Goal: Information Seeking & Learning: Learn about a topic

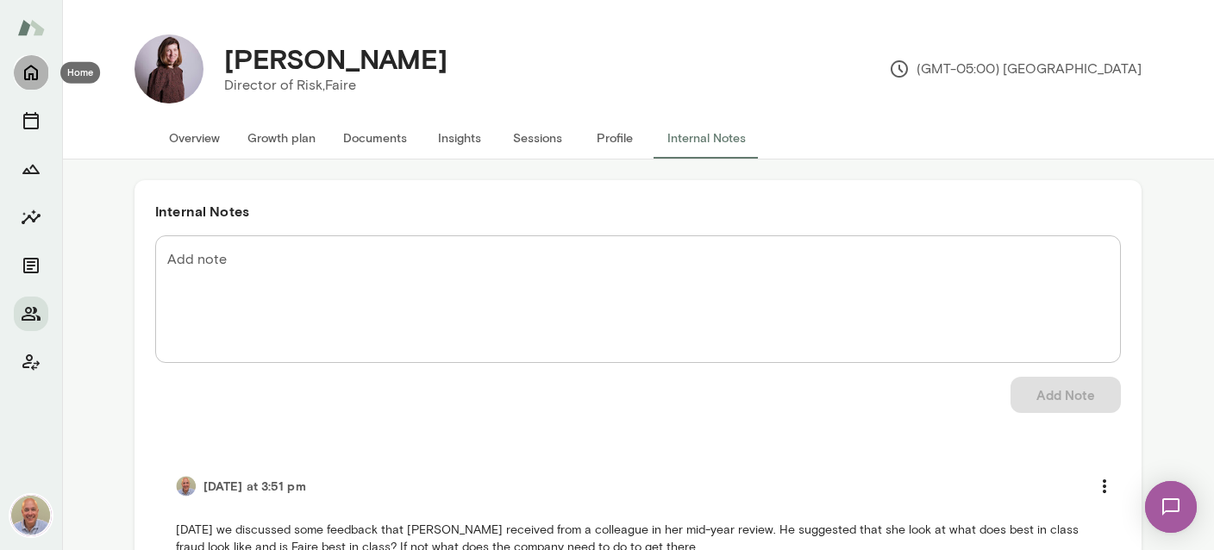
click at [27, 78] on icon "Home" at bounding box center [31, 74] width 14 height 16
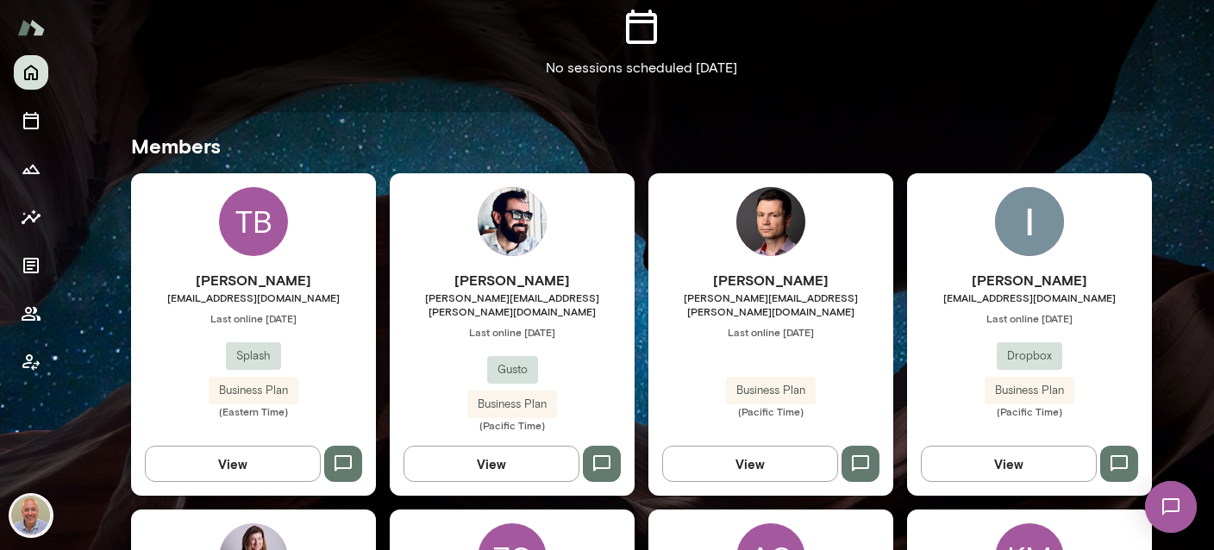
scroll to position [512, 0]
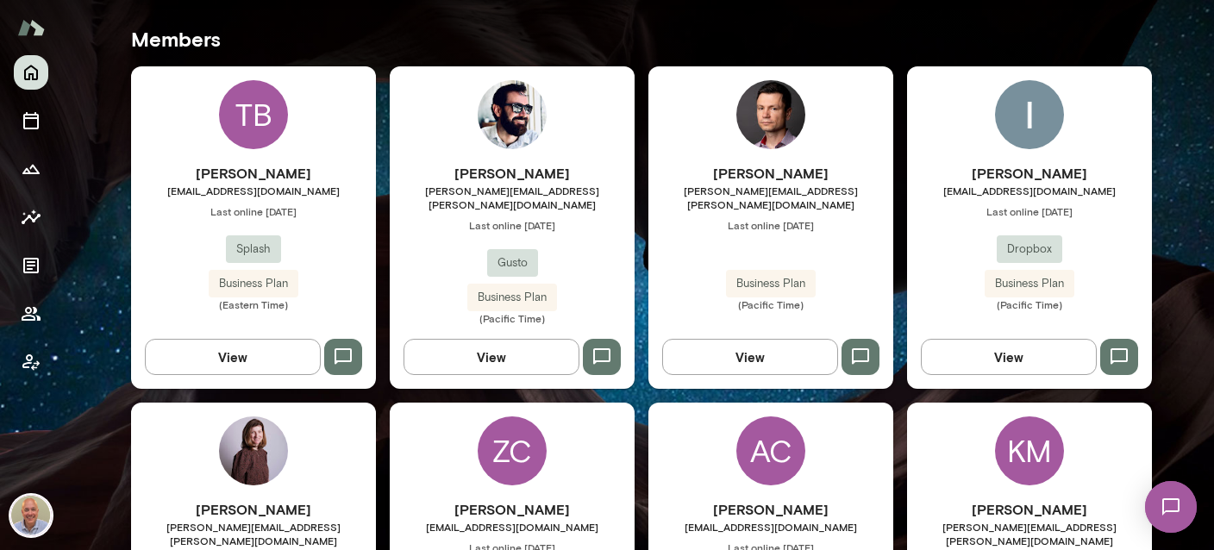
click at [725, 172] on h6 "[PERSON_NAME]" at bounding box center [770, 173] width 245 height 21
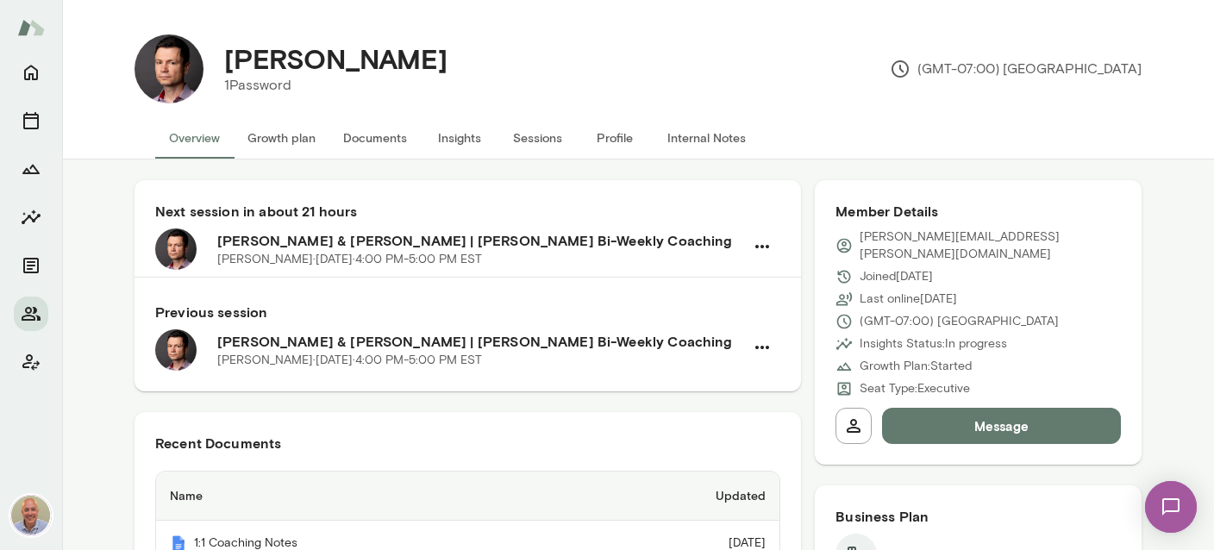
click at [485, 134] on button "Insights" at bounding box center [460, 137] width 78 height 41
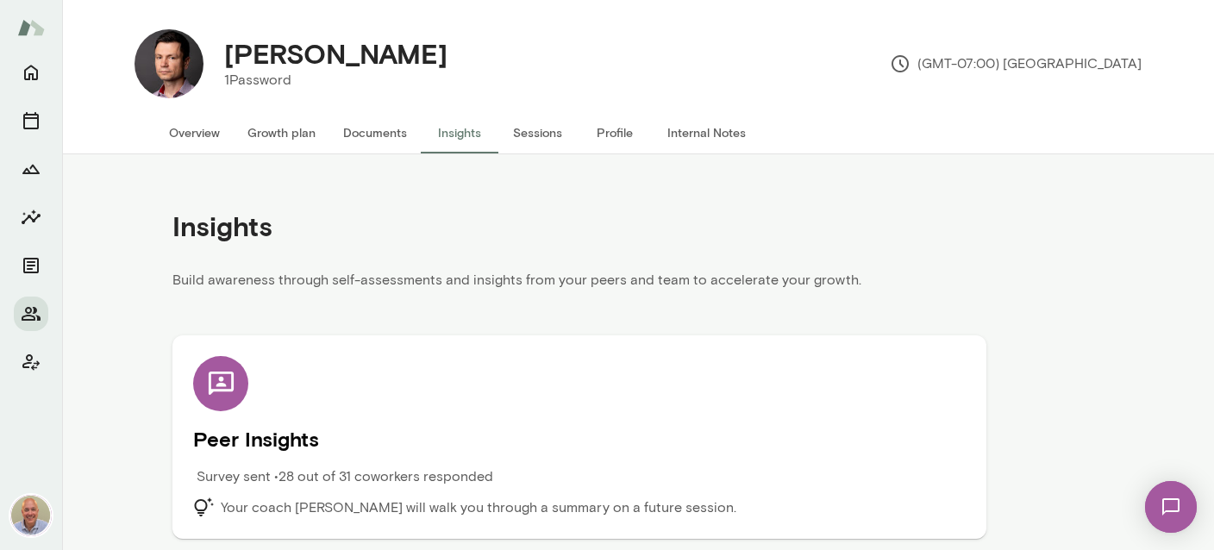
scroll to position [7, 0]
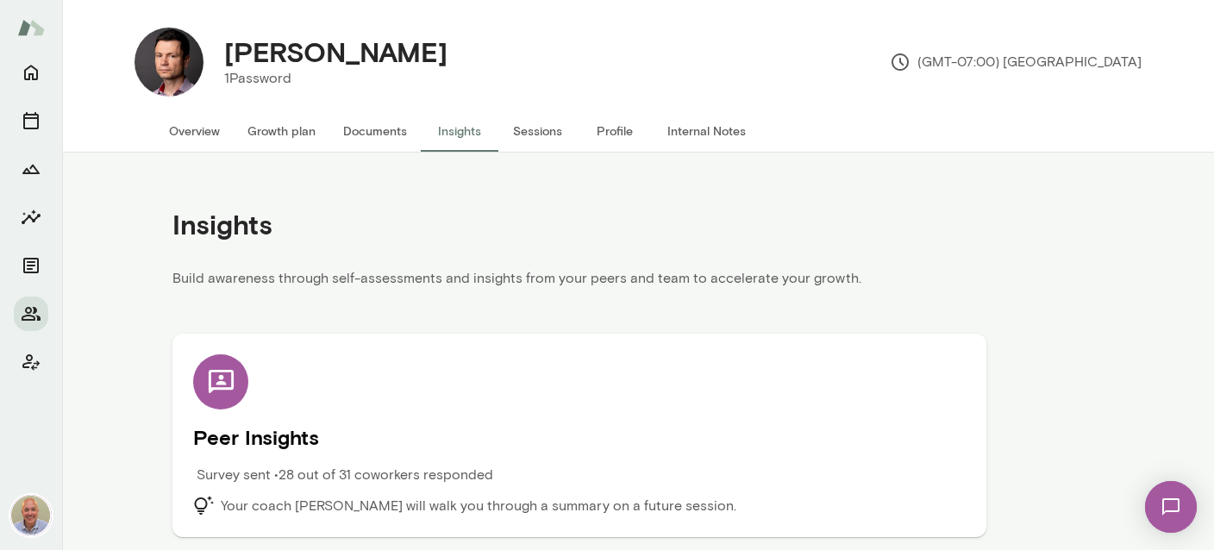
click at [389, 472] on p "Survey sent • 28 out of 31 coworkers responded" at bounding box center [345, 475] width 297 height 21
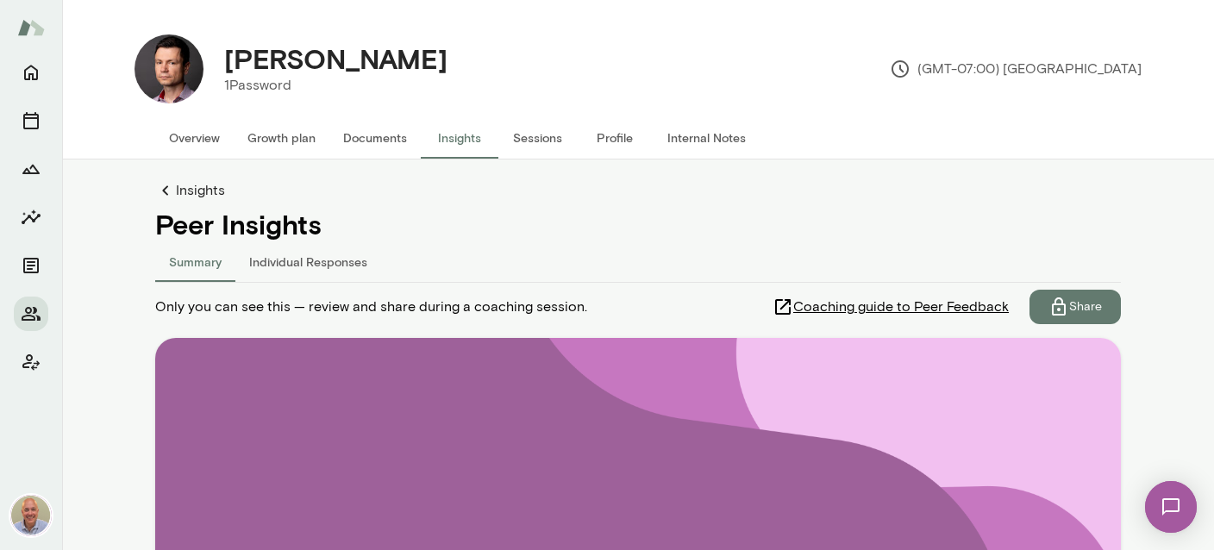
click at [291, 266] on button "Individual Responses" at bounding box center [308, 261] width 146 height 41
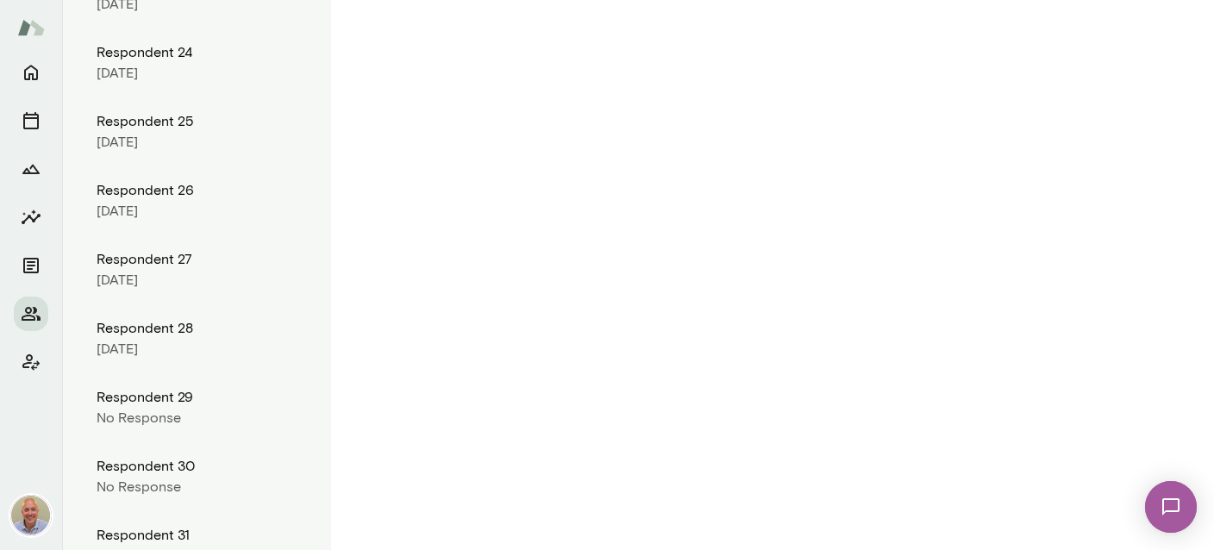
scroll to position [1956, 0]
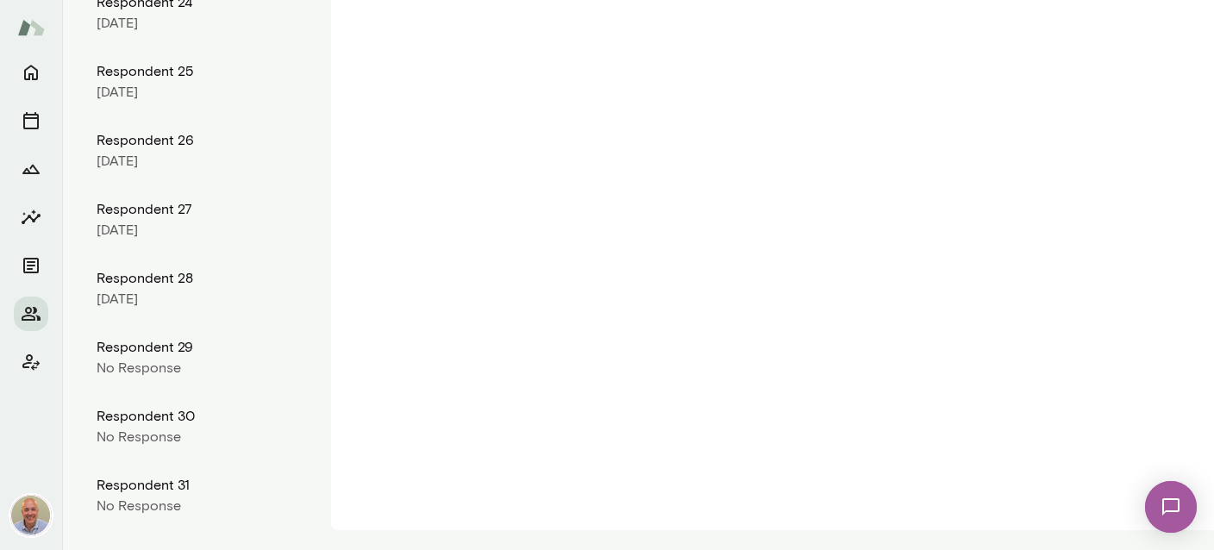
click at [164, 302] on div "[DATE]" at bounding box center [207, 299] width 221 height 21
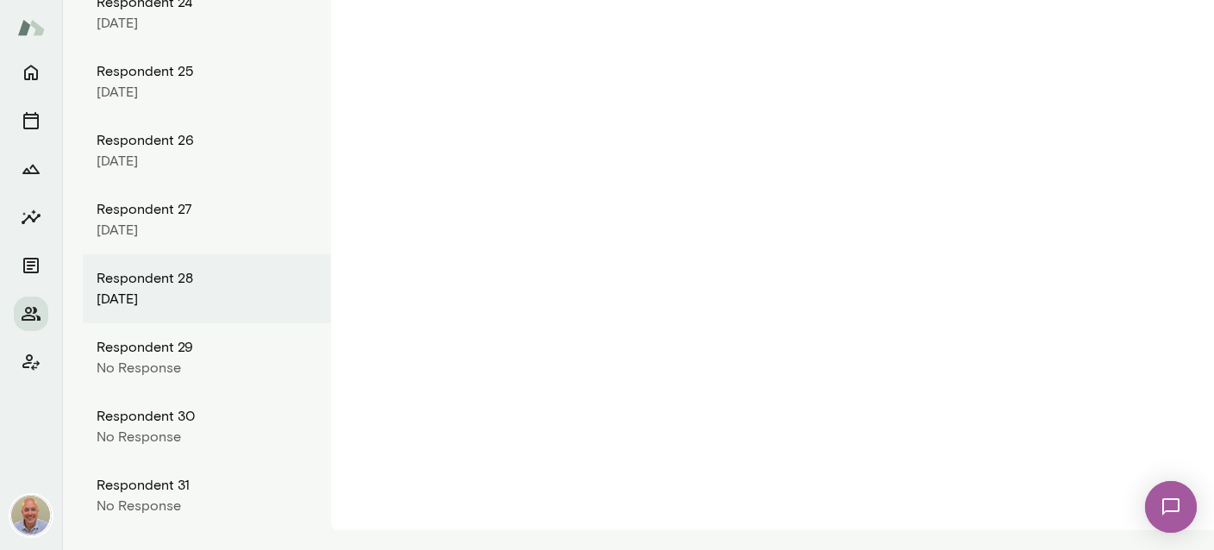
click at [179, 356] on div "Respondent 29" at bounding box center [207, 347] width 221 height 21
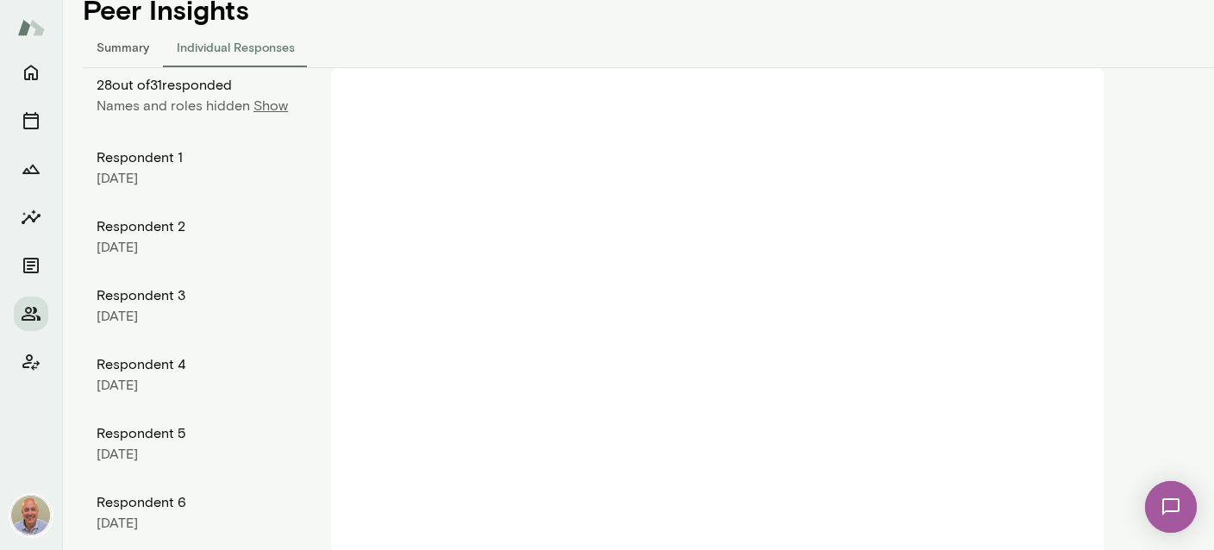
scroll to position [0, 0]
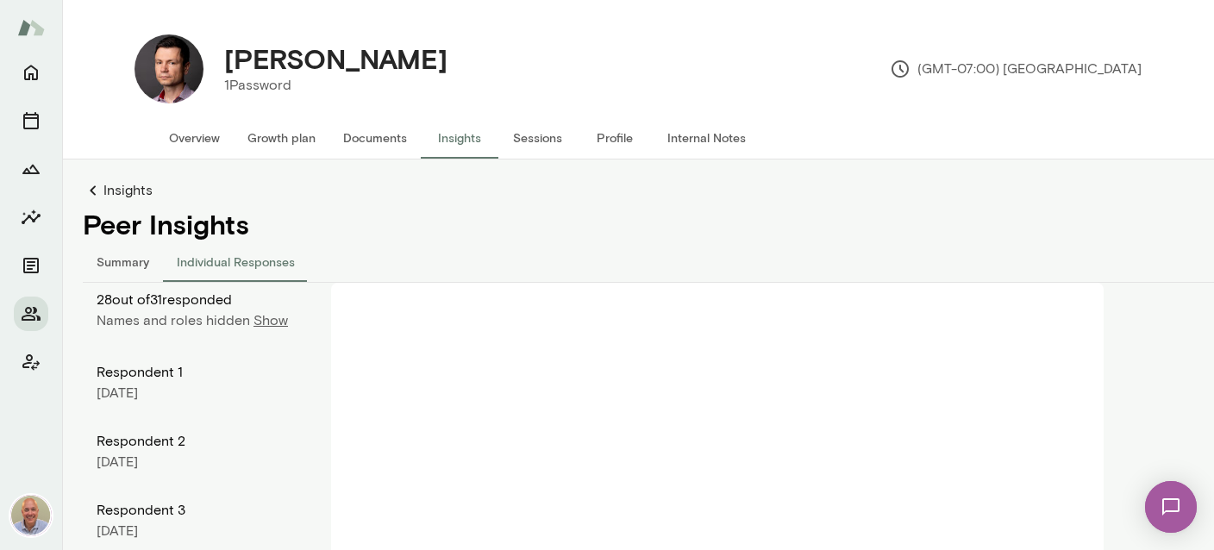
click at [124, 267] on button "Summary" at bounding box center [123, 261] width 80 height 41
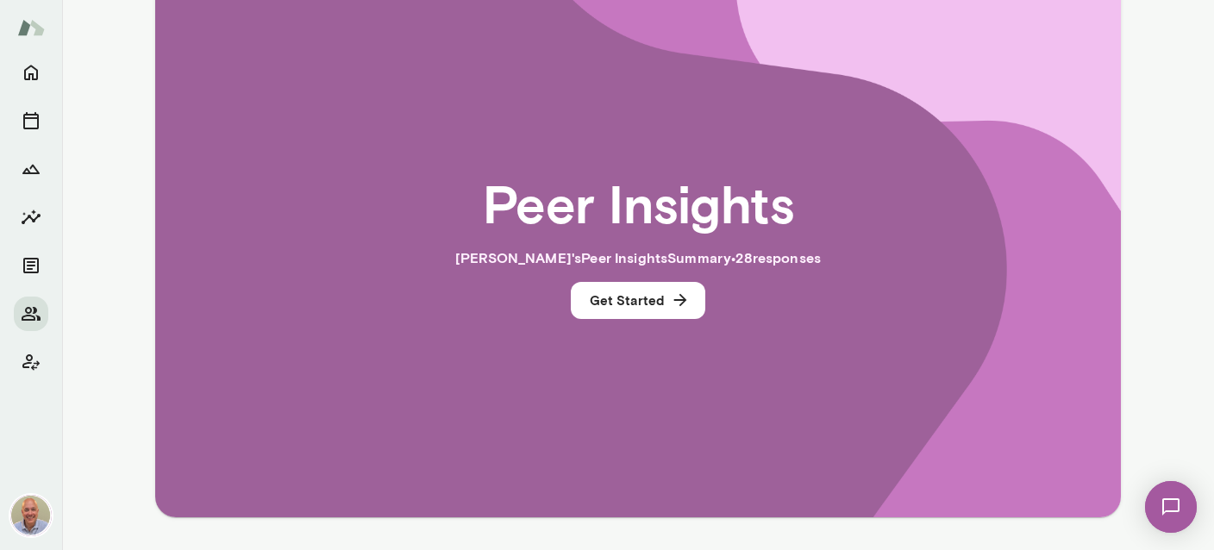
scroll to position [410, 0]
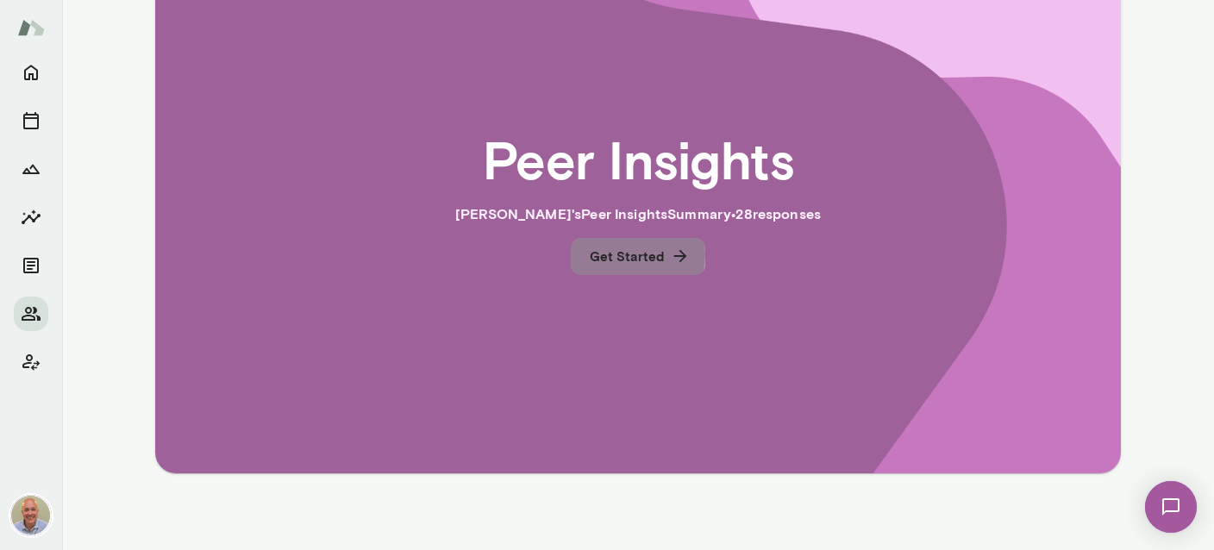
click at [629, 253] on button "Get Started" at bounding box center [638, 256] width 134 height 36
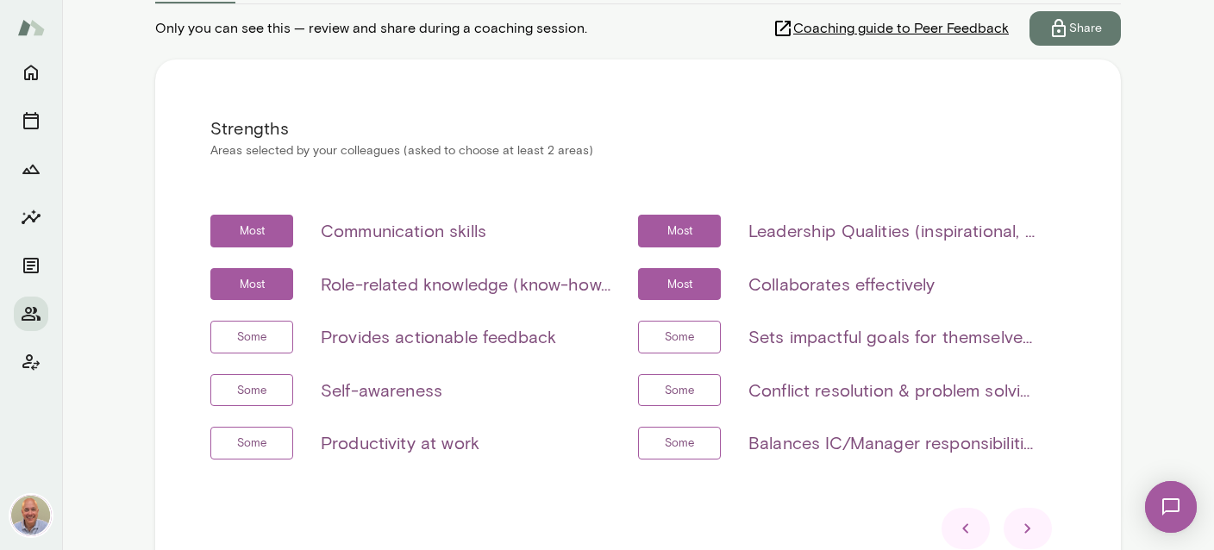
scroll to position [307, 0]
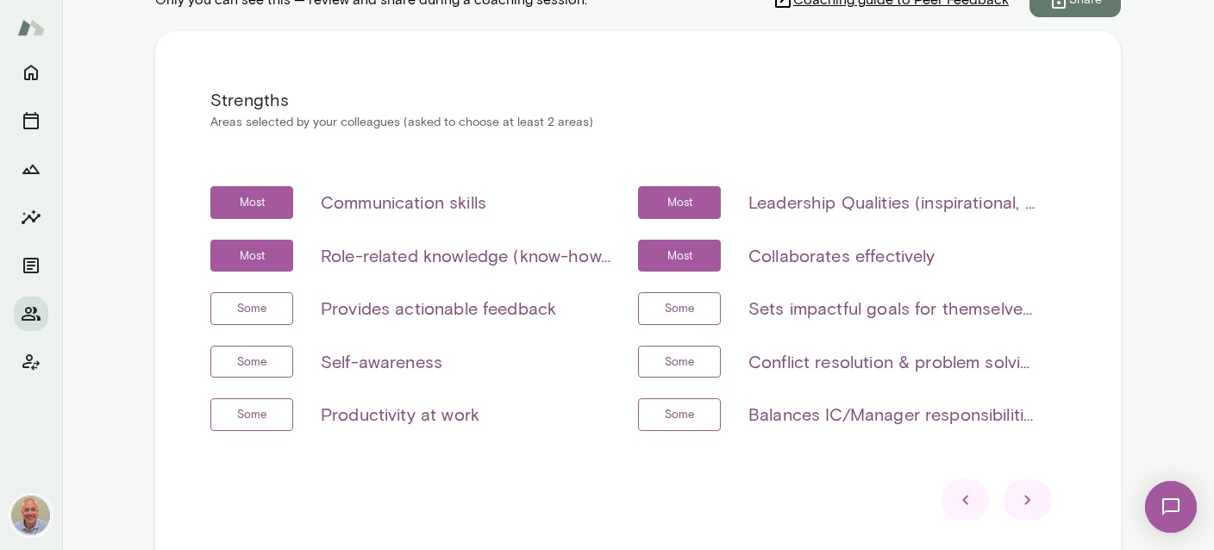
click at [1036, 504] on icon at bounding box center [1027, 500] width 21 height 21
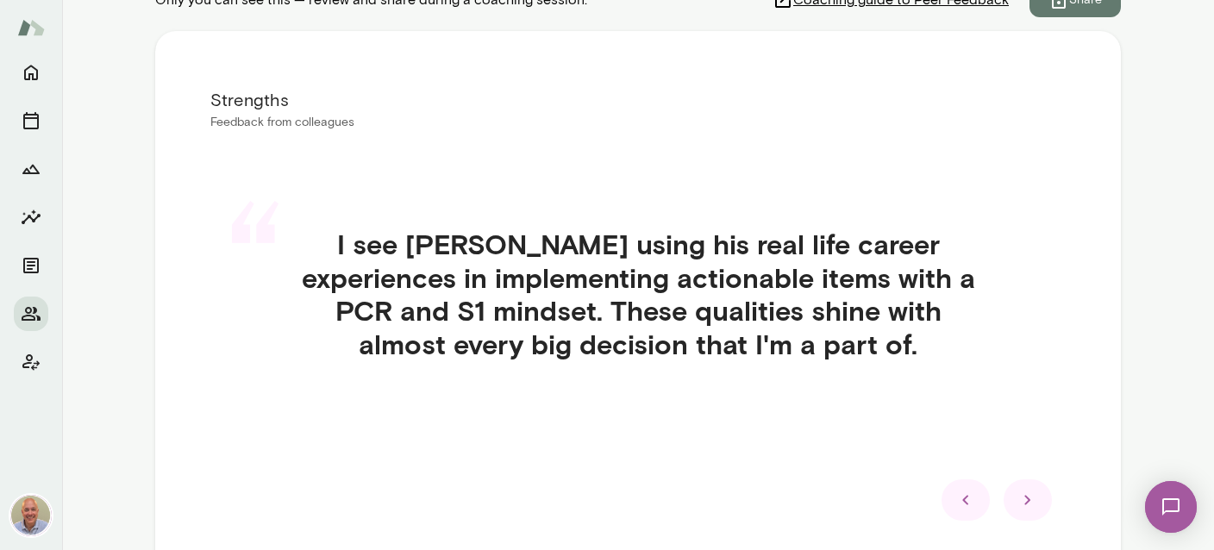
click at [1027, 503] on icon at bounding box center [1027, 500] width 21 height 21
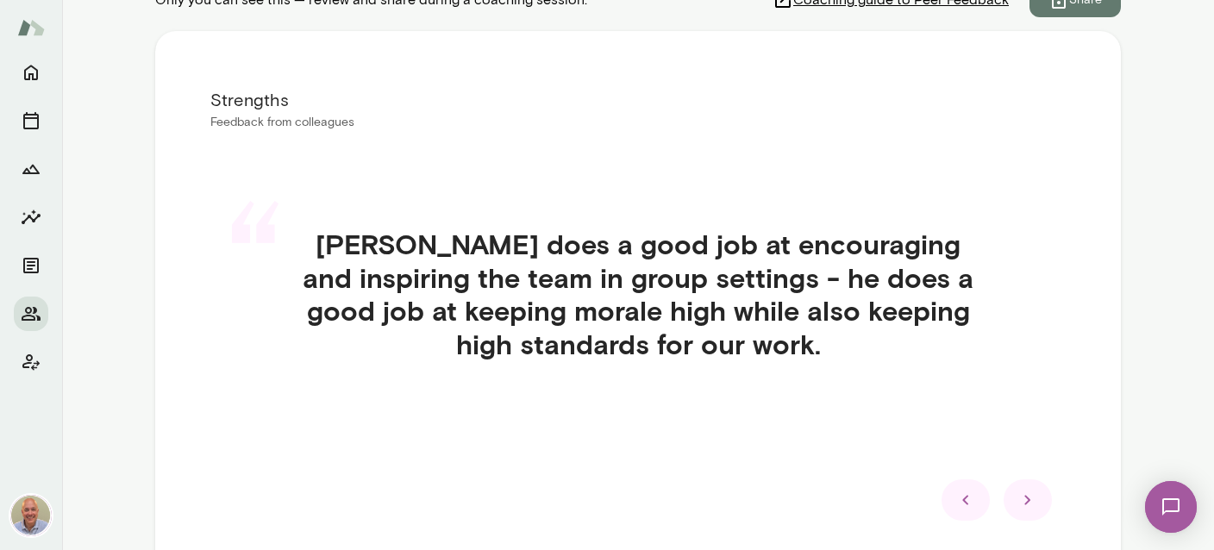
click at [1028, 504] on icon at bounding box center [1027, 500] width 21 height 21
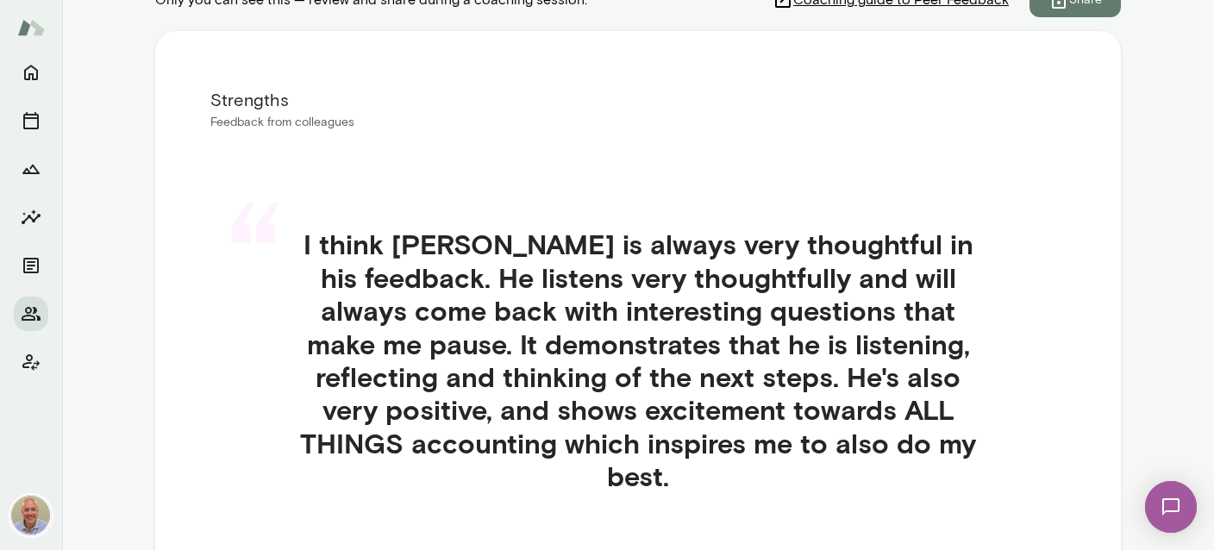
scroll to position [410, 0]
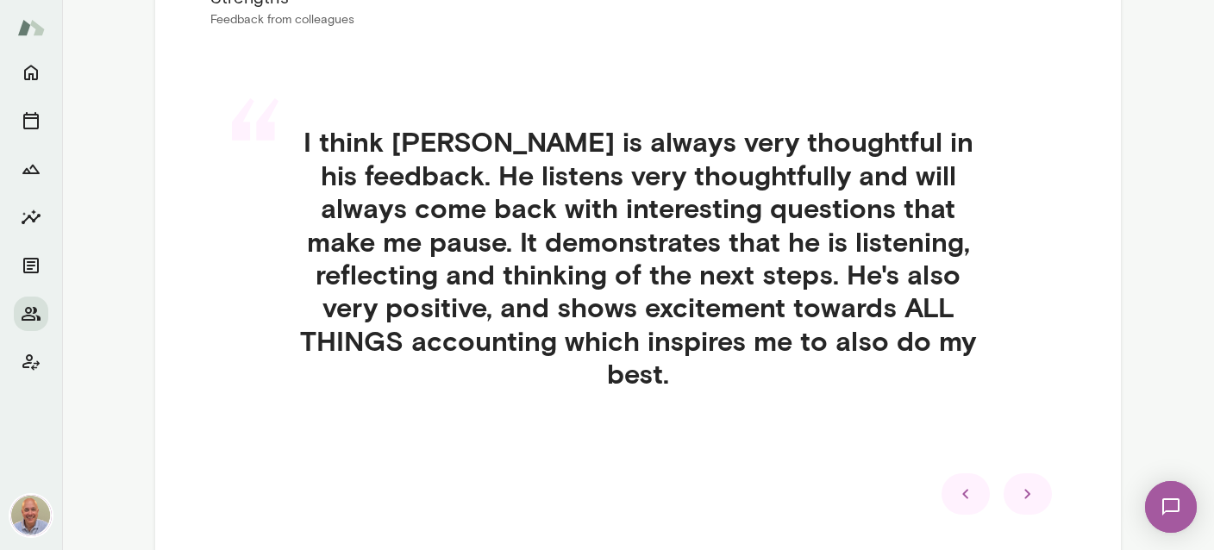
click at [1030, 484] on icon at bounding box center [1027, 494] width 21 height 21
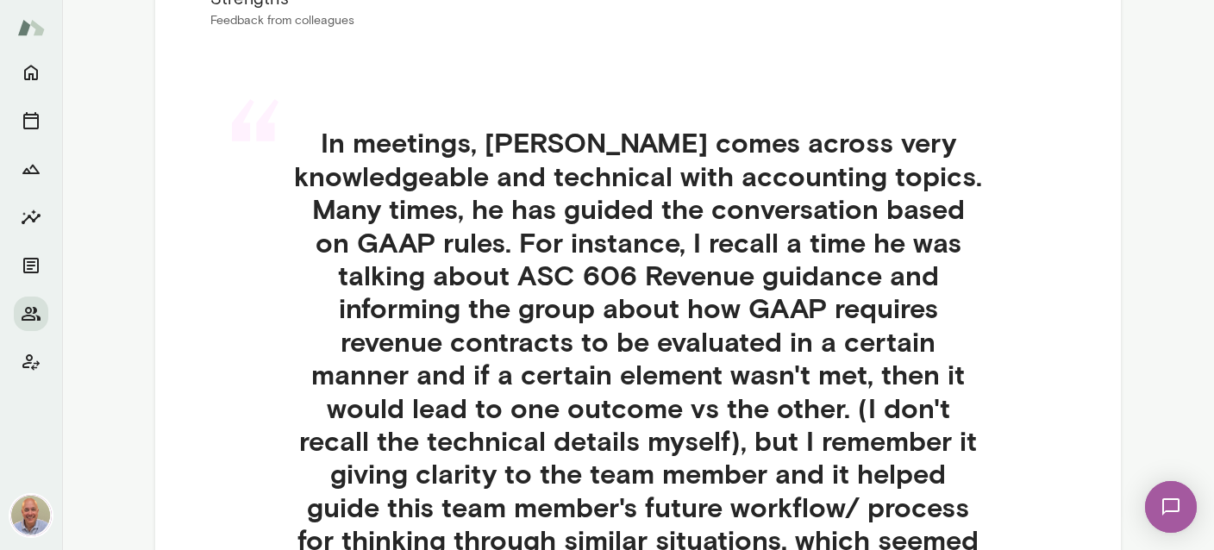
scroll to position [511, 0]
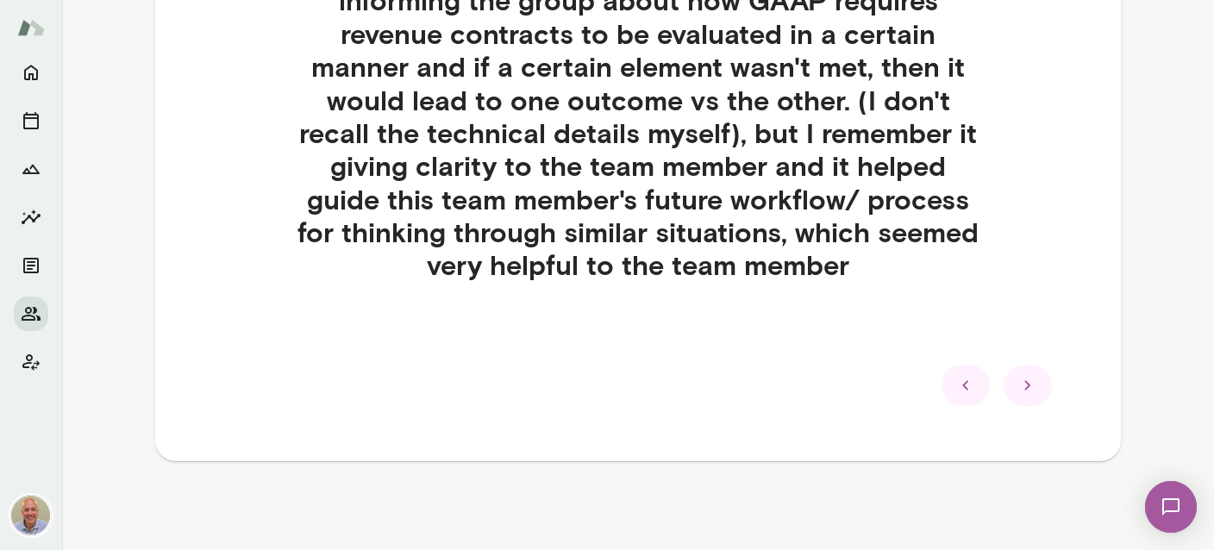
click at [1018, 381] on icon at bounding box center [1027, 385] width 21 height 21
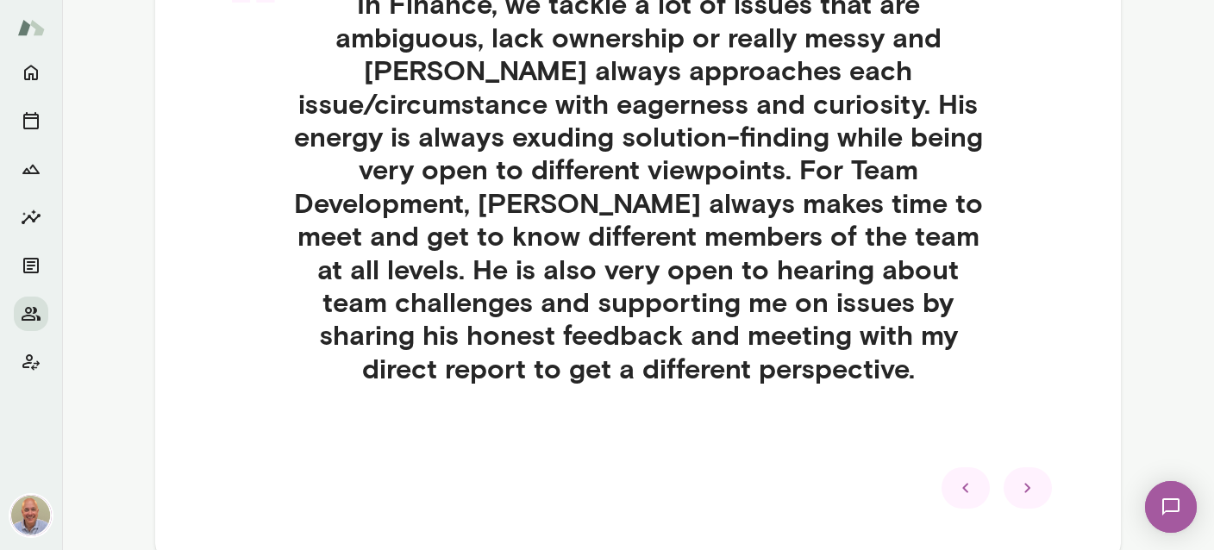
scroll to position [650, 0]
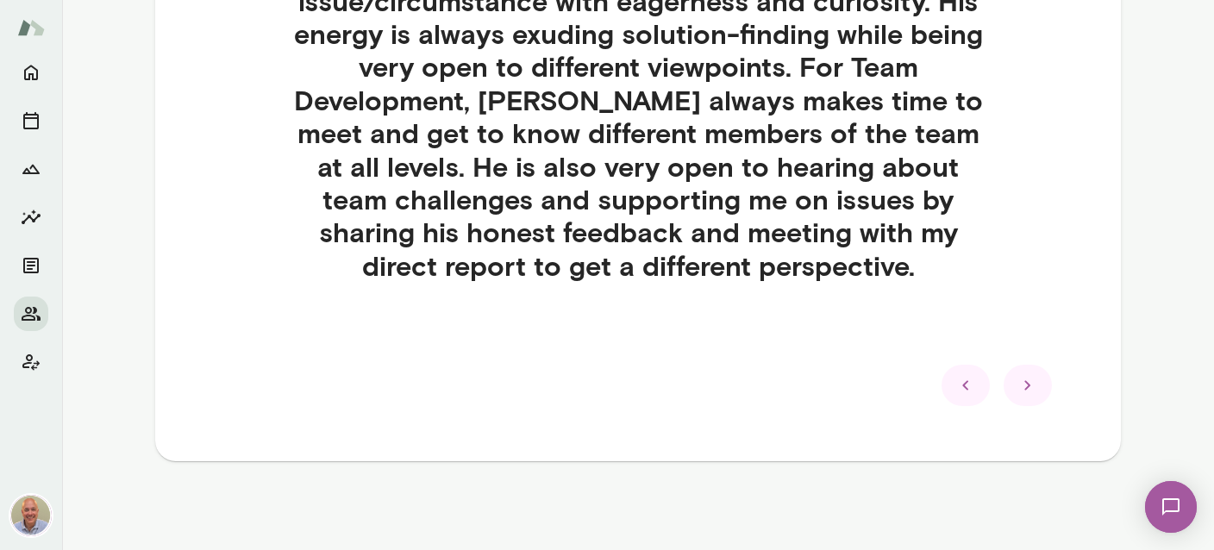
click at [1033, 388] on icon at bounding box center [1027, 385] width 21 height 21
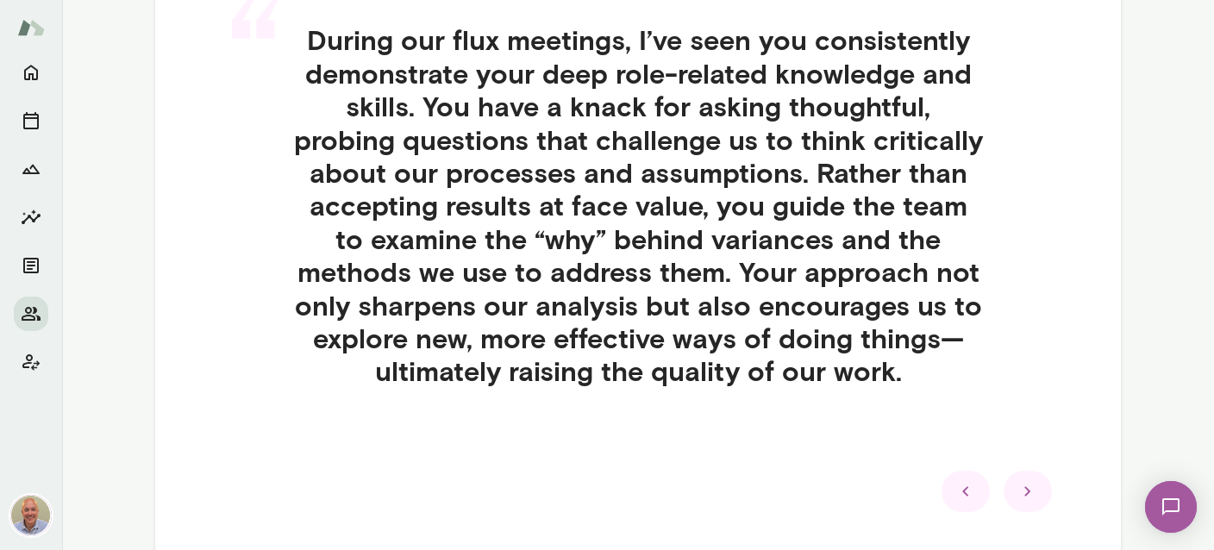
scroll to position [412, 0]
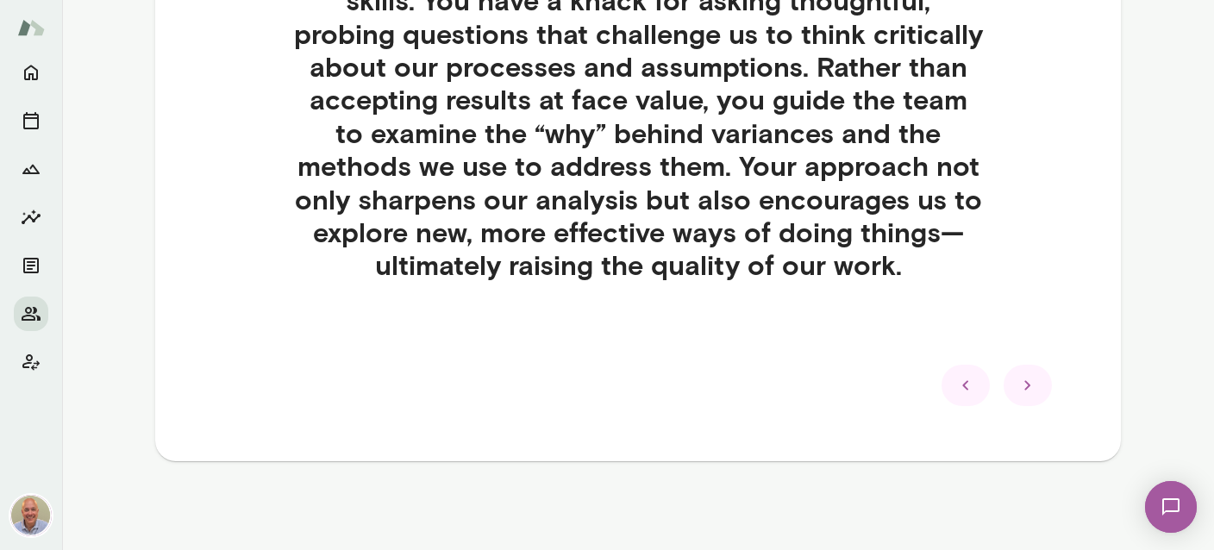
click at [1019, 396] on div at bounding box center [1028, 385] width 48 height 41
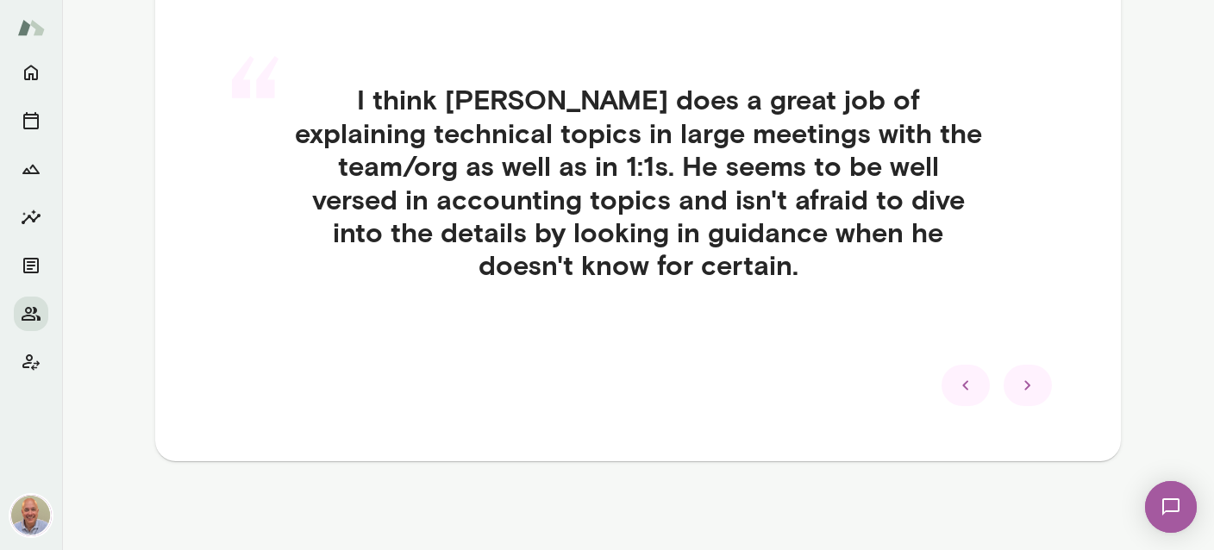
scroll to position [349, 0]
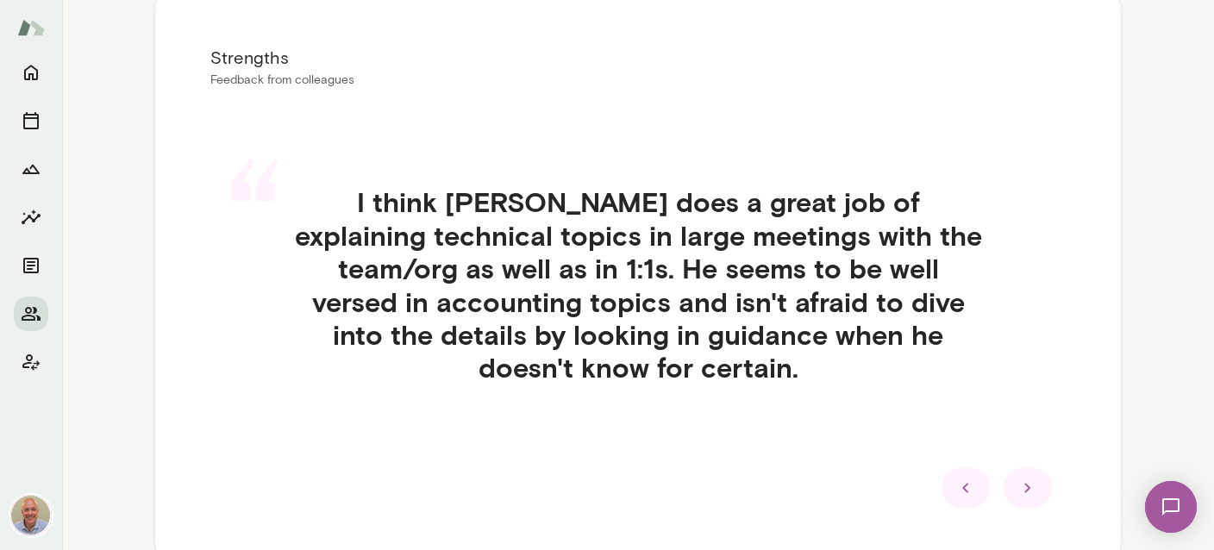
click at [1029, 498] on div at bounding box center [1028, 487] width 48 height 41
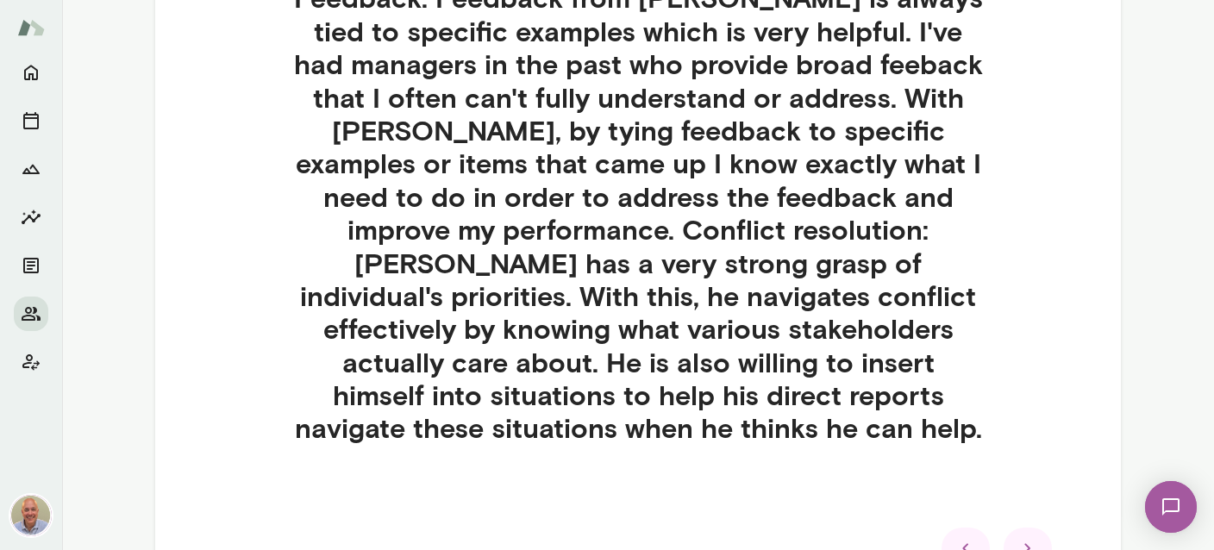
scroll to position [656, 0]
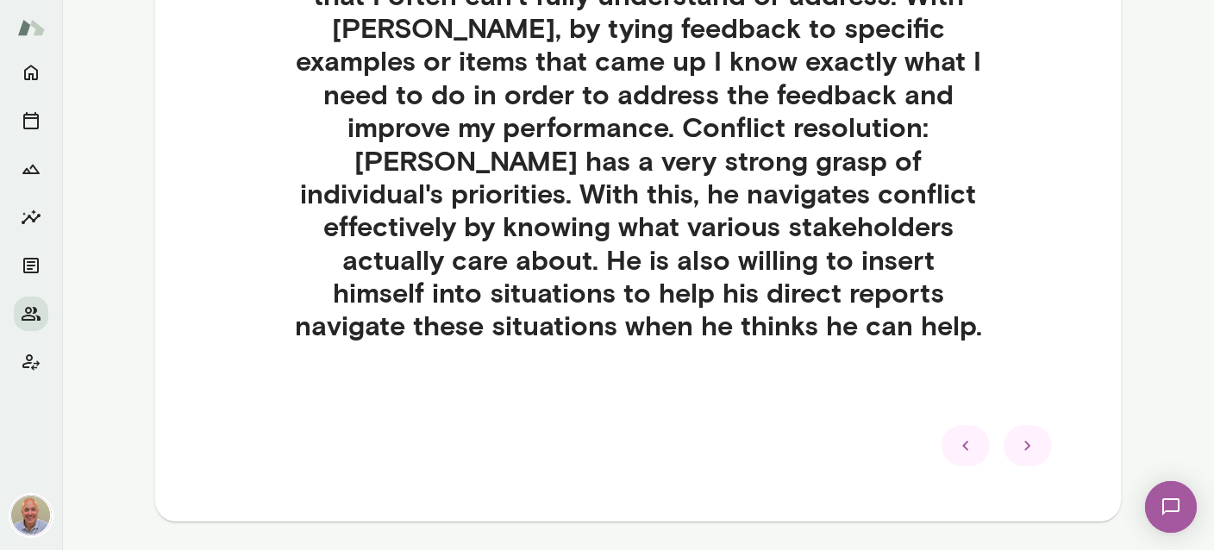
click at [1022, 447] on icon at bounding box center [1027, 445] width 21 height 21
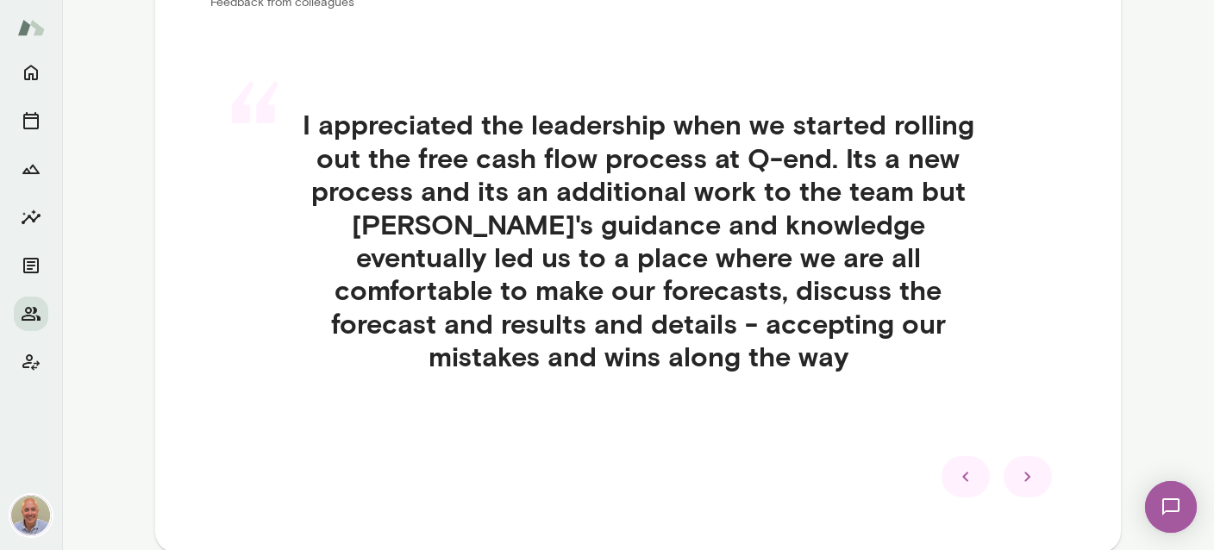
scroll to position [382, 0]
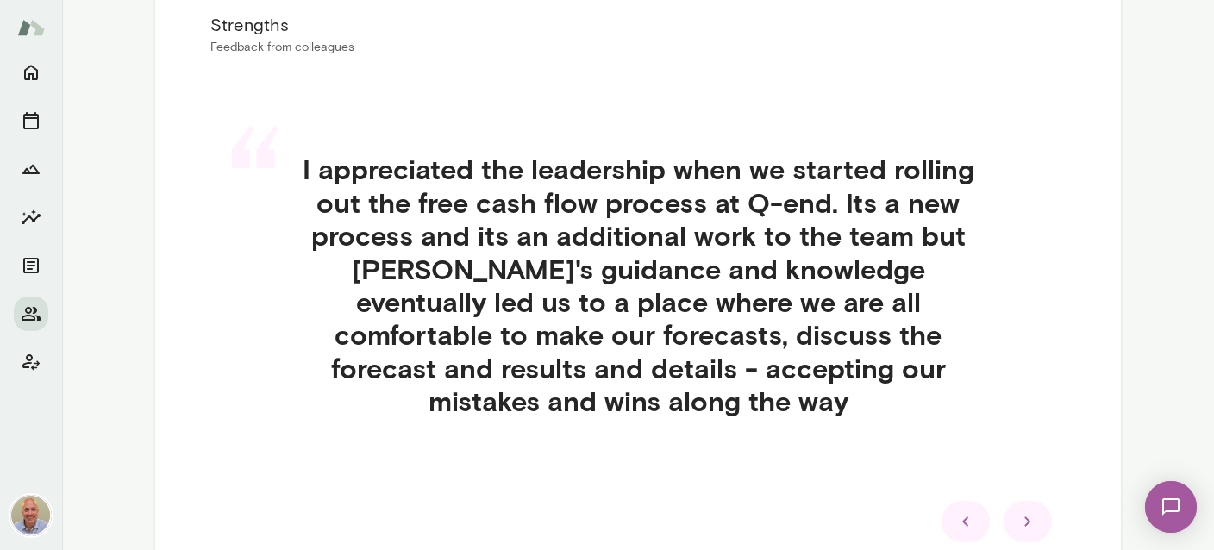
click at [1025, 511] on icon at bounding box center [1027, 521] width 21 height 21
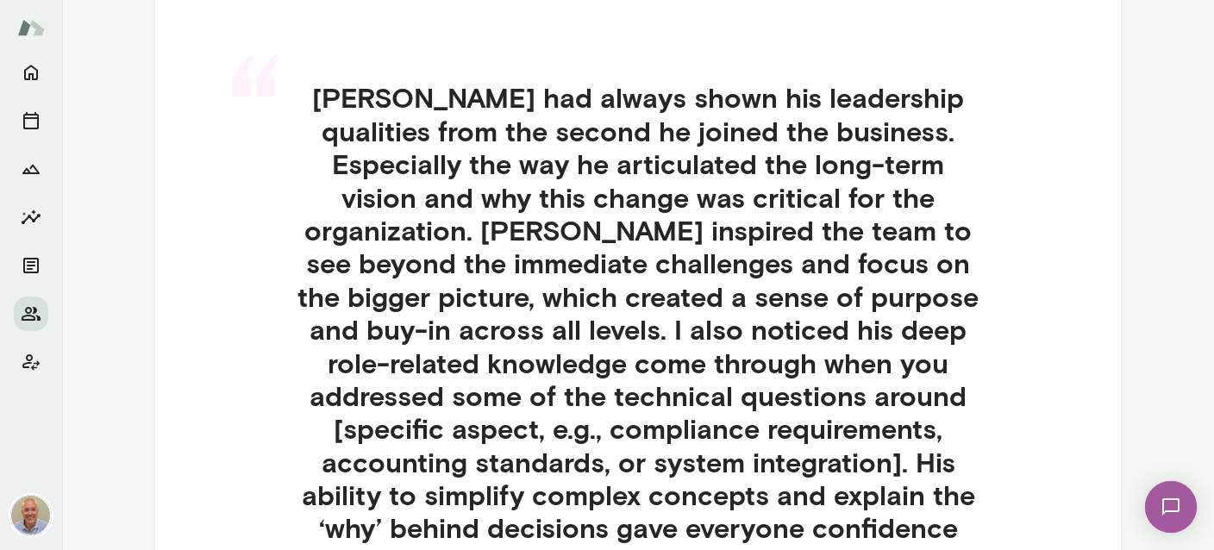
scroll to position [485, 0]
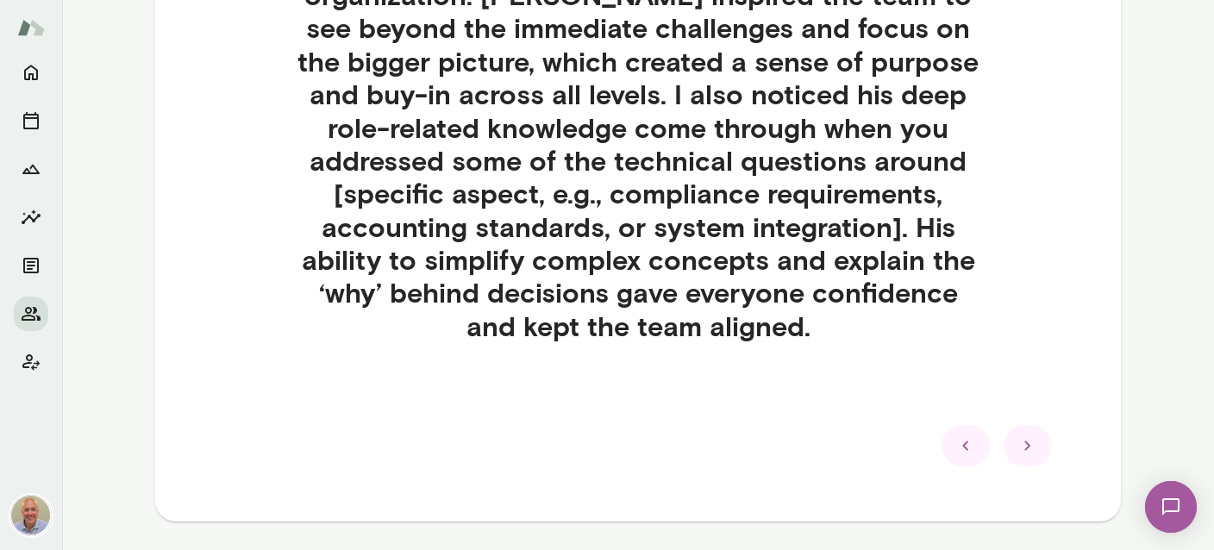
click at [1015, 446] on div at bounding box center [1028, 445] width 48 height 41
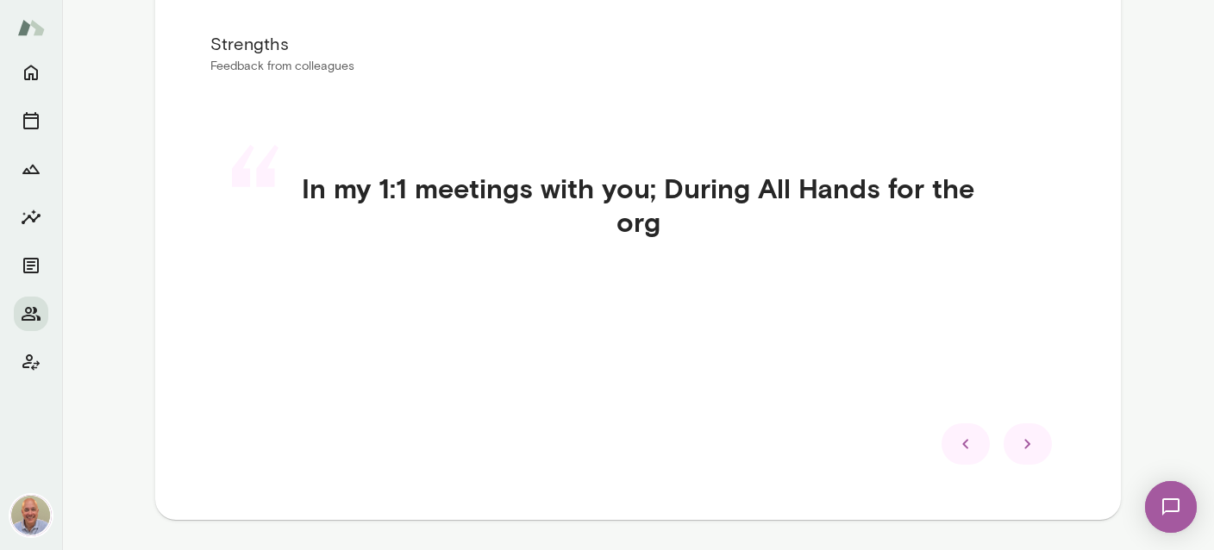
scroll to position [319, 0]
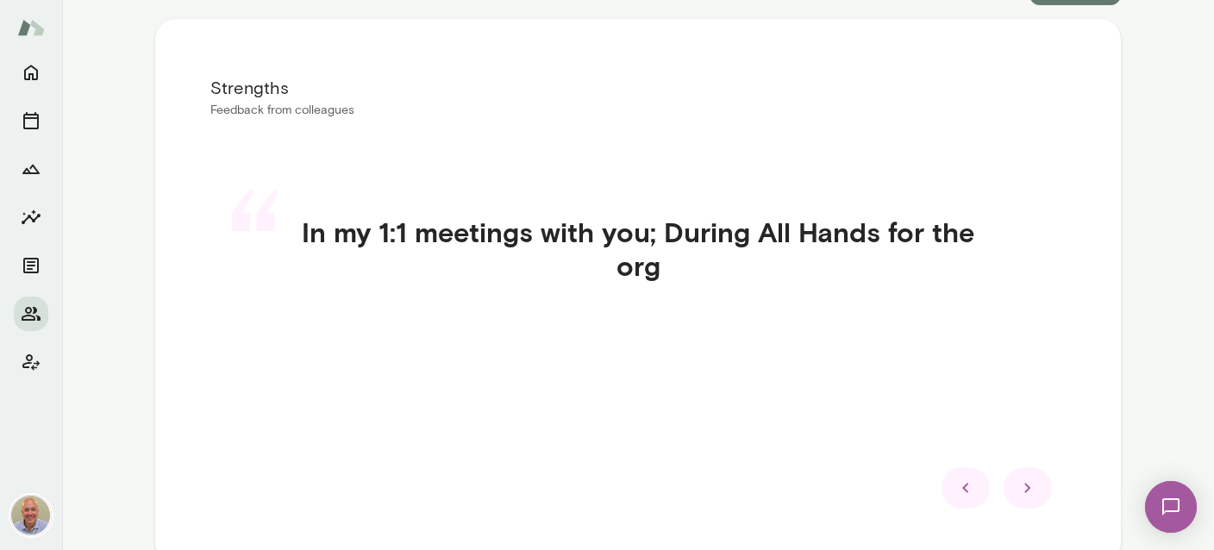
click at [1023, 494] on icon at bounding box center [1027, 488] width 21 height 21
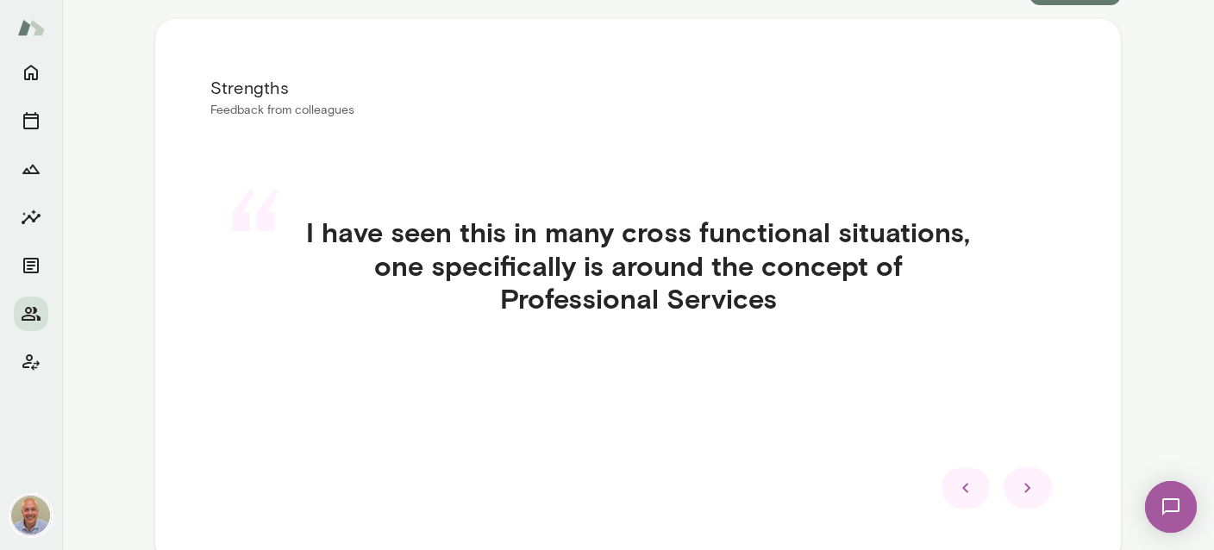
click at [959, 485] on icon at bounding box center [965, 488] width 21 height 21
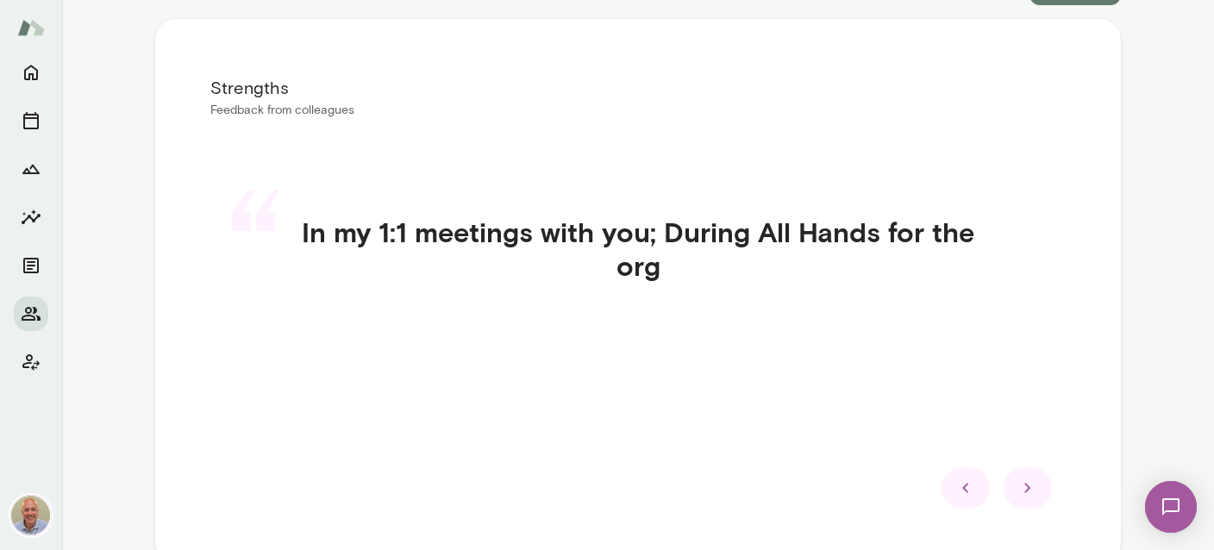
click at [1019, 490] on icon at bounding box center [1027, 488] width 21 height 21
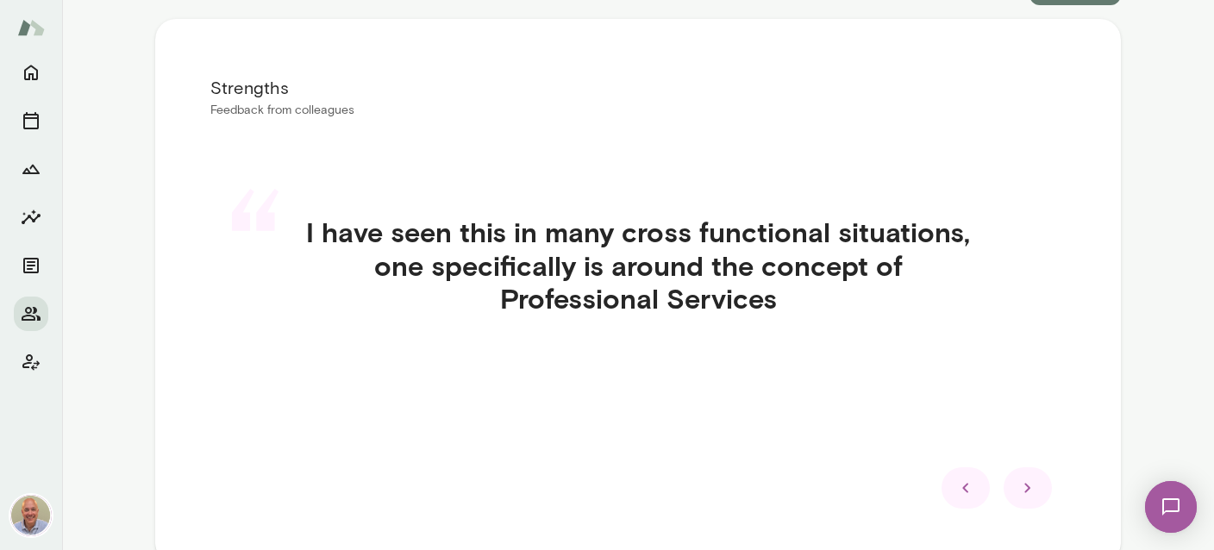
click at [1019, 490] on icon at bounding box center [1027, 488] width 21 height 21
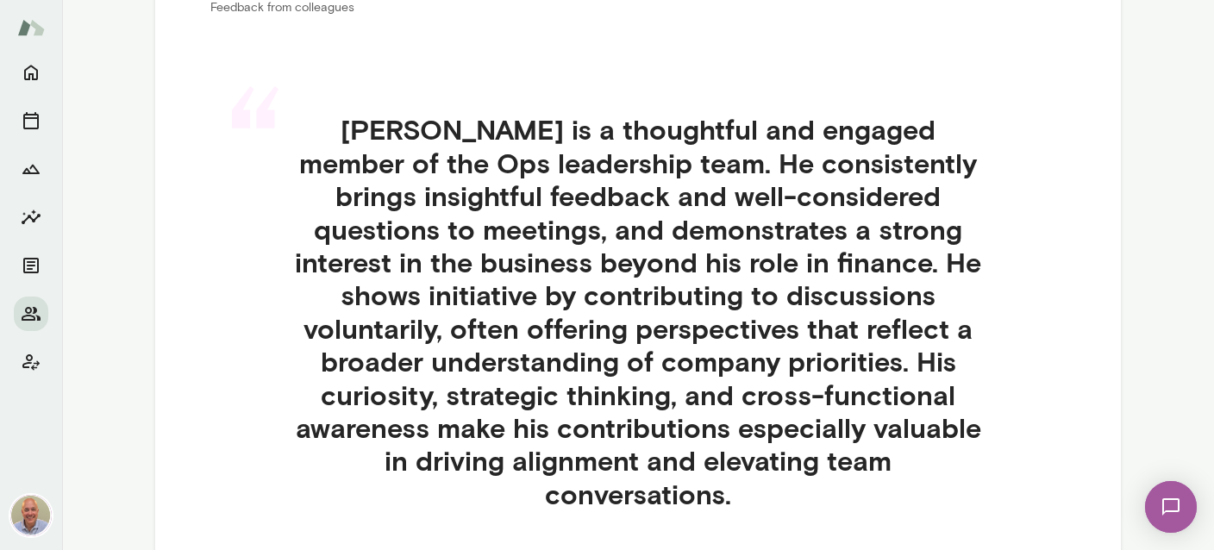
scroll to position [524, 0]
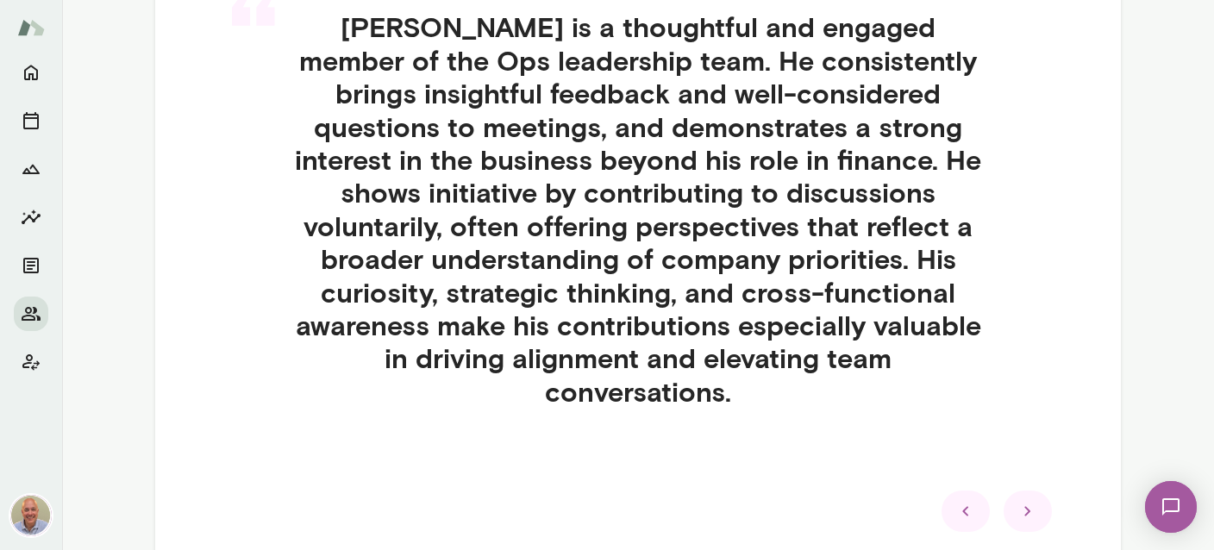
click at [1023, 501] on icon at bounding box center [1027, 511] width 21 height 21
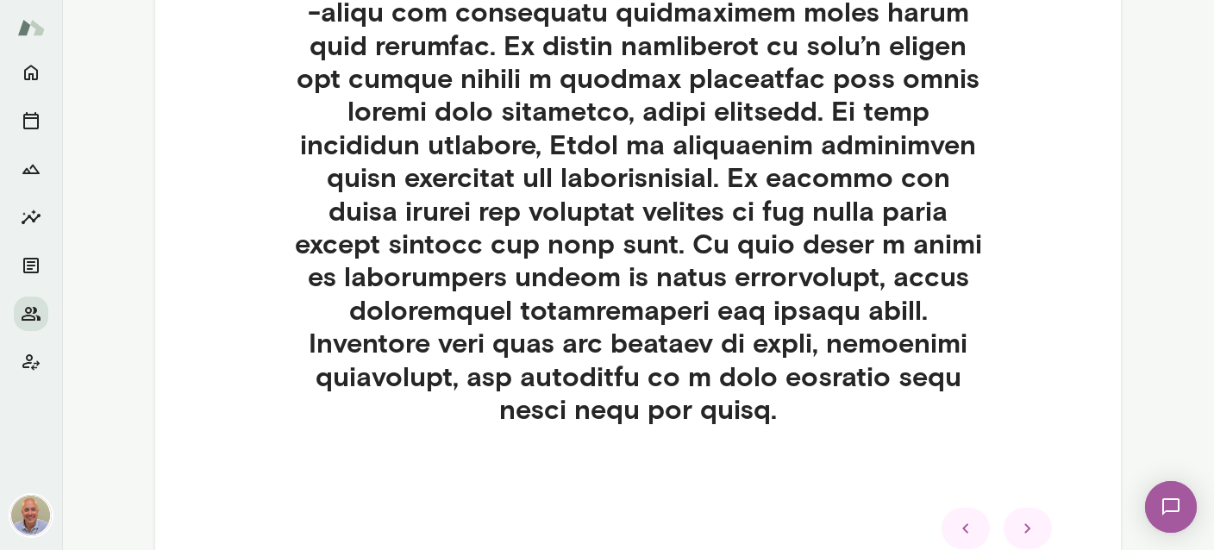
scroll to position [1212, 0]
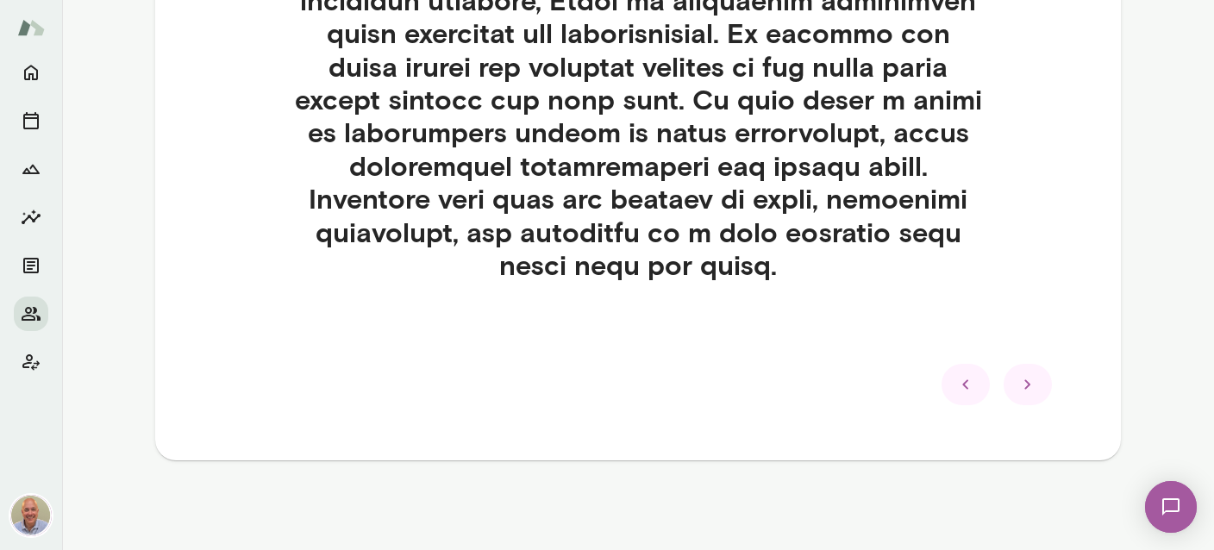
click at [1025, 385] on icon at bounding box center [1027, 384] width 21 height 21
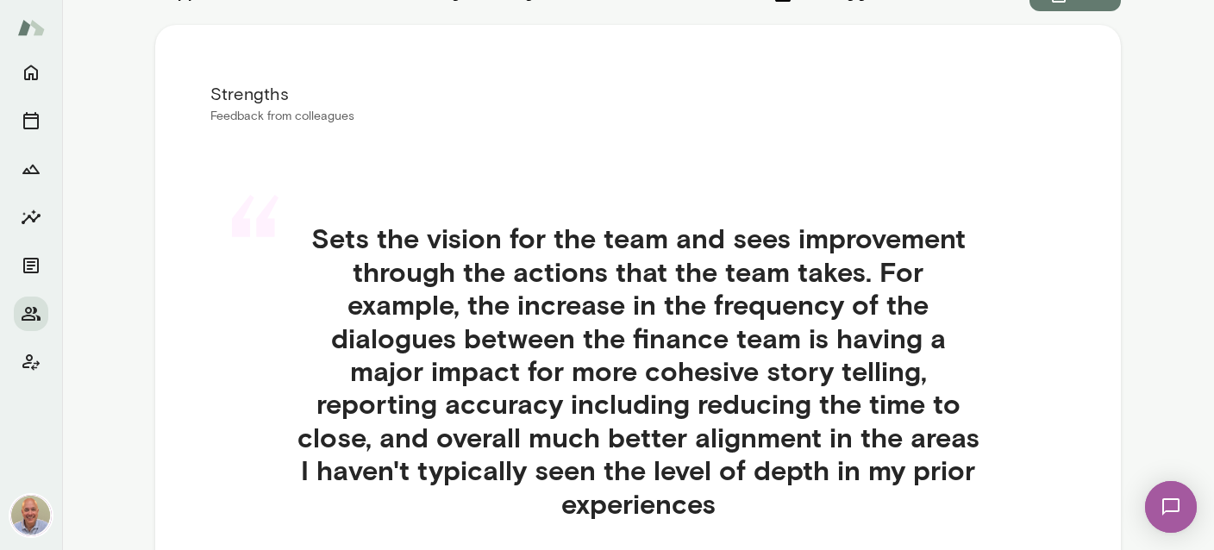
scroll to position [415, 0]
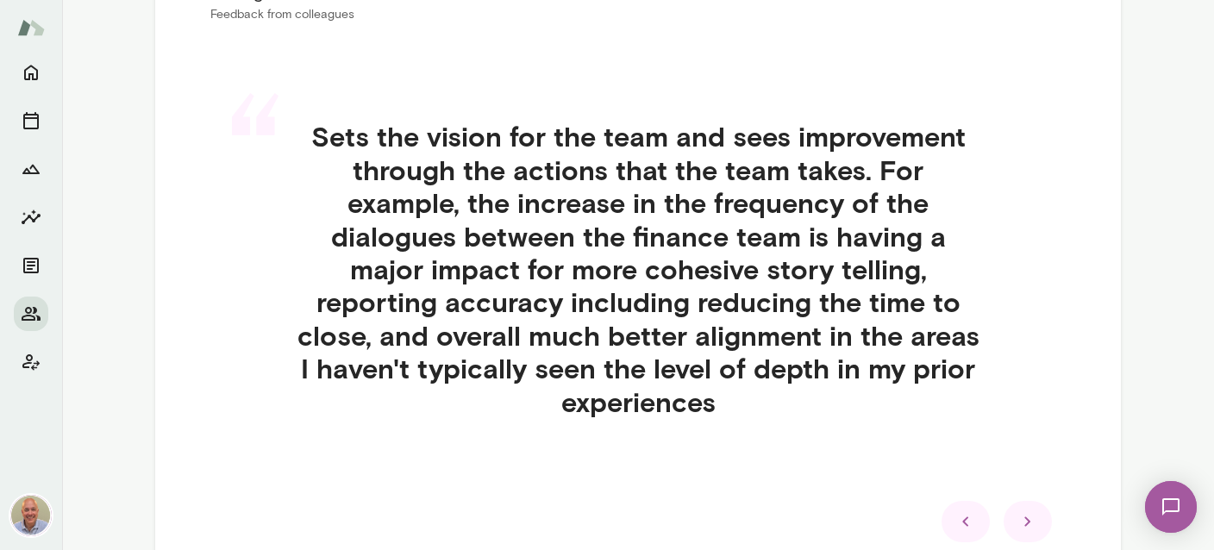
click at [1029, 511] on icon at bounding box center [1027, 521] width 21 height 21
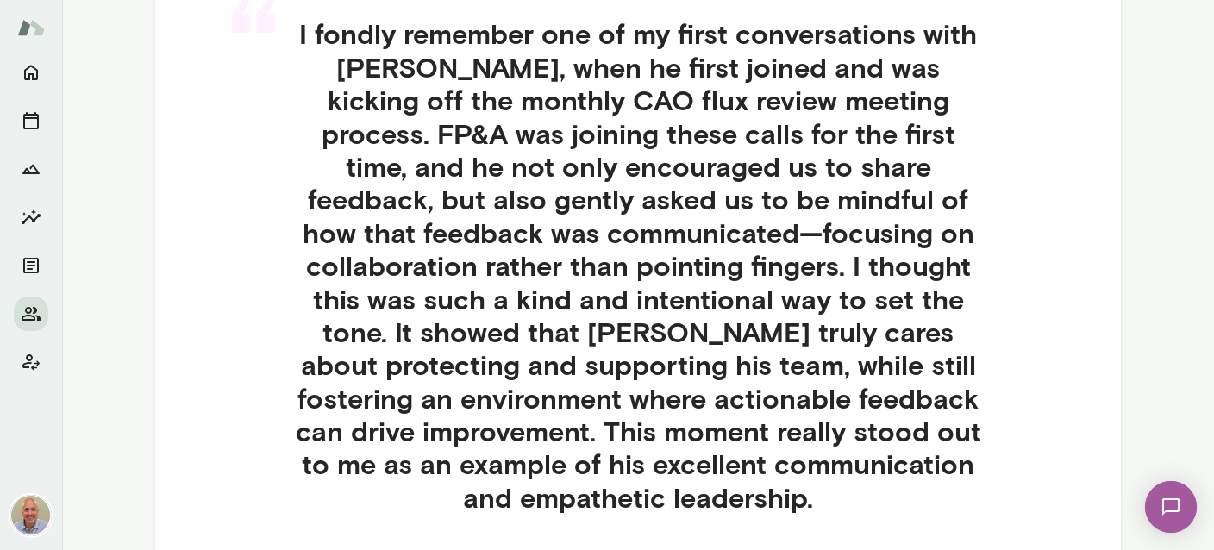
scroll to position [620, 0]
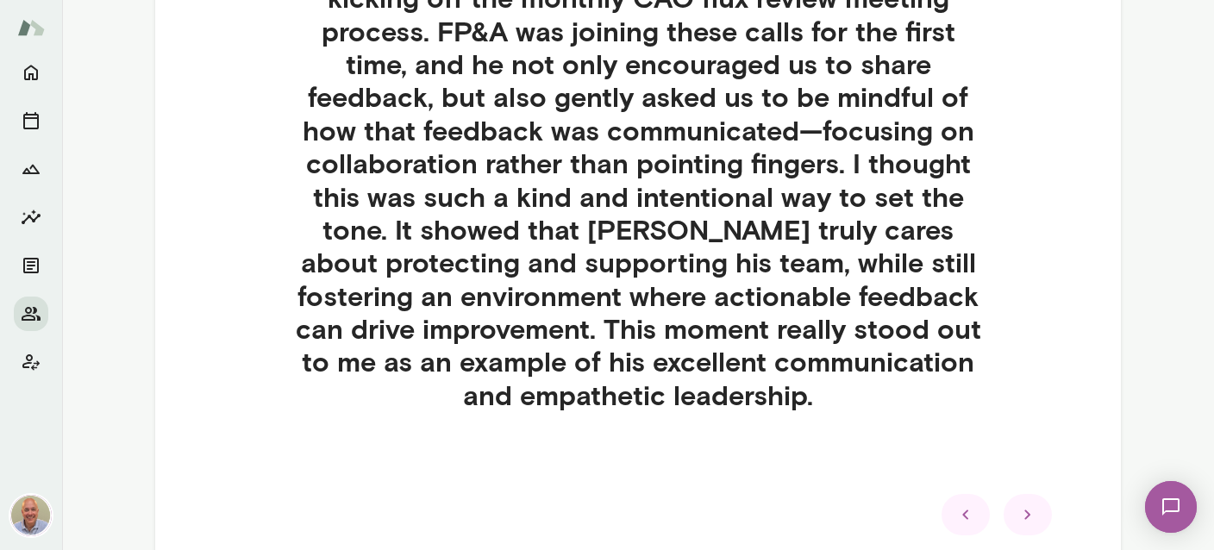
click at [1056, 495] on div at bounding box center [637, 514] width 855 height 41
click at [1030, 504] on icon at bounding box center [1027, 514] width 21 height 21
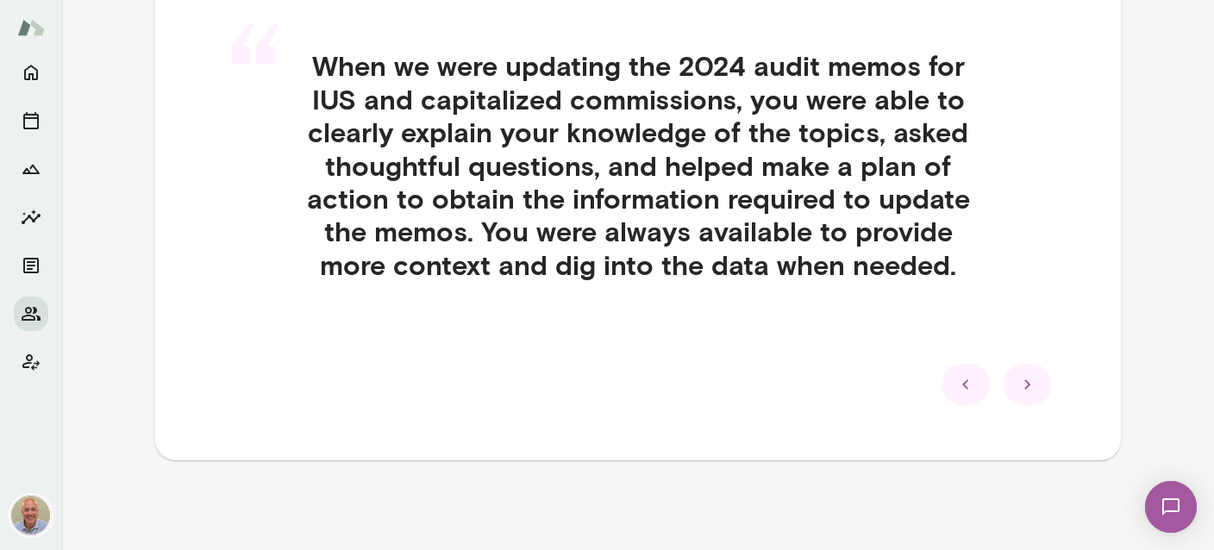
scroll to position [485, 0]
click at [1033, 385] on icon at bounding box center [1027, 385] width 21 height 21
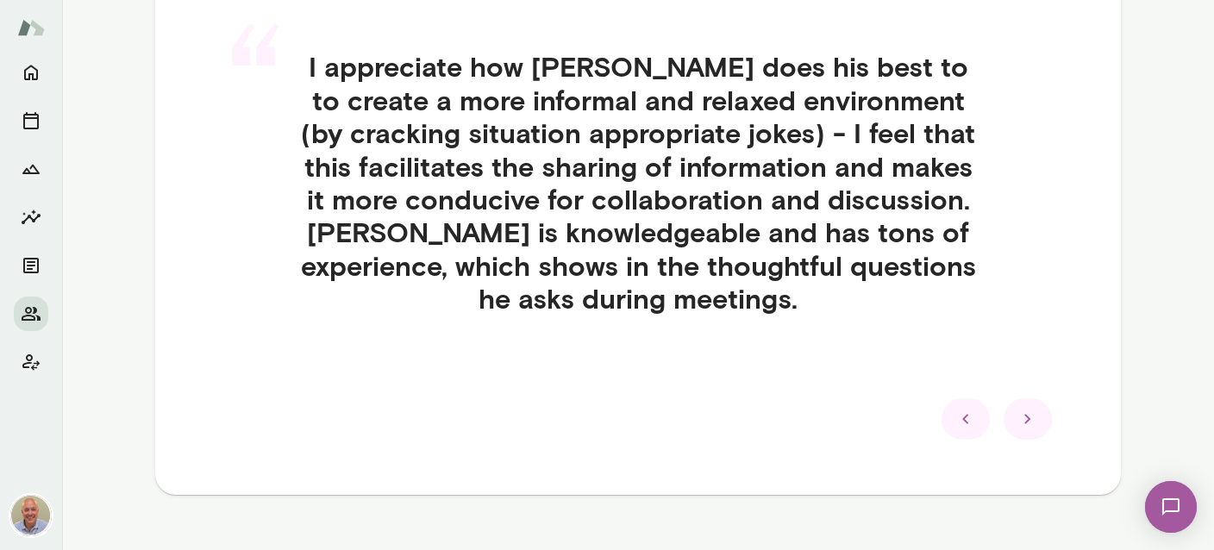
click at [1041, 414] on div at bounding box center [1028, 418] width 48 height 41
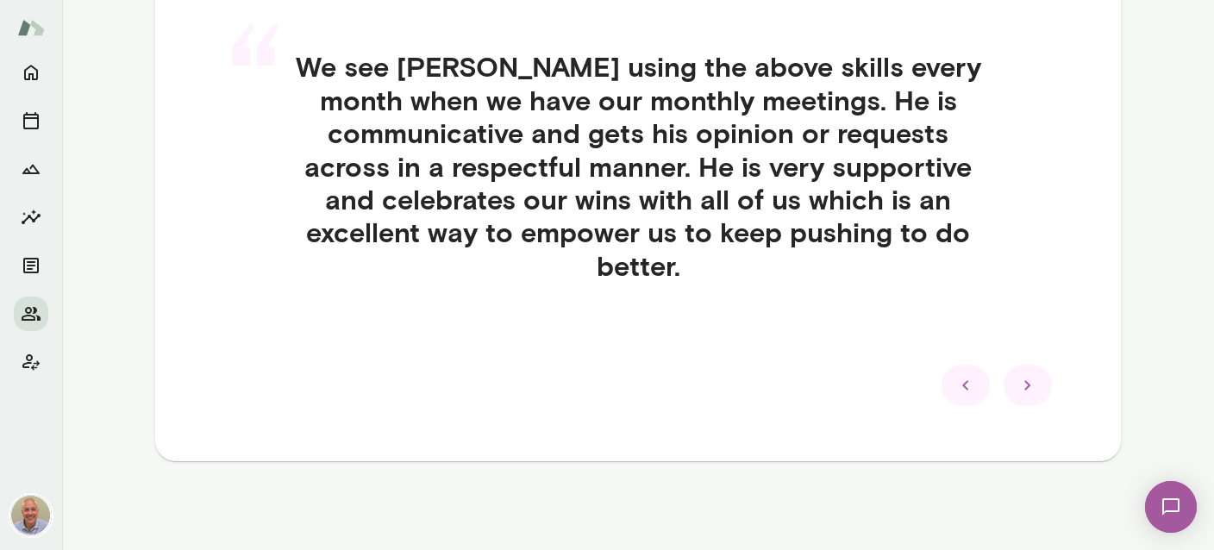
click at [1046, 407] on div "Strengths Feedback from colleagues “ We see [PERSON_NAME] using the above skill…" at bounding box center [638, 157] width 966 height 608
click at [1037, 390] on icon at bounding box center [1027, 385] width 21 height 21
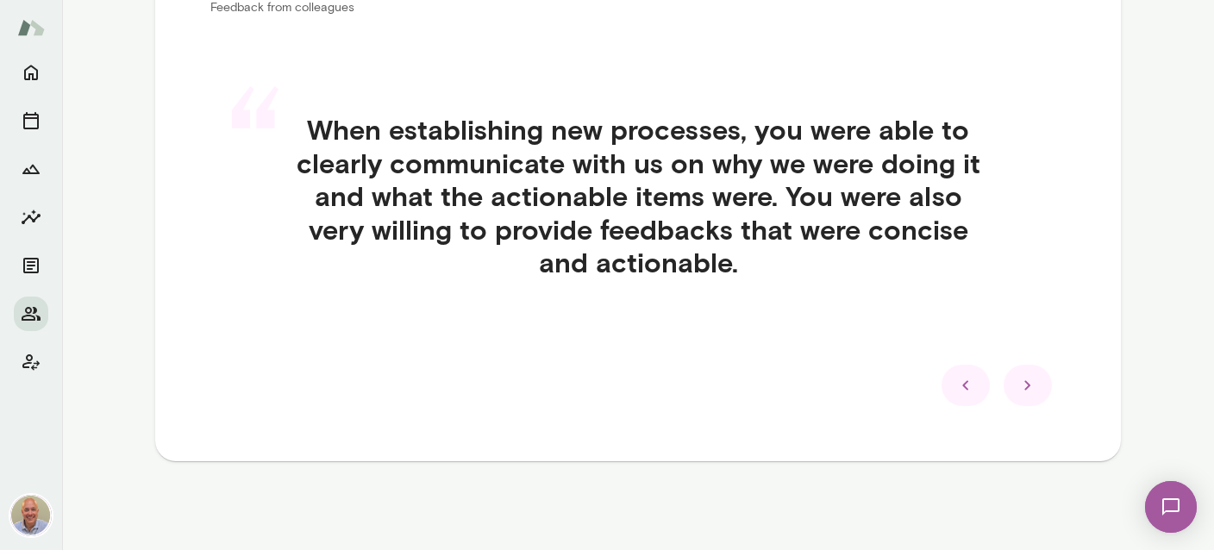
click at [1036, 392] on icon at bounding box center [1027, 385] width 21 height 21
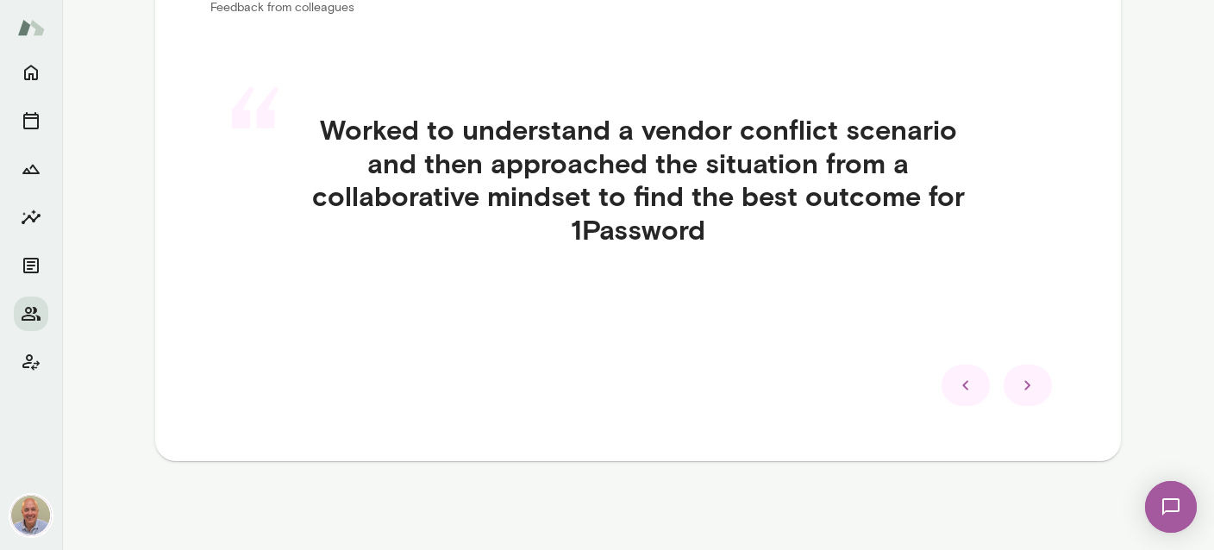
click at [1036, 393] on icon at bounding box center [1027, 385] width 21 height 21
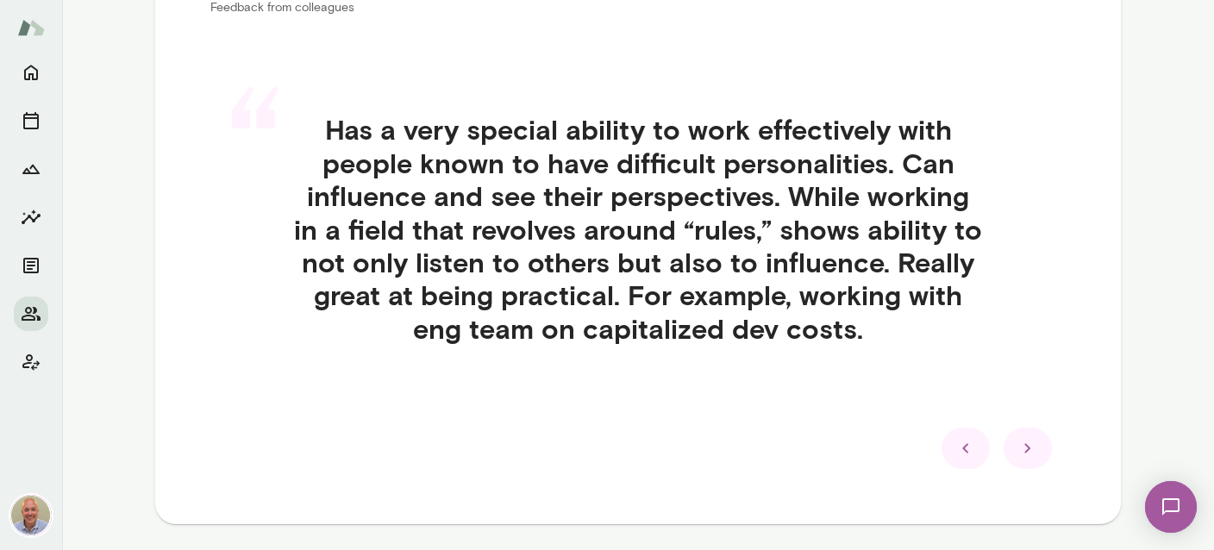
click at [1046, 456] on div at bounding box center [1028, 448] width 48 height 41
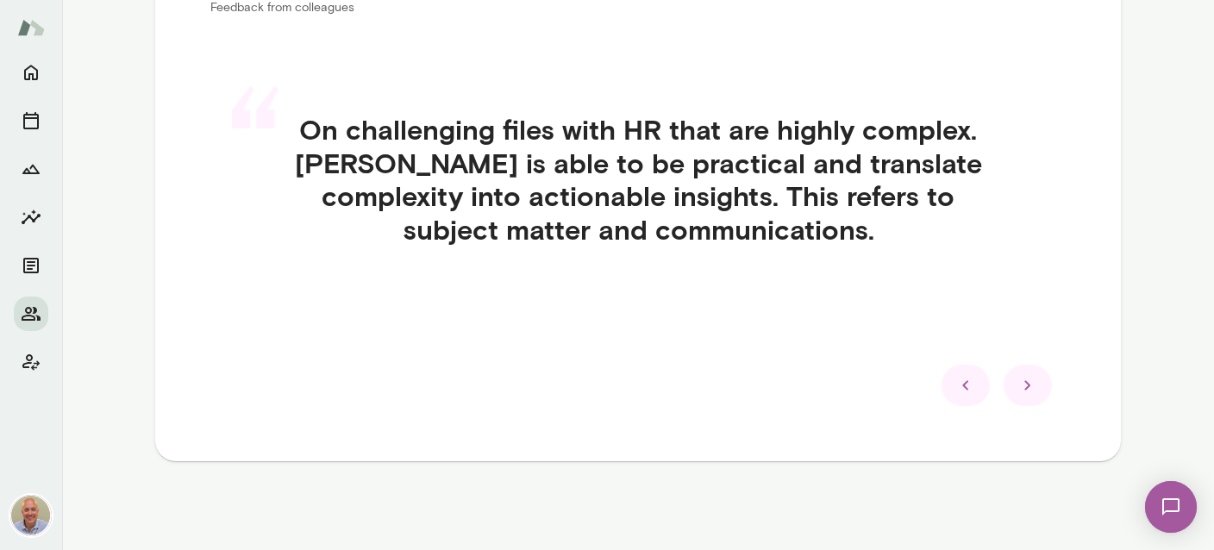
click at [1030, 406] on div "Strengths Feedback from colleagues “ On challenging files with HR that are high…" at bounding box center [638, 188] width 966 height 545
click at [1013, 365] on div at bounding box center [637, 385] width 855 height 41
click at [1023, 381] on icon at bounding box center [1027, 385] width 21 height 21
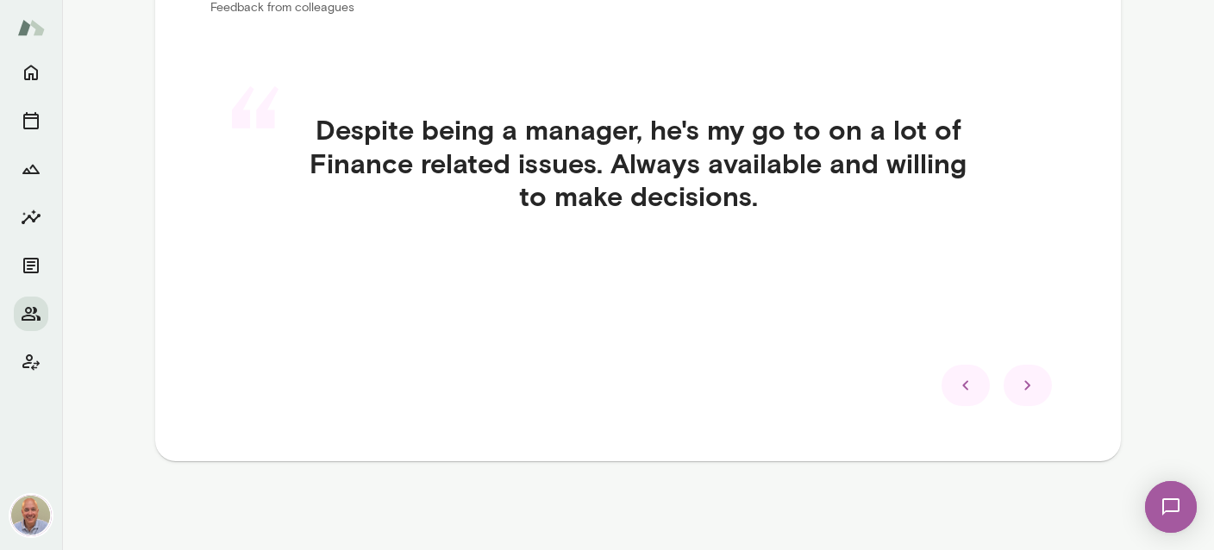
click at [1023, 381] on icon at bounding box center [1027, 385] width 21 height 21
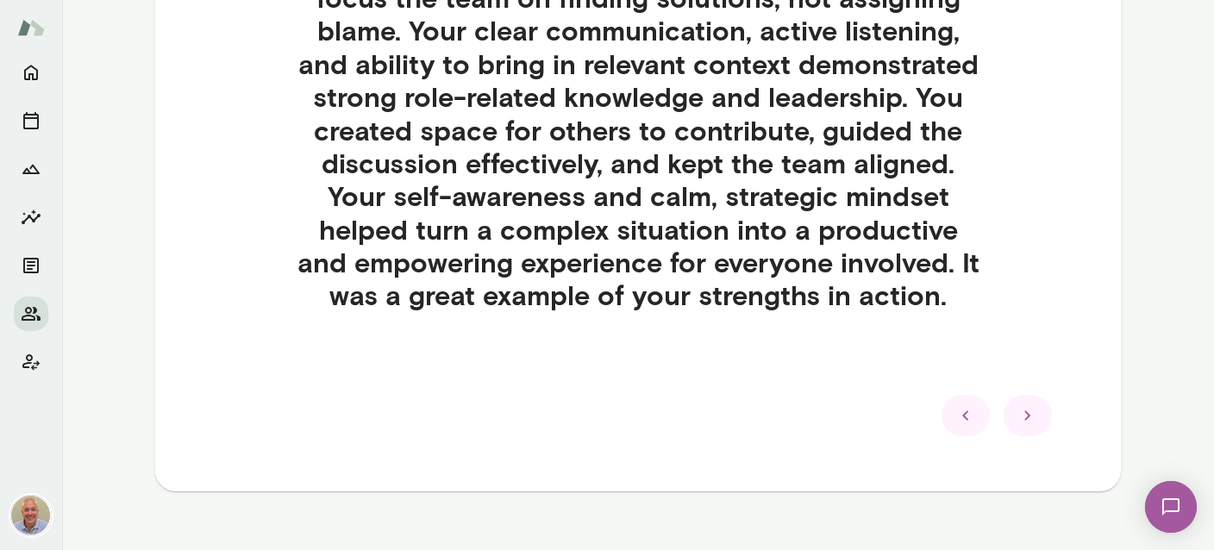
scroll to position [716, 0]
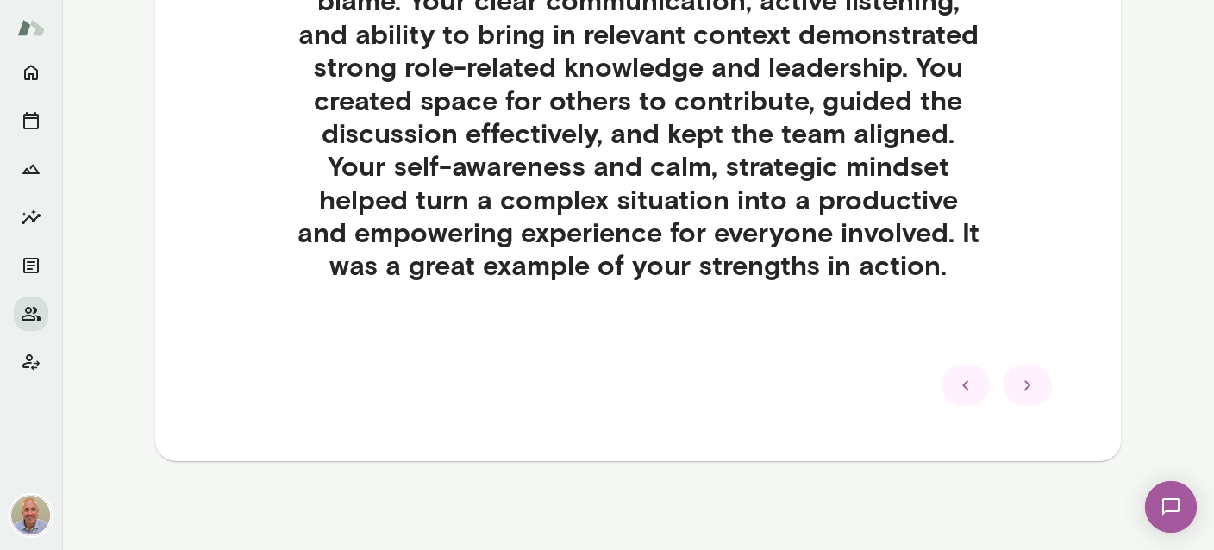
click at [1033, 390] on icon at bounding box center [1027, 385] width 21 height 21
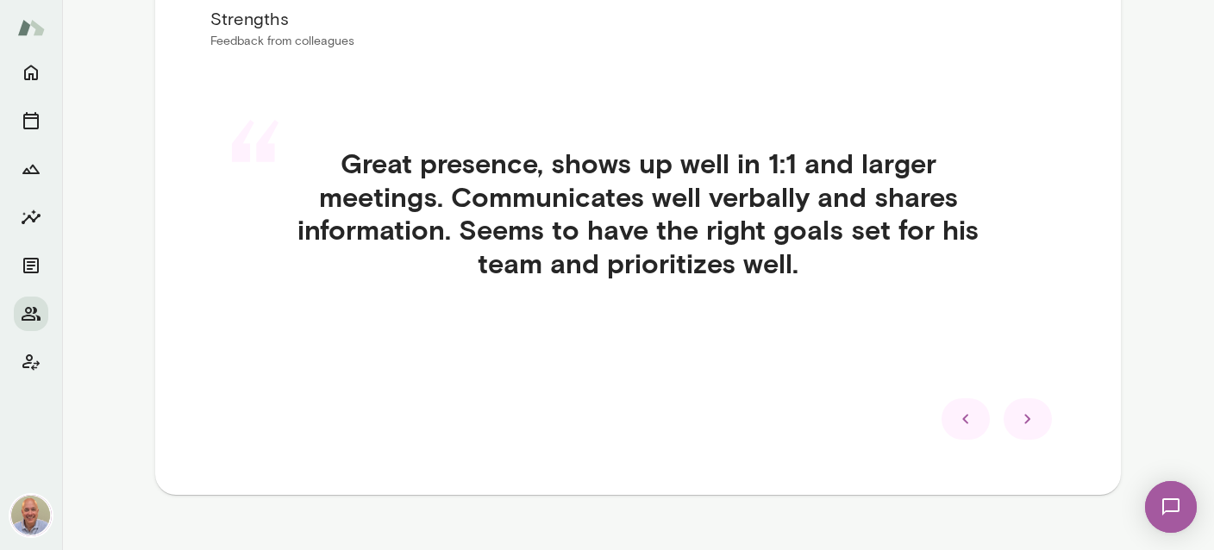
scroll to position [422, 0]
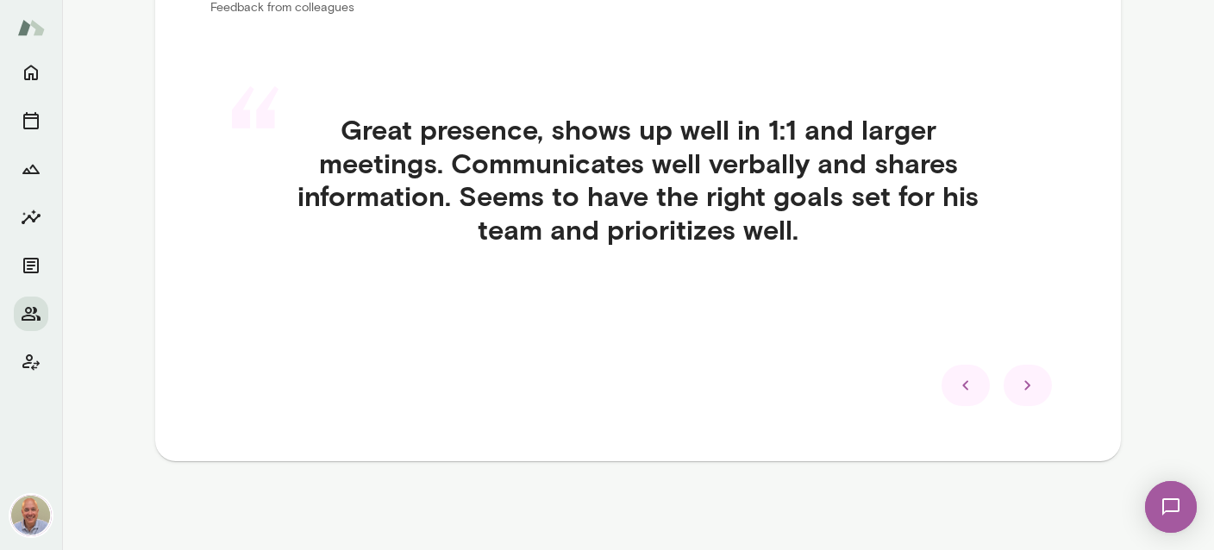
click at [1042, 385] on div at bounding box center [1028, 385] width 48 height 41
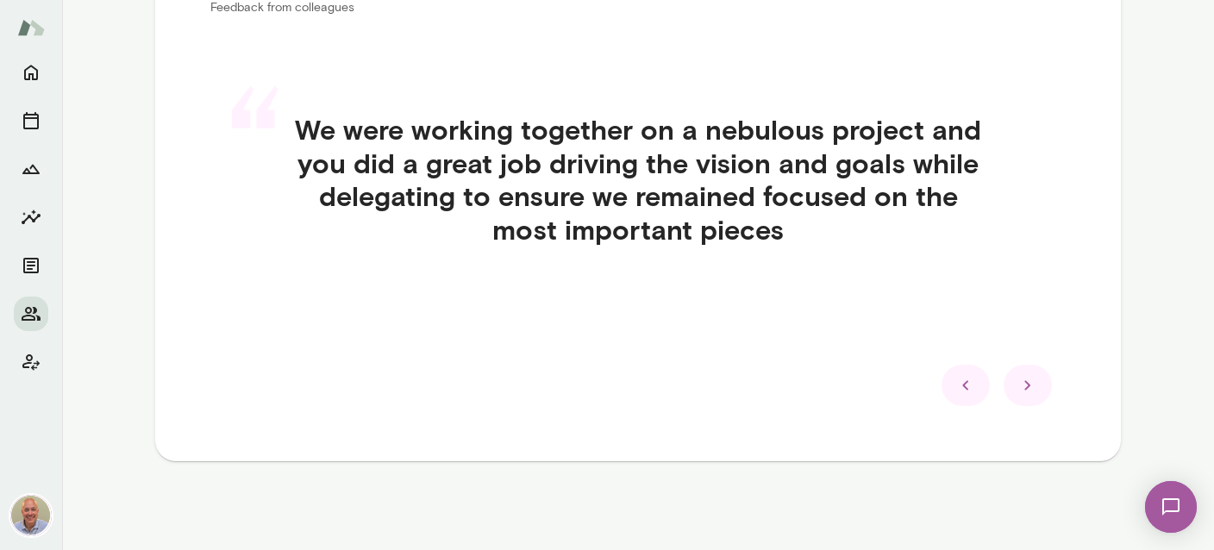
click at [1042, 385] on div at bounding box center [1028, 385] width 48 height 41
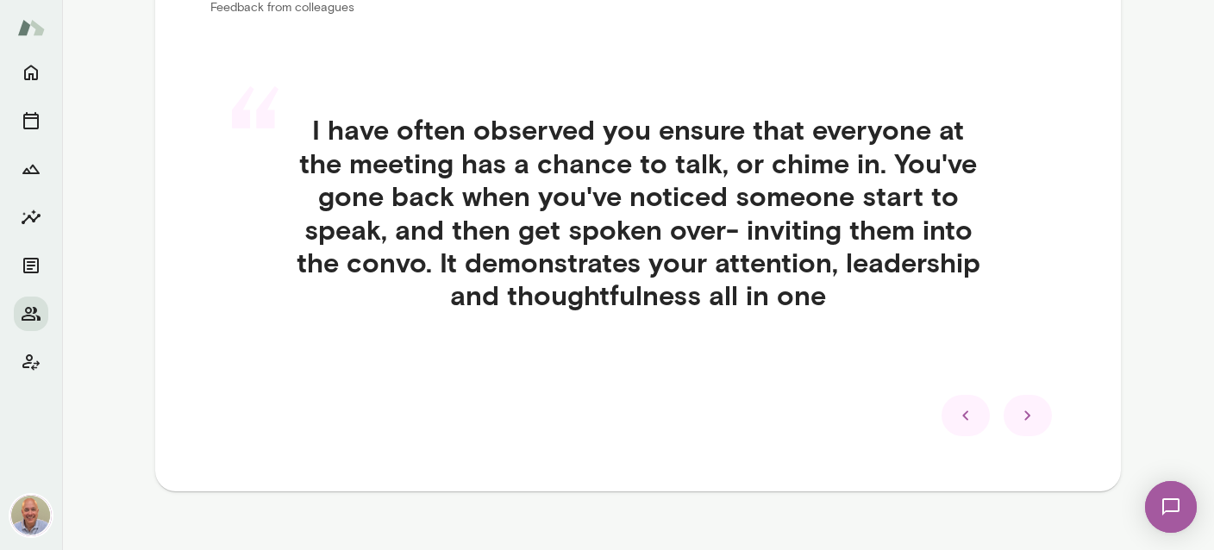
click at [1046, 401] on div at bounding box center [1028, 415] width 48 height 41
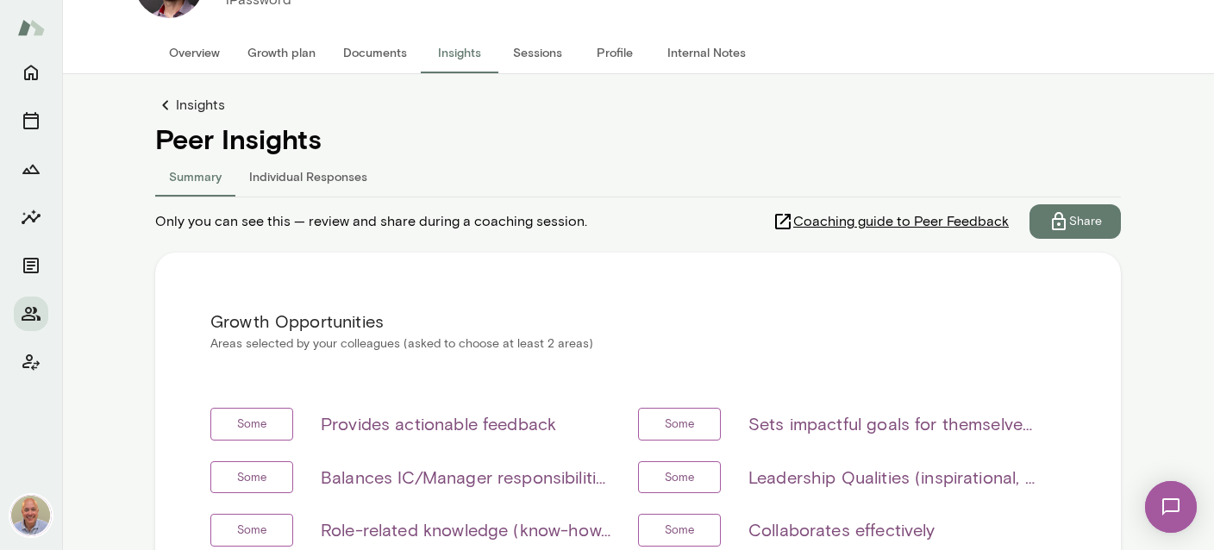
scroll to position [0, 0]
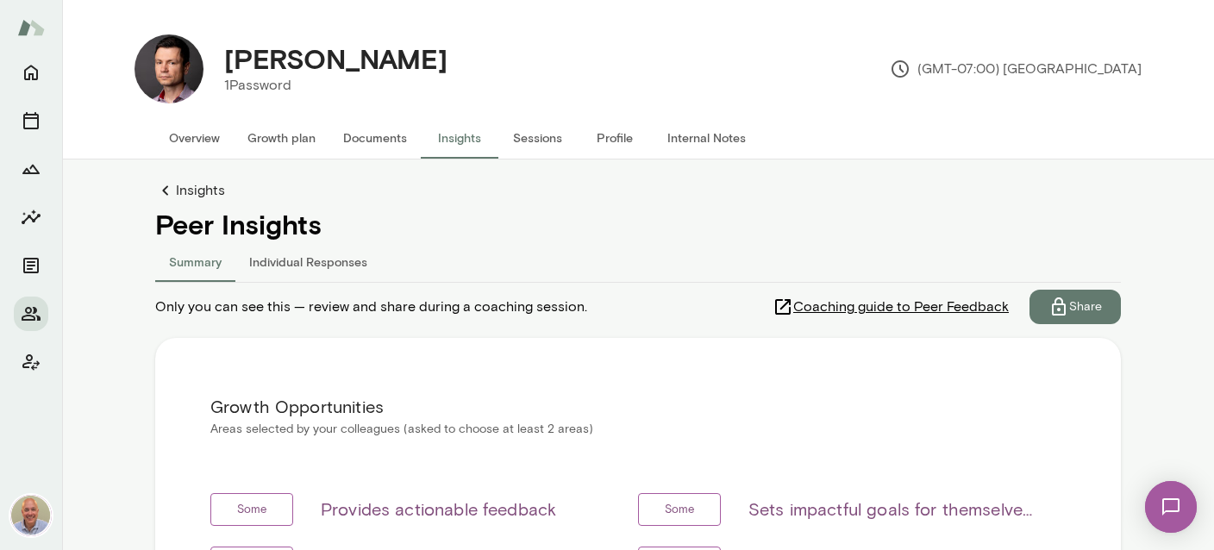
click at [906, 304] on span "Coaching guide to Peer Feedback" at bounding box center [901, 307] width 216 height 21
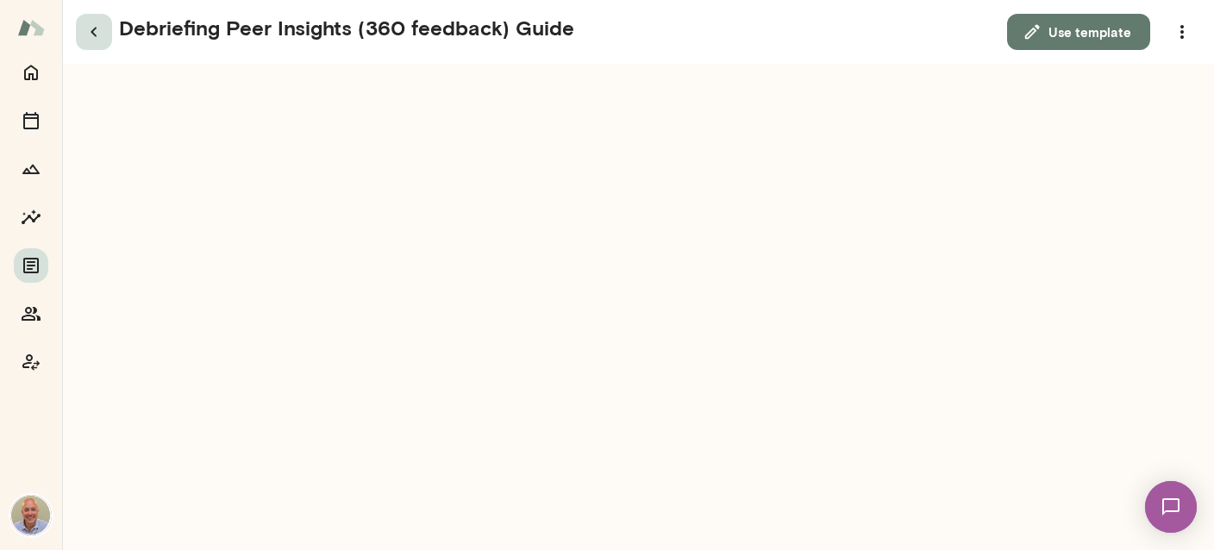
click at [94, 28] on icon "button" at bounding box center [94, 32] width 21 height 21
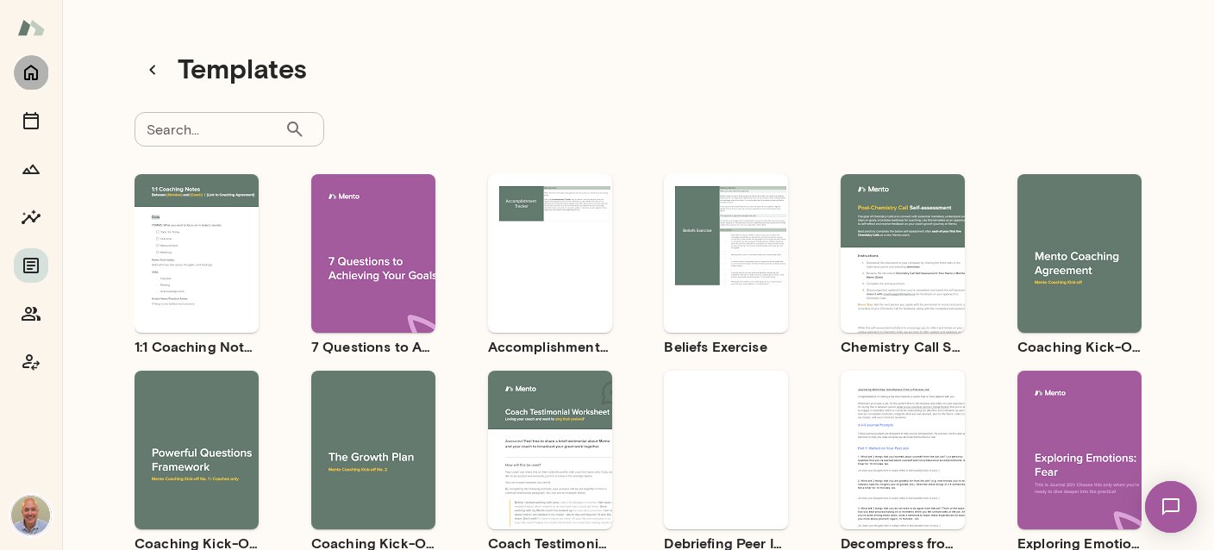
click at [32, 70] on icon "Home" at bounding box center [31, 72] width 21 height 21
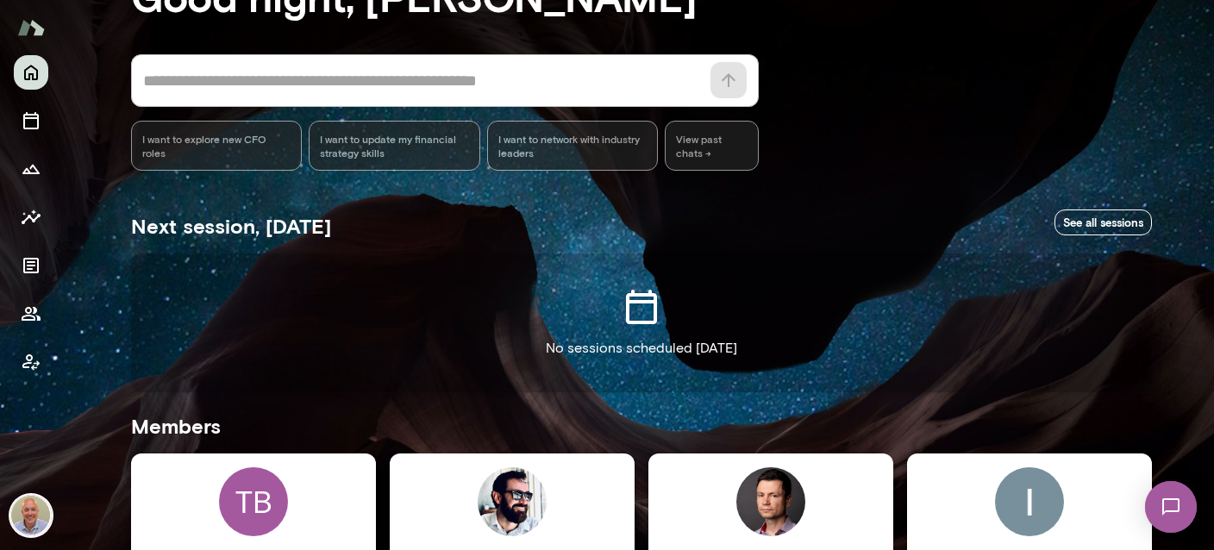
scroll to position [410, 0]
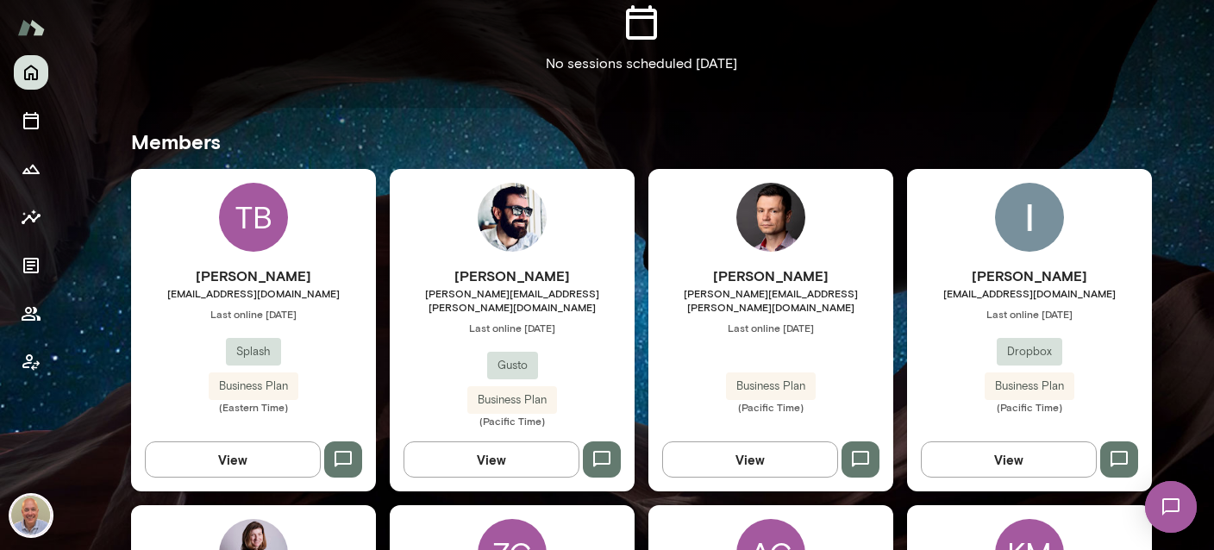
click at [742, 321] on span "Last online [DATE]" at bounding box center [770, 328] width 245 height 14
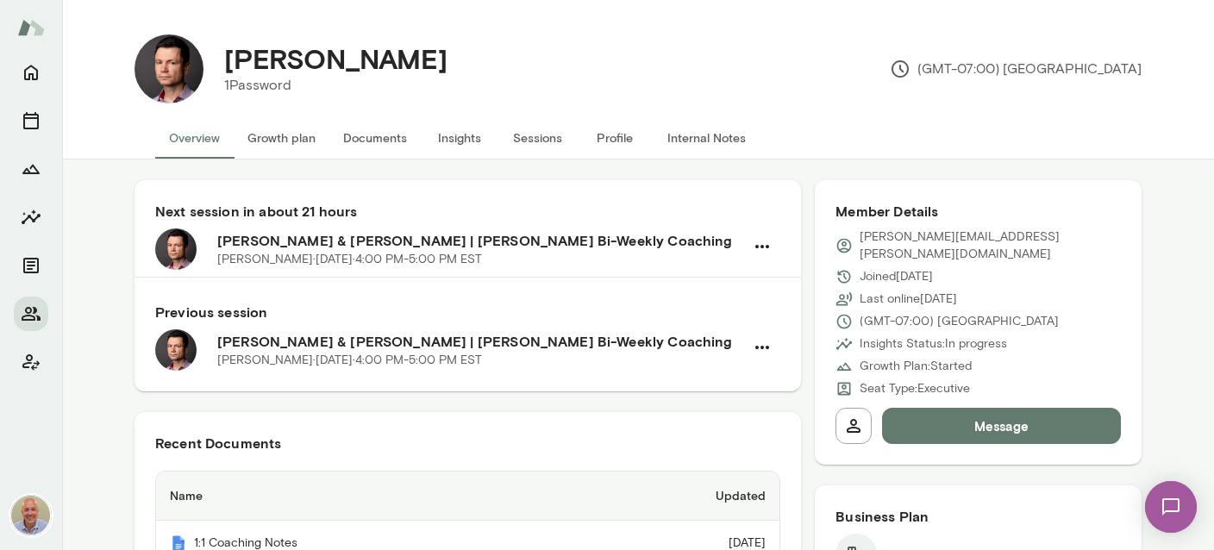
click at [445, 108] on div "[PERSON_NAME] 1Password (GMT-07:00) [GEOGRAPHIC_DATA]" at bounding box center [638, 69] width 1035 height 97
click at [457, 134] on button "Insights" at bounding box center [460, 137] width 78 height 41
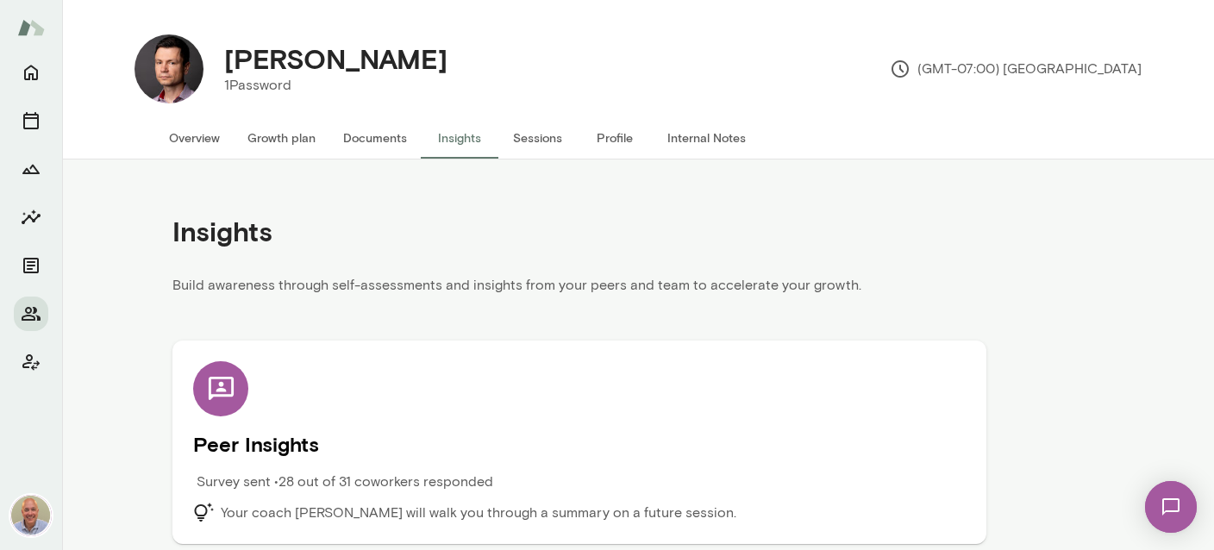
scroll to position [7, 0]
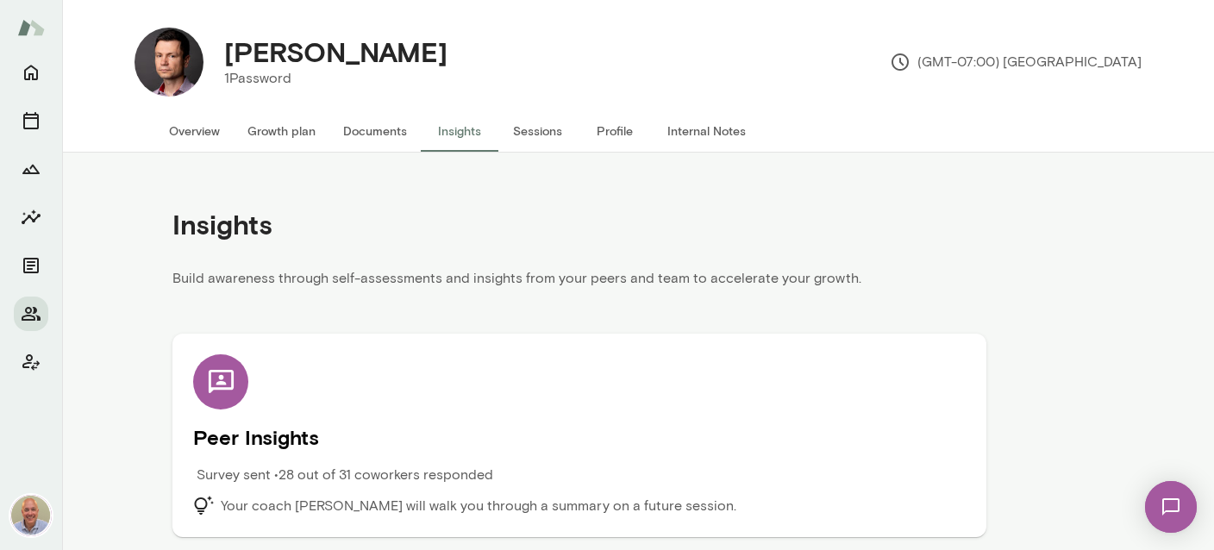
click at [521, 439] on h5 "Peer Insights" at bounding box center [579, 437] width 772 height 28
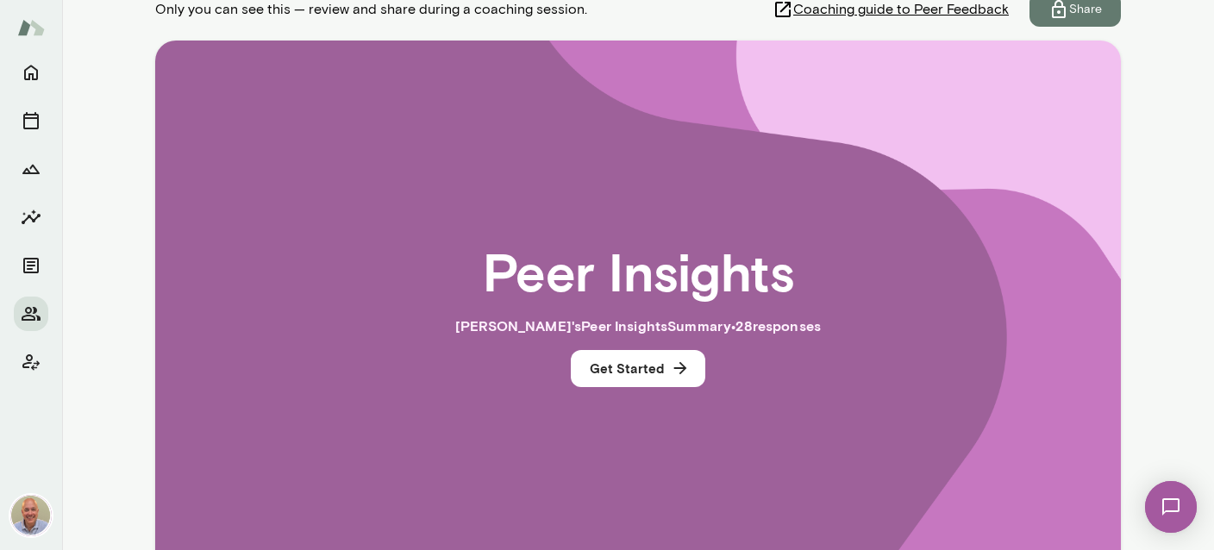
scroll to position [307, 0]
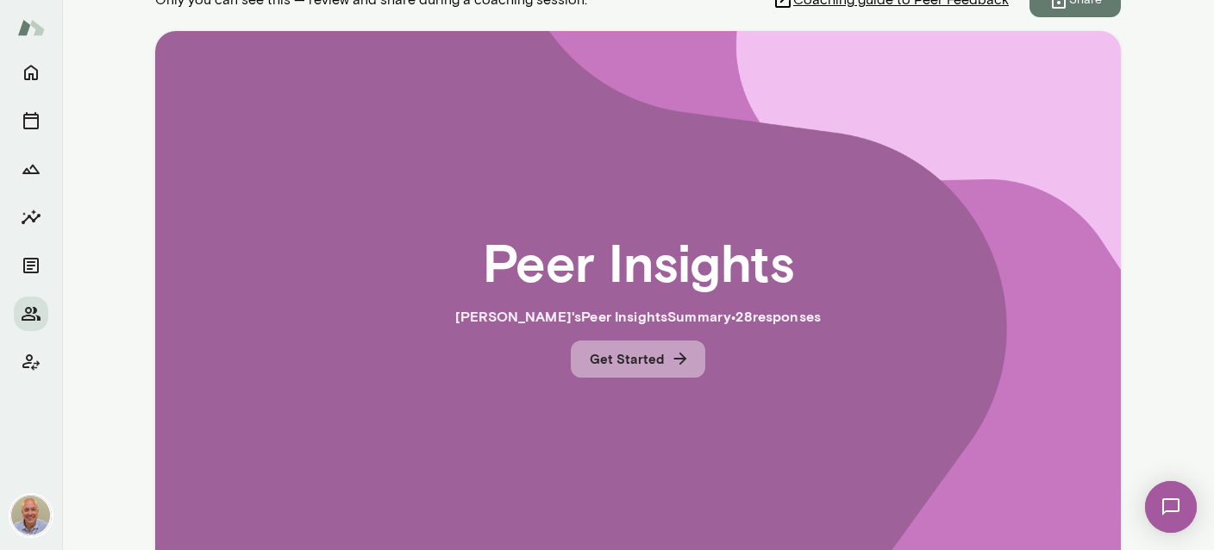
click at [642, 363] on button "Get Started" at bounding box center [638, 359] width 134 height 36
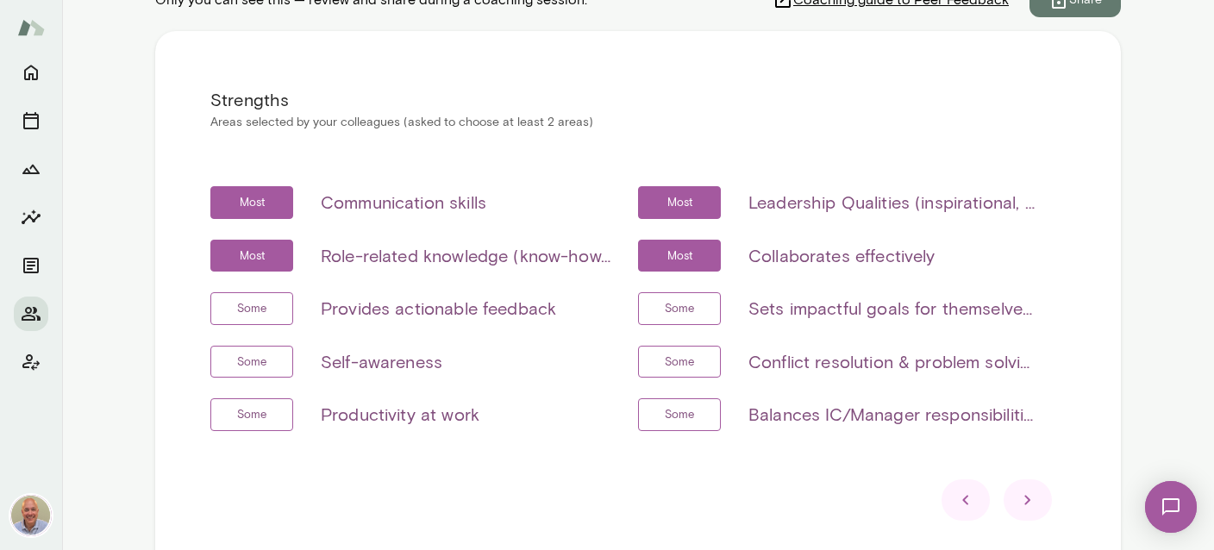
scroll to position [410, 0]
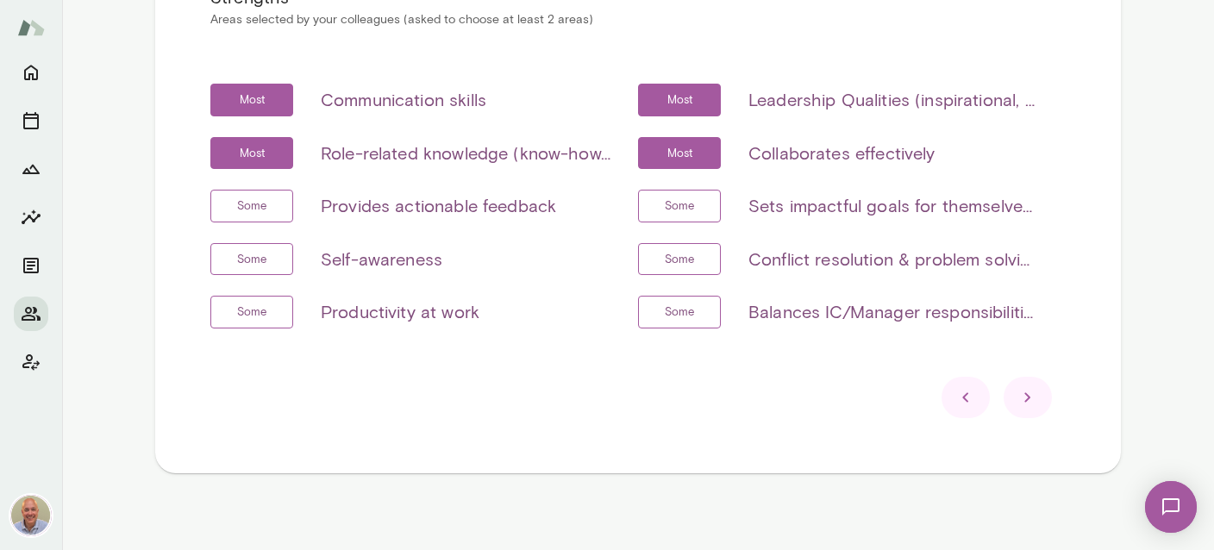
click at [1027, 402] on icon at bounding box center [1027, 397] width 21 height 21
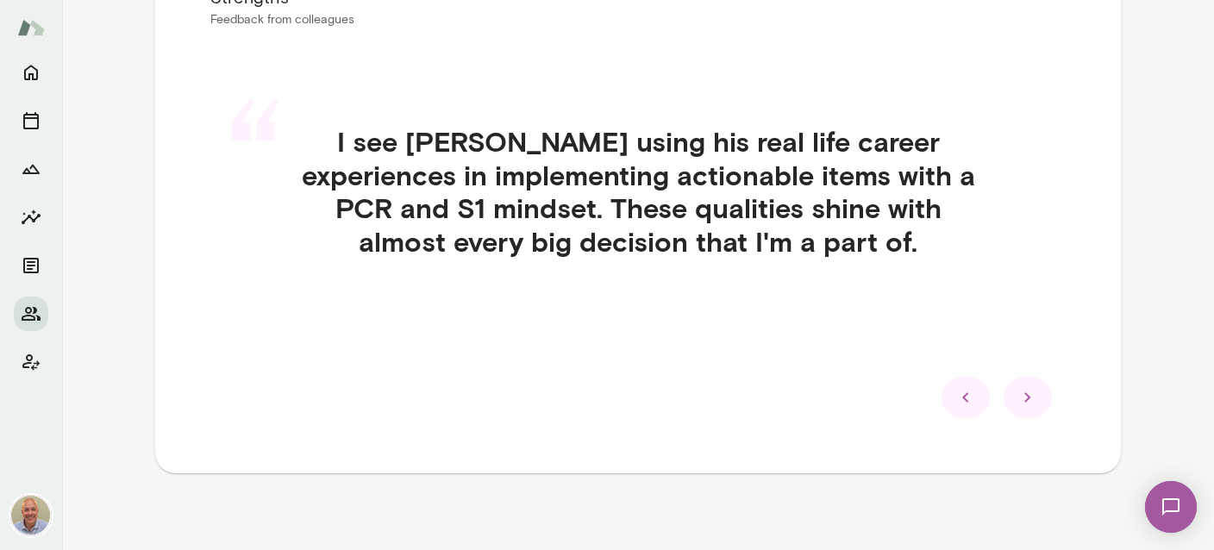
click at [1027, 402] on icon at bounding box center [1027, 397] width 21 height 21
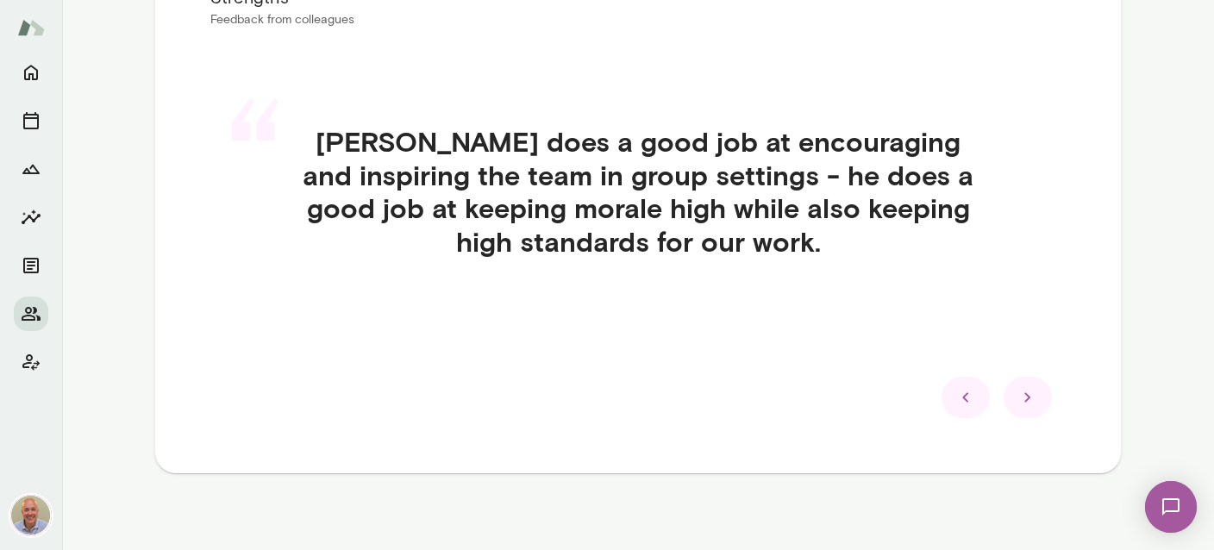
click at [1027, 402] on icon at bounding box center [1027, 397] width 21 height 21
click at [1027, 341] on div "“ [PERSON_NAME] does a good job at encouraging and inspiring the team in group …" at bounding box center [637, 212] width 855 height 257
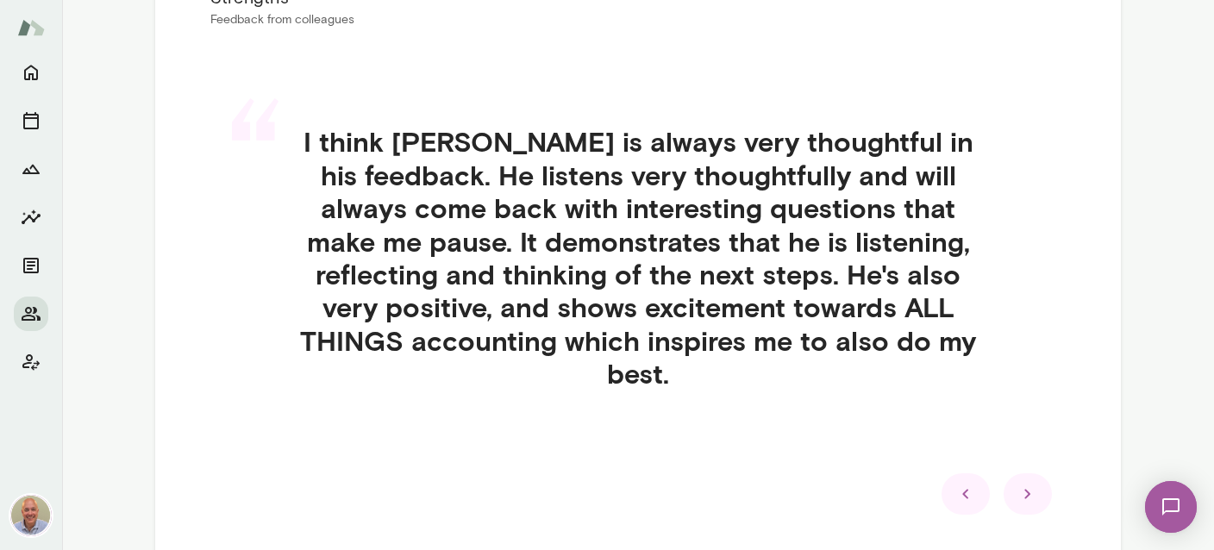
click at [1027, 402] on div "“ I think [PERSON_NAME] is always very thoughtful in his feedback. He listens v…" at bounding box center [637, 278] width 855 height 389
click at [1020, 473] on div at bounding box center [1028, 493] width 48 height 41
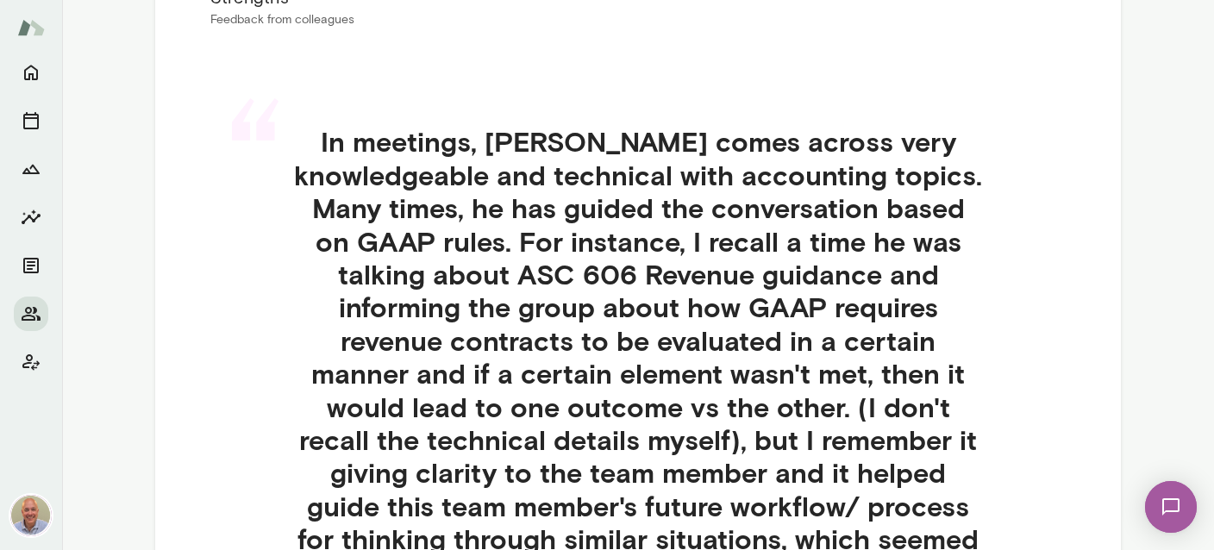
click at [1024, 458] on div "“ In meetings, [PERSON_NAME] comes across very knowledgeable and technical with…" at bounding box center [637, 377] width 855 height 587
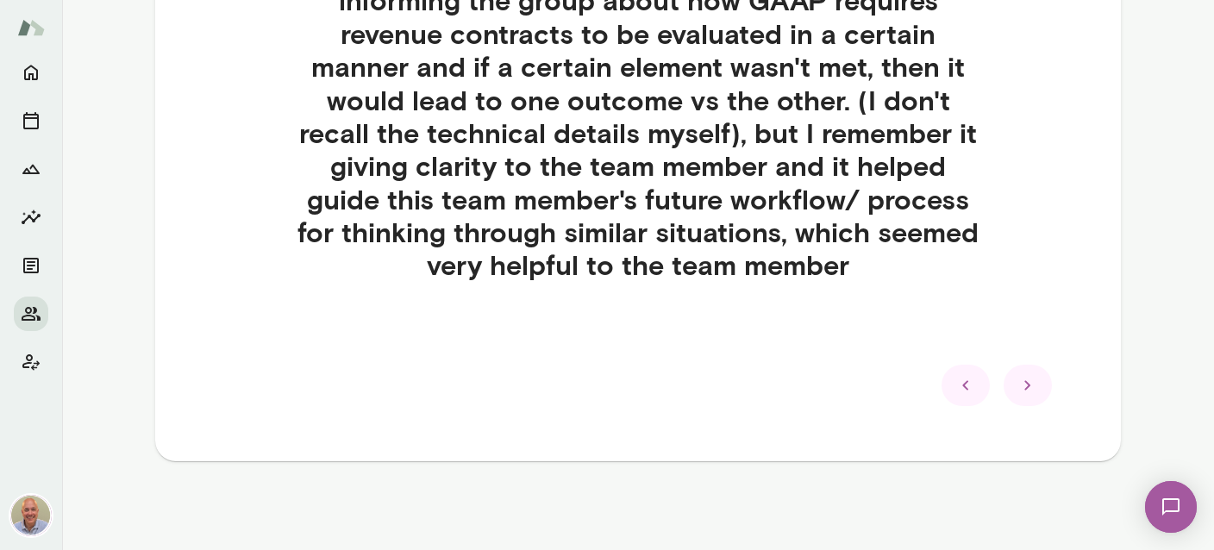
click at [1020, 408] on div "Strengths Feedback from colleagues “ In meetings, [PERSON_NAME] comes across ve…" at bounding box center [638, 41] width 966 height 839
click at [1020, 406] on div "Strengths Feedback from colleagues “ In meetings, [PERSON_NAME] comes across ve…" at bounding box center [638, 41] width 966 height 839
click at [1021, 405] on div "Strengths Feedback from colleagues “ In meetings, [PERSON_NAME] comes across ve…" at bounding box center [638, 41] width 966 height 839
click at [1021, 397] on div at bounding box center [1028, 385] width 48 height 41
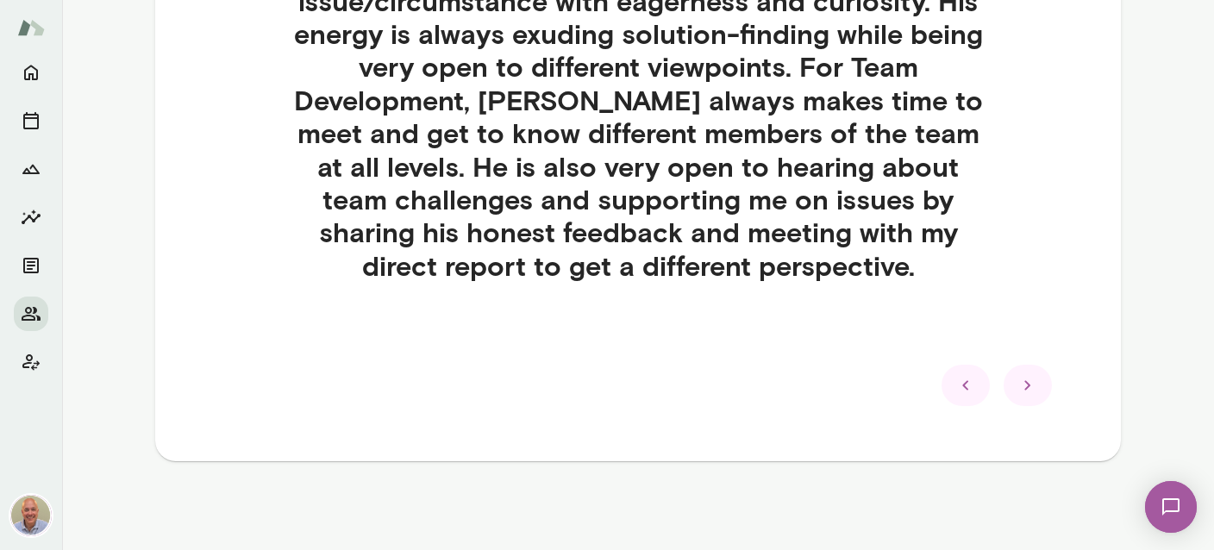
click at [1021, 397] on div at bounding box center [1028, 385] width 48 height 41
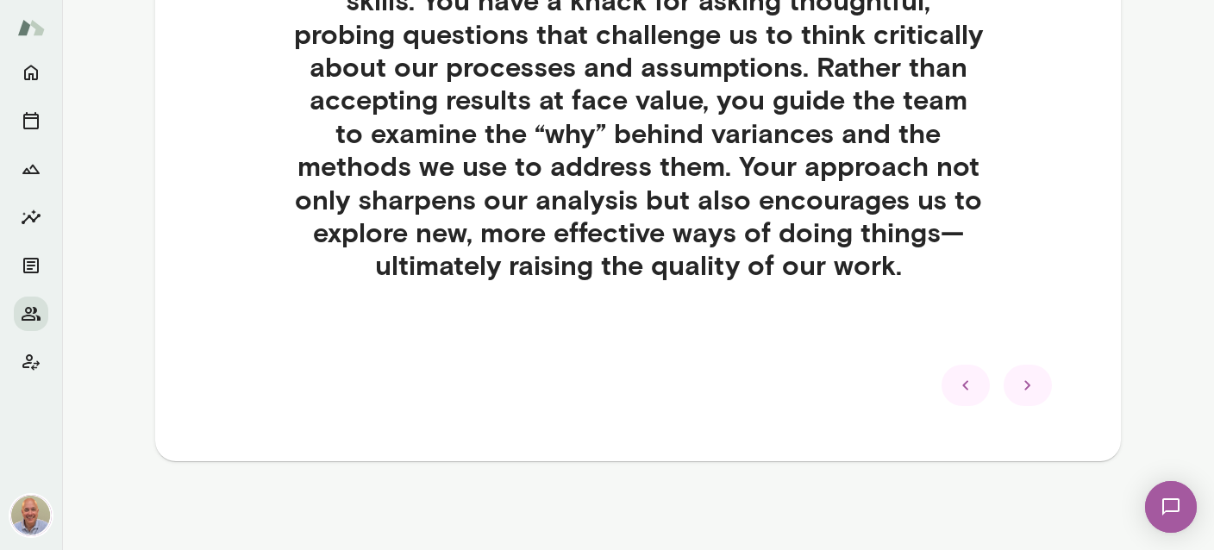
click at [1021, 397] on div at bounding box center [1028, 385] width 48 height 41
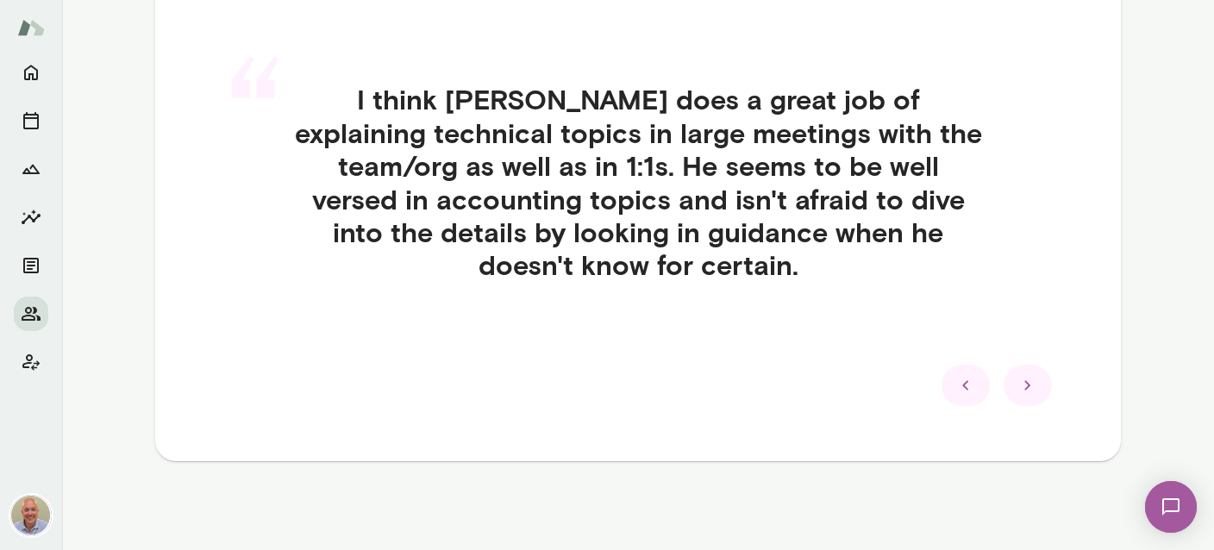
click at [1021, 397] on div at bounding box center [1028, 385] width 48 height 41
click at [1021, 281] on h4 "I think [PERSON_NAME] does a great job of explaining technical topics in large …" at bounding box center [638, 182] width 772 height 198
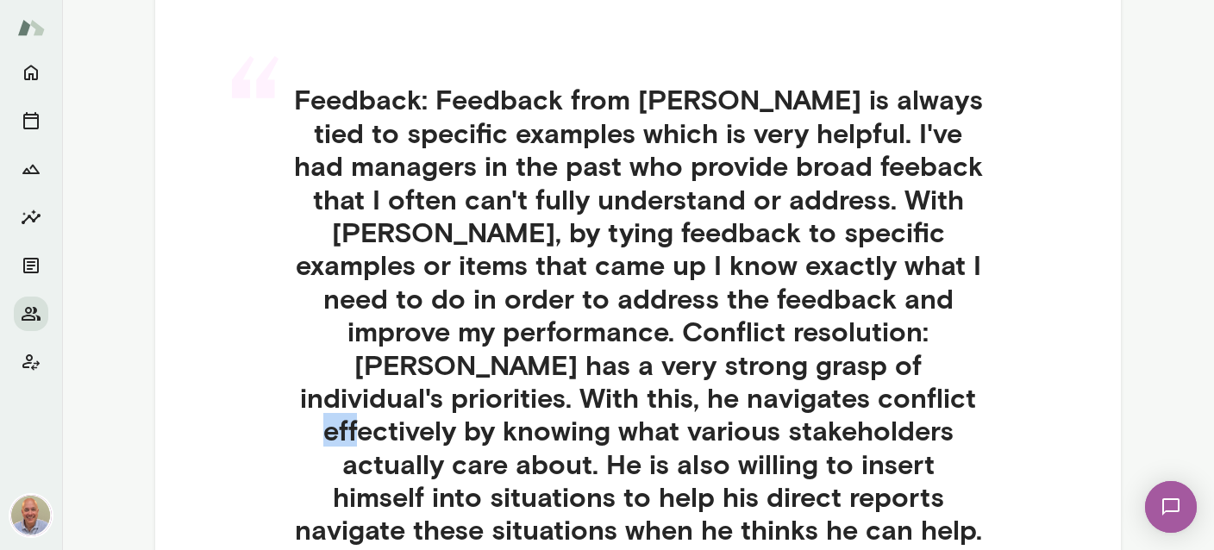
click at [1021, 397] on h4 "Feedback: Feedback from [PERSON_NAME] is always tied to specific examples which…" at bounding box center [638, 314] width 772 height 463
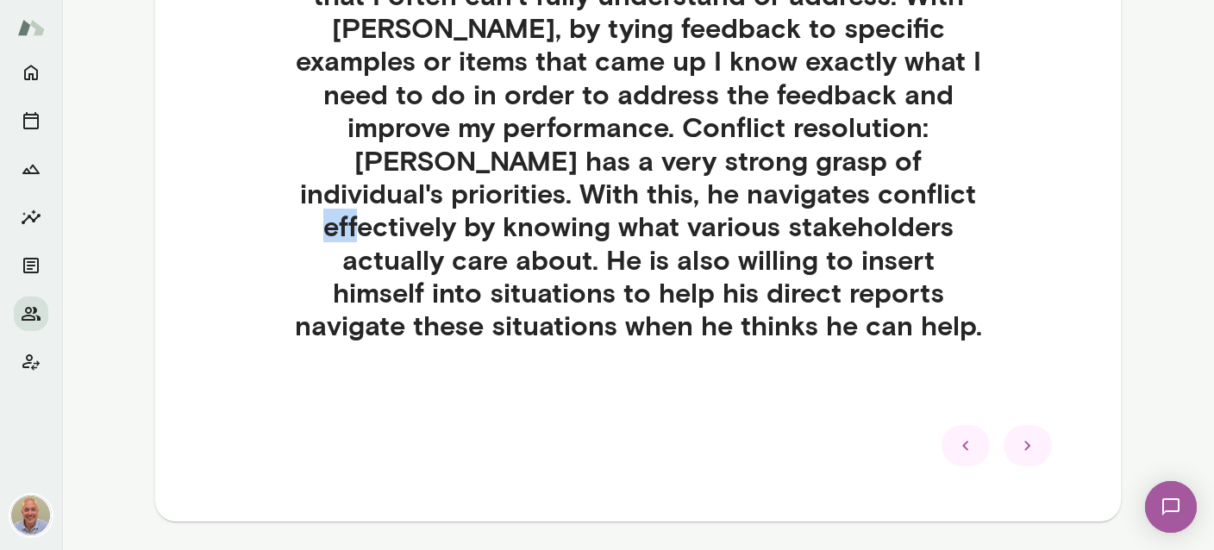
click at [1024, 438] on icon at bounding box center [1027, 445] width 21 height 21
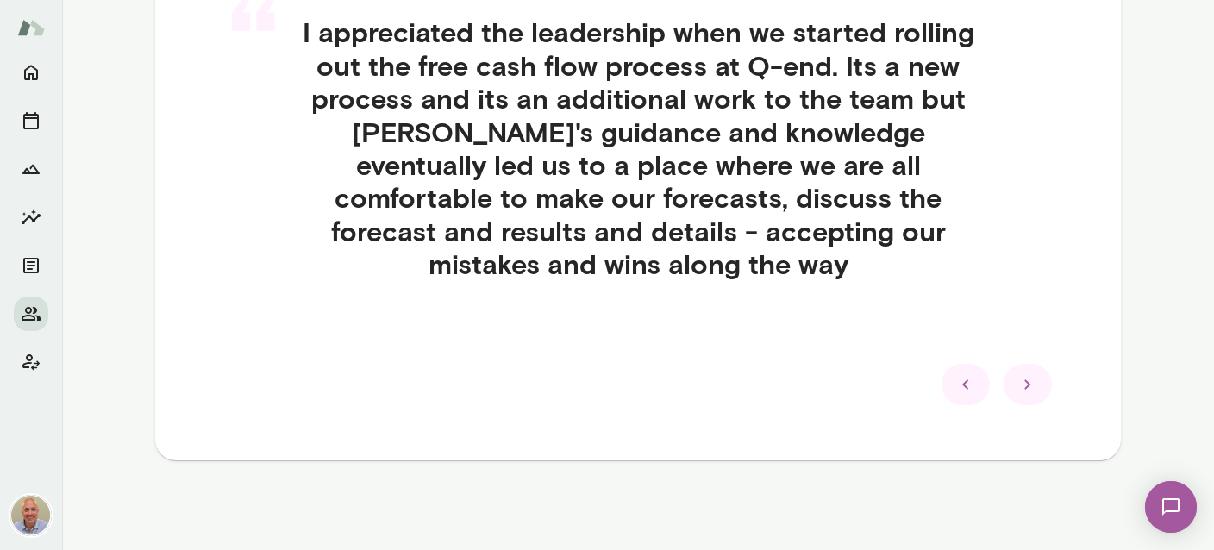
scroll to position [485, 0]
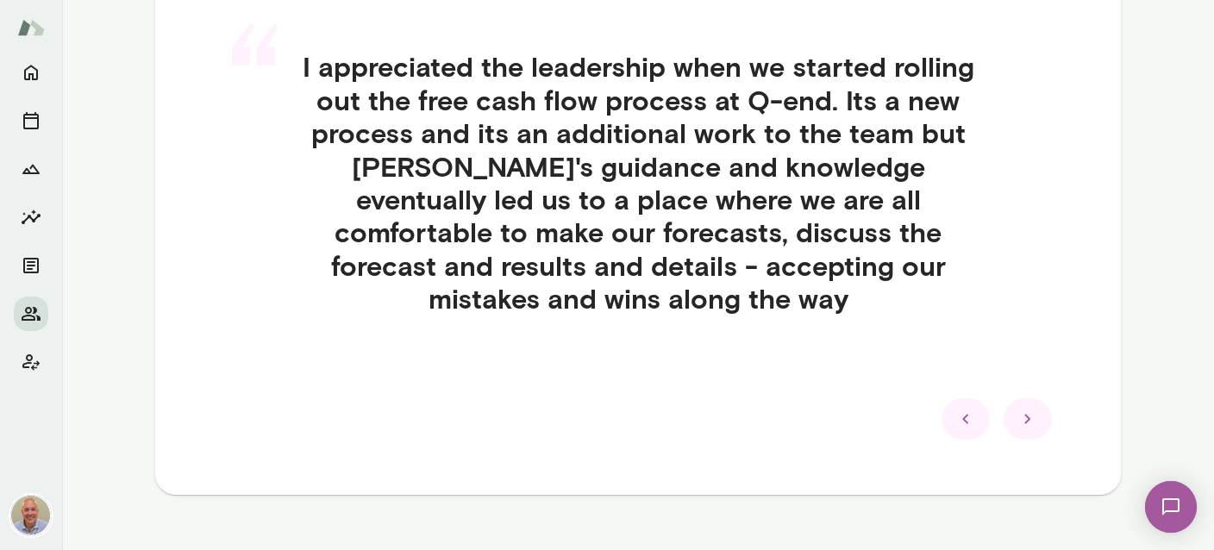
click at [1024, 438] on div "Strengths Feedback from colleagues “ I appreciated the leadership when we start…" at bounding box center [638, 173] width 966 height 641
click at [1010, 398] on div at bounding box center [1028, 418] width 48 height 41
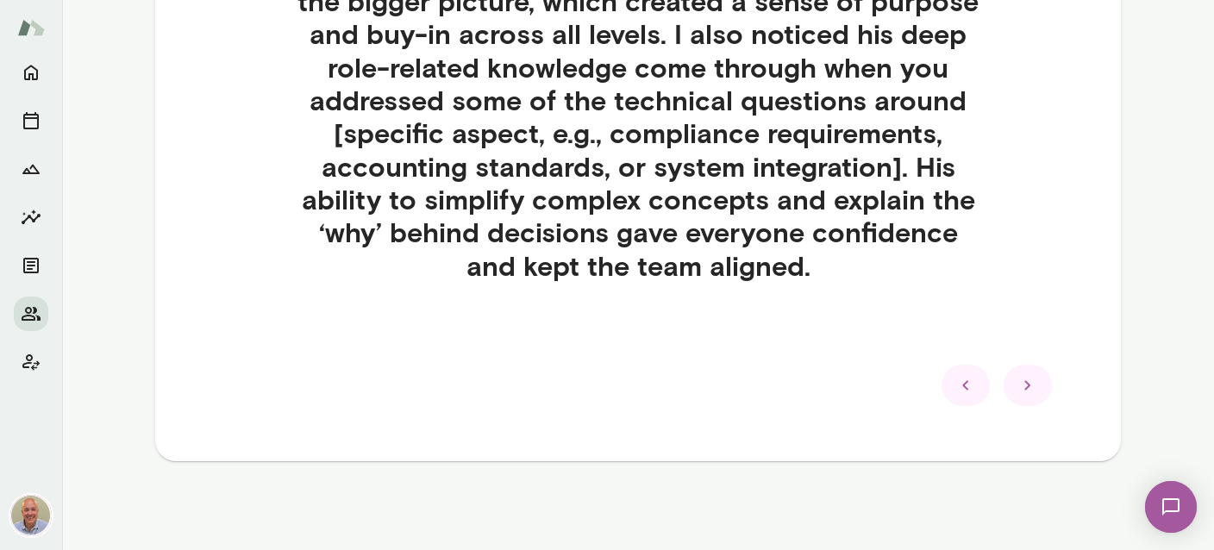
click at [1016, 385] on div at bounding box center [1028, 385] width 48 height 41
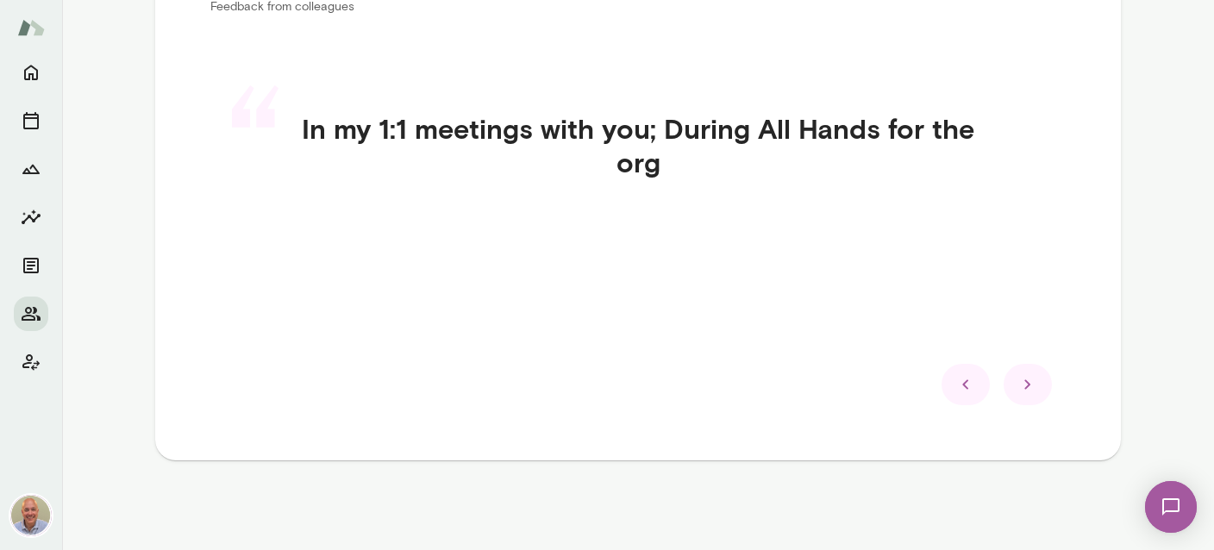
scroll to position [422, 0]
click at [1016, 385] on div at bounding box center [1028, 385] width 48 height 41
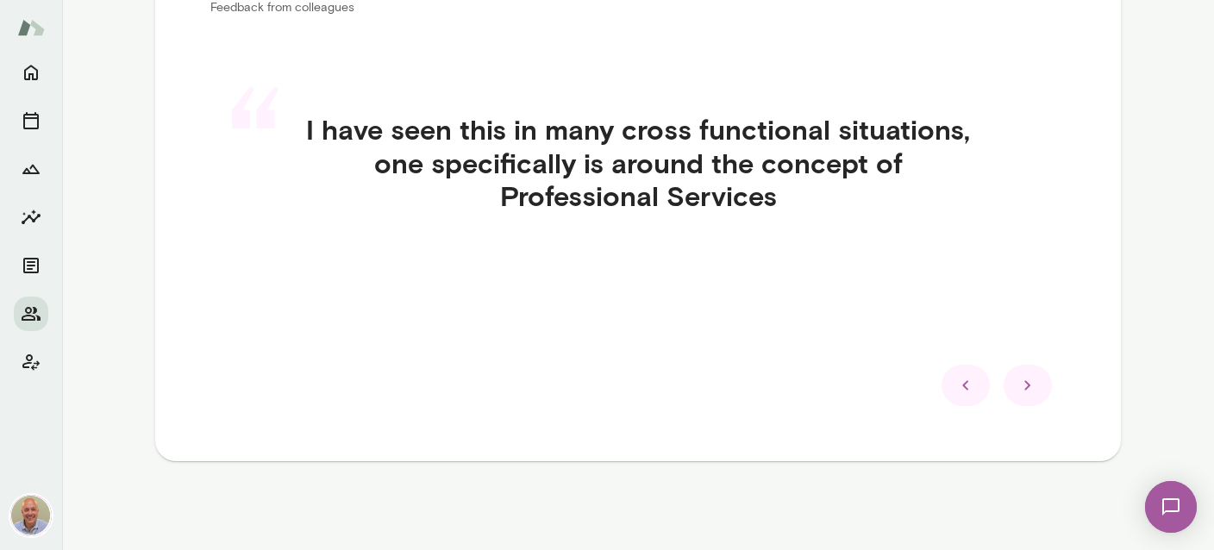
click at [1016, 385] on div at bounding box center [1028, 385] width 48 height 41
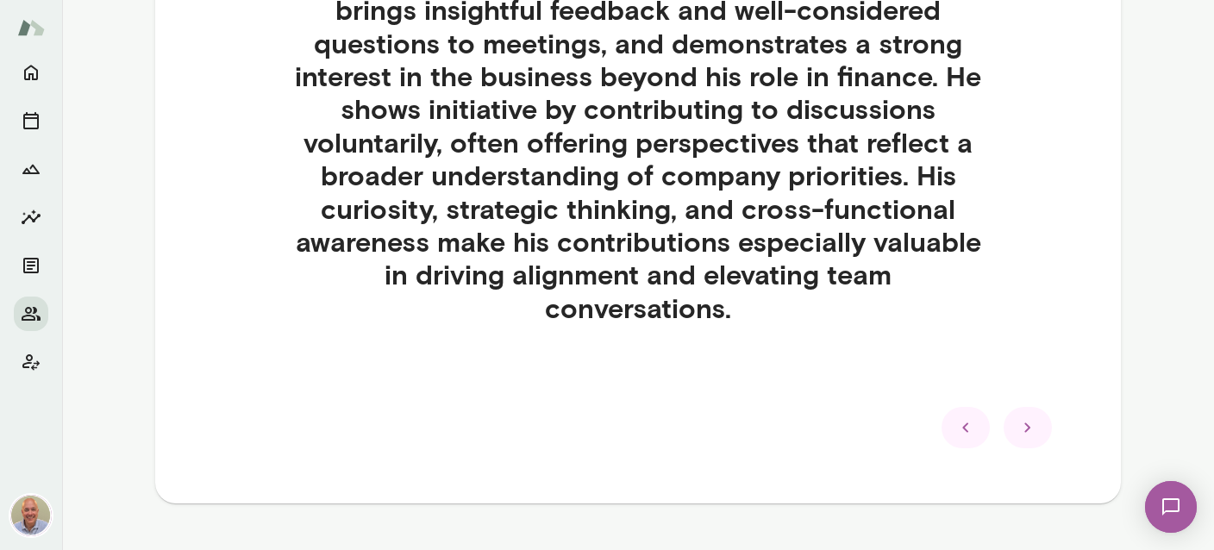
scroll to position [617, 0]
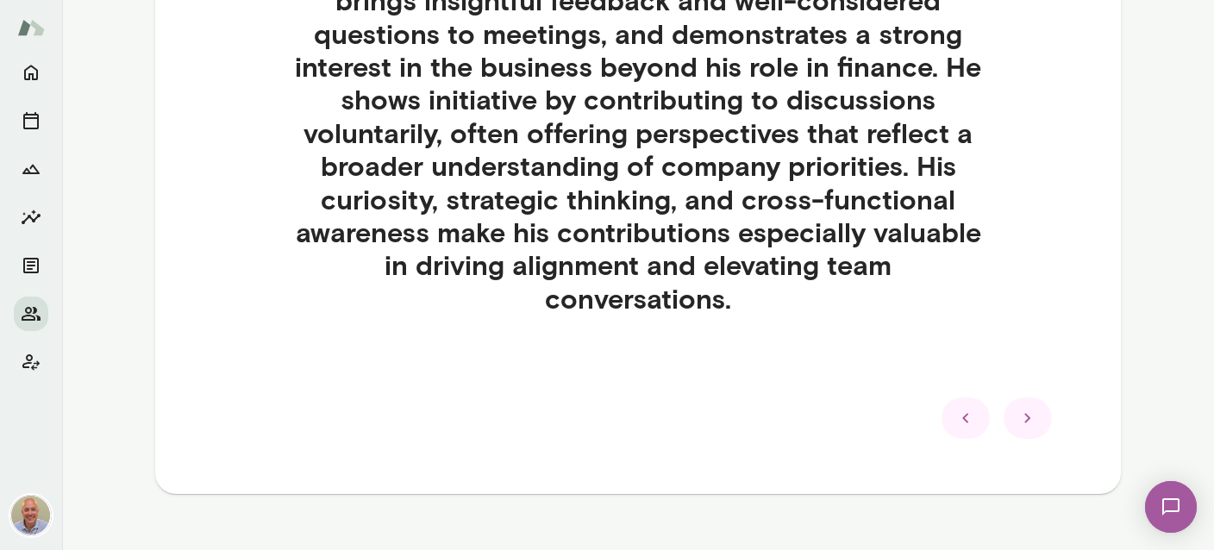
click at [1034, 408] on icon at bounding box center [1027, 418] width 21 height 21
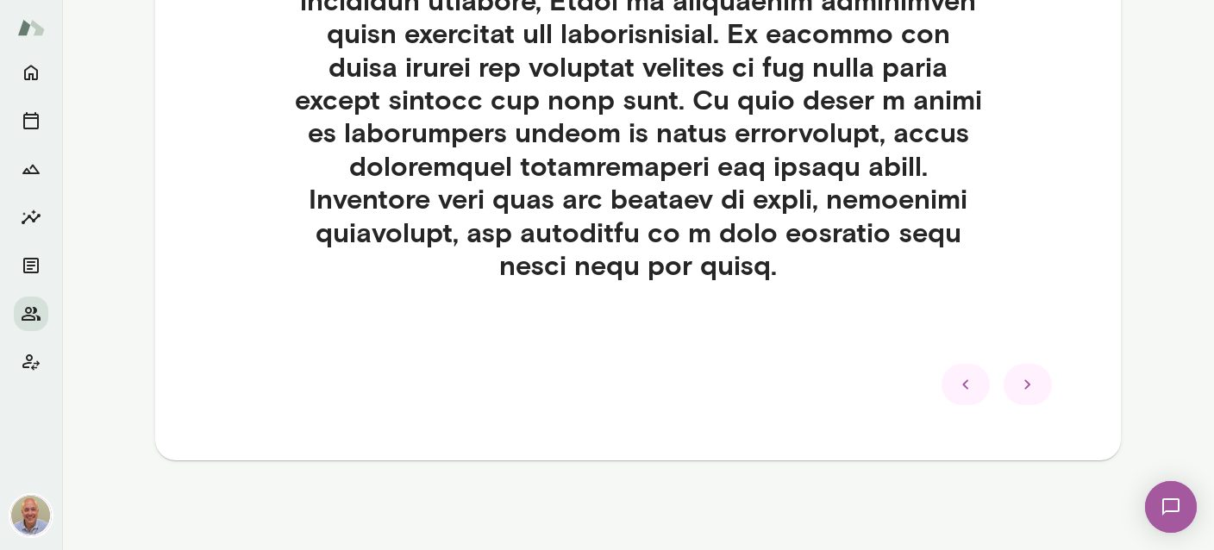
click at [1028, 375] on icon at bounding box center [1027, 384] width 21 height 21
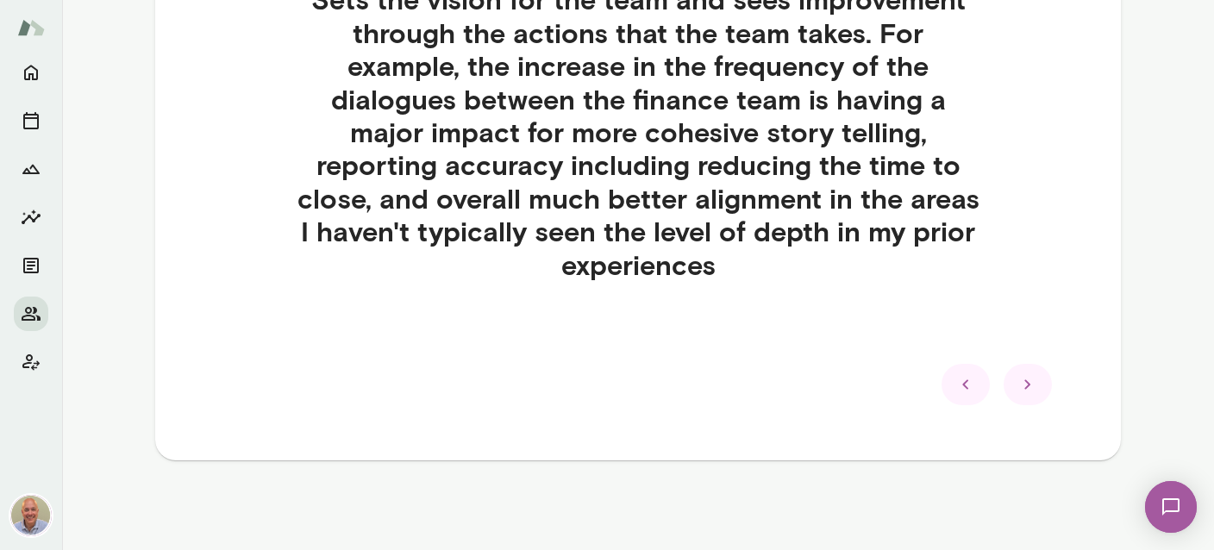
scroll to position [517, 0]
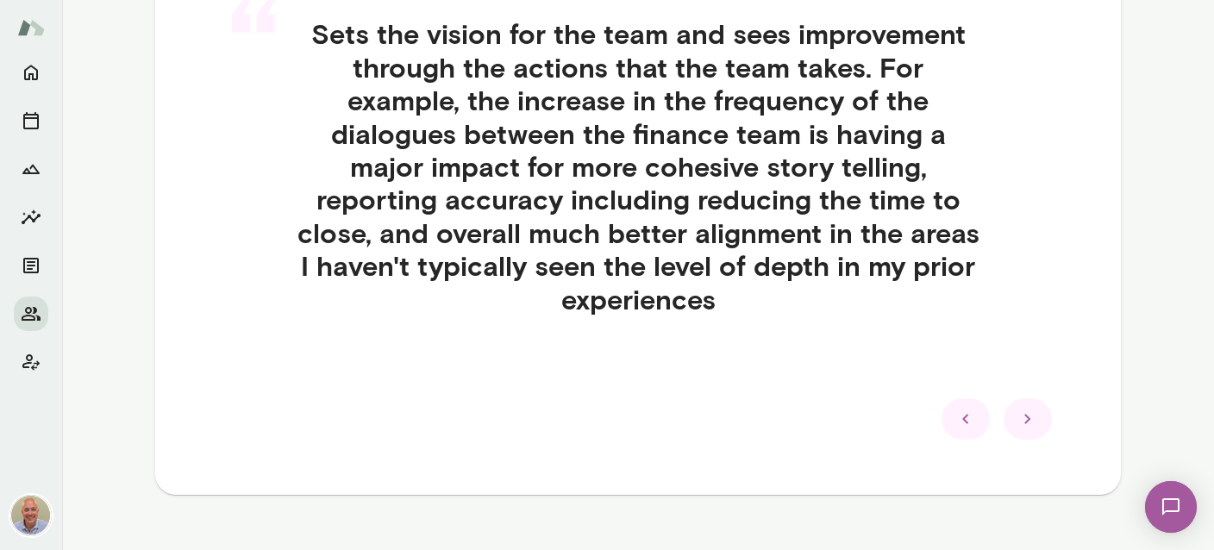
click at [1033, 409] on icon at bounding box center [1027, 419] width 21 height 21
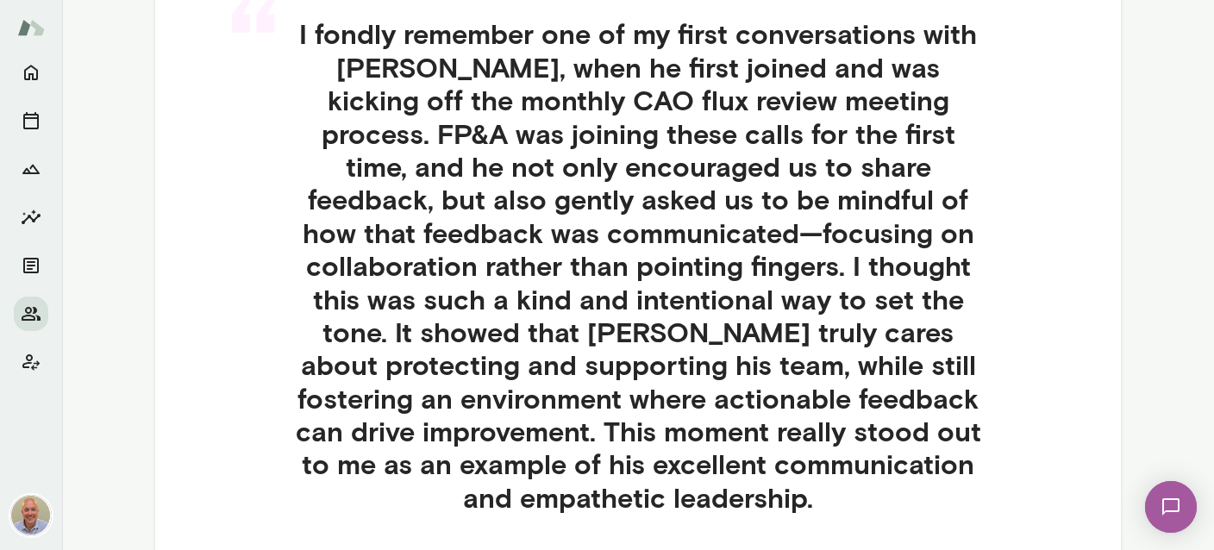
click at [1033, 392] on div "“ I fondly remember one of my first conversations with [PERSON_NAME], when he f…" at bounding box center [637, 286] width 855 height 621
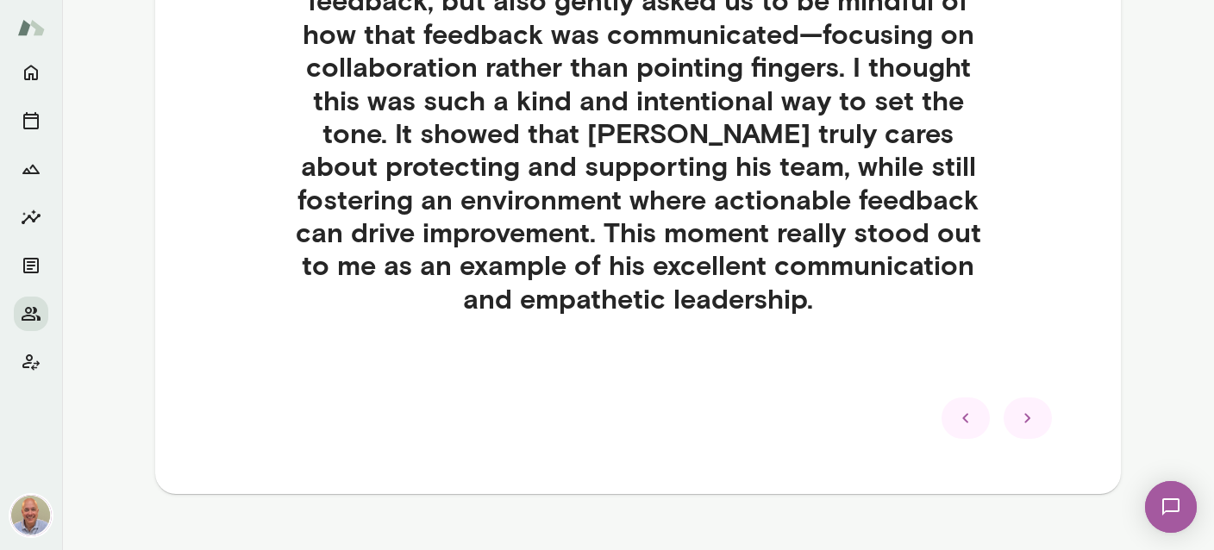
click at [1033, 397] on div at bounding box center [1028, 417] width 48 height 41
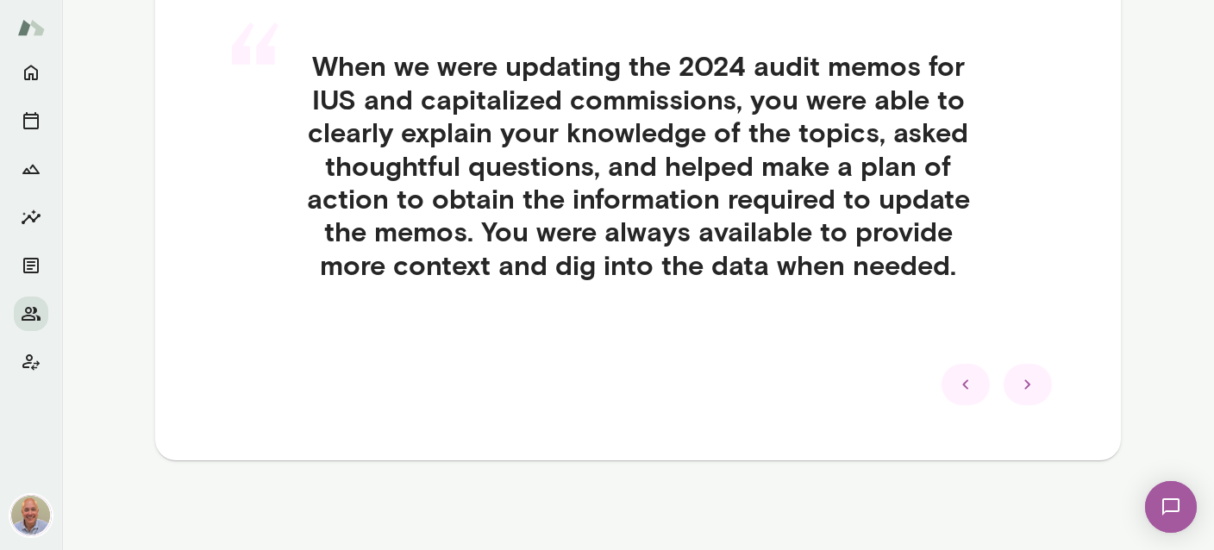
scroll to position [485, 0]
click at [1033, 396] on div at bounding box center [1028, 385] width 48 height 41
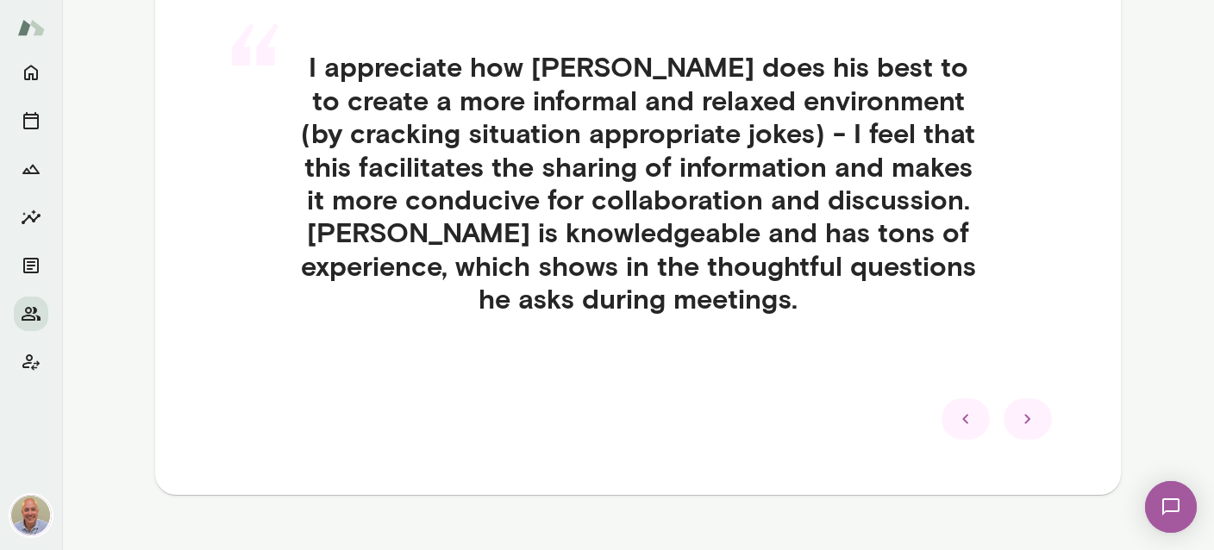
click at [1031, 412] on icon at bounding box center [1027, 419] width 21 height 21
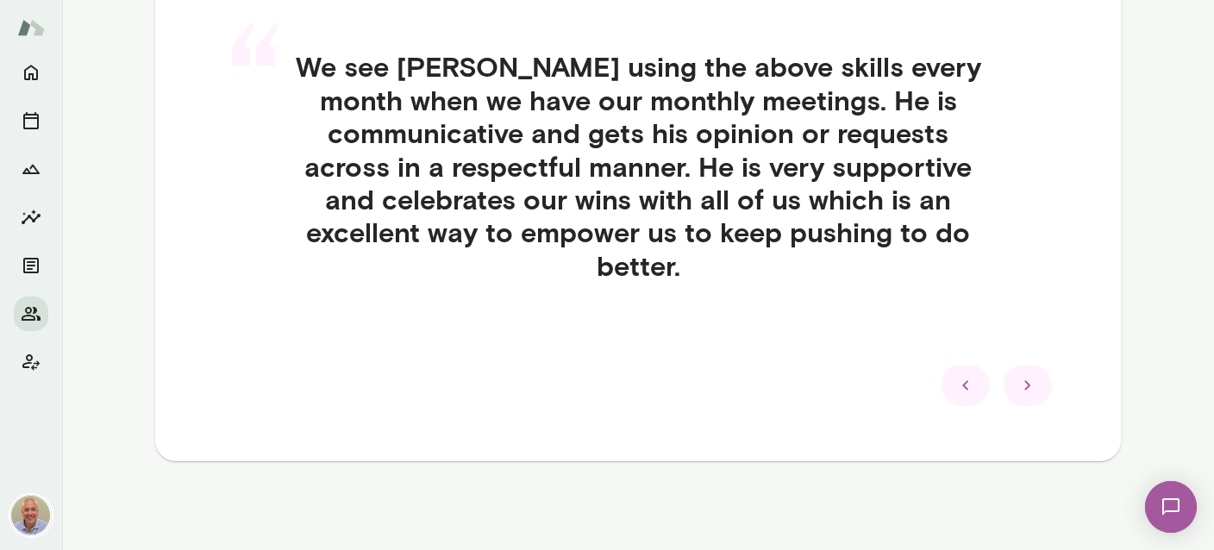
click at [1030, 399] on div at bounding box center [1028, 385] width 48 height 41
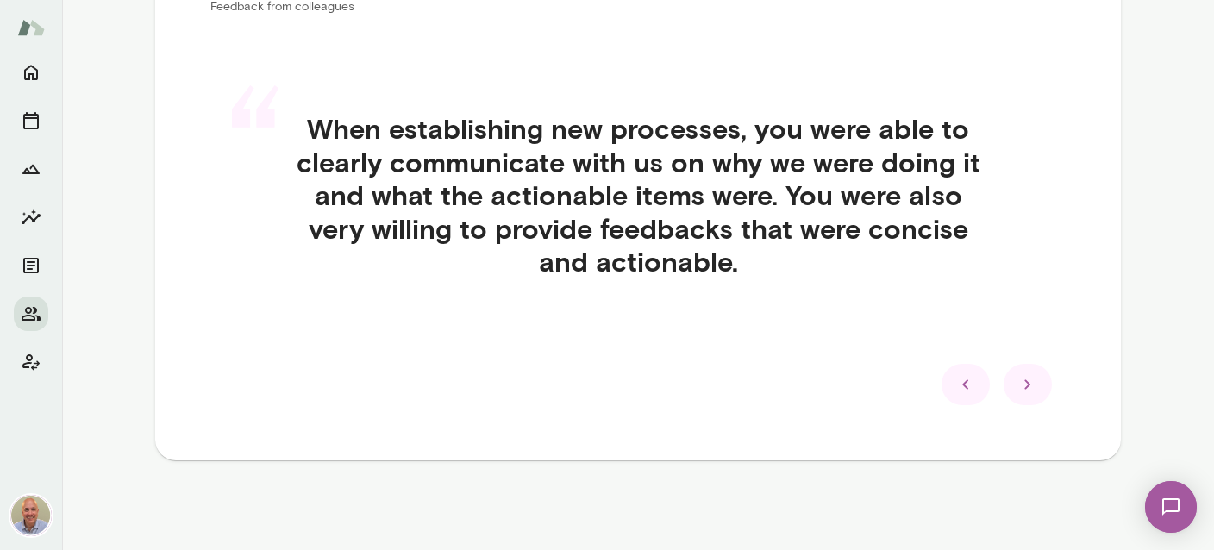
scroll to position [422, 0]
click at [1030, 399] on div at bounding box center [1028, 385] width 48 height 41
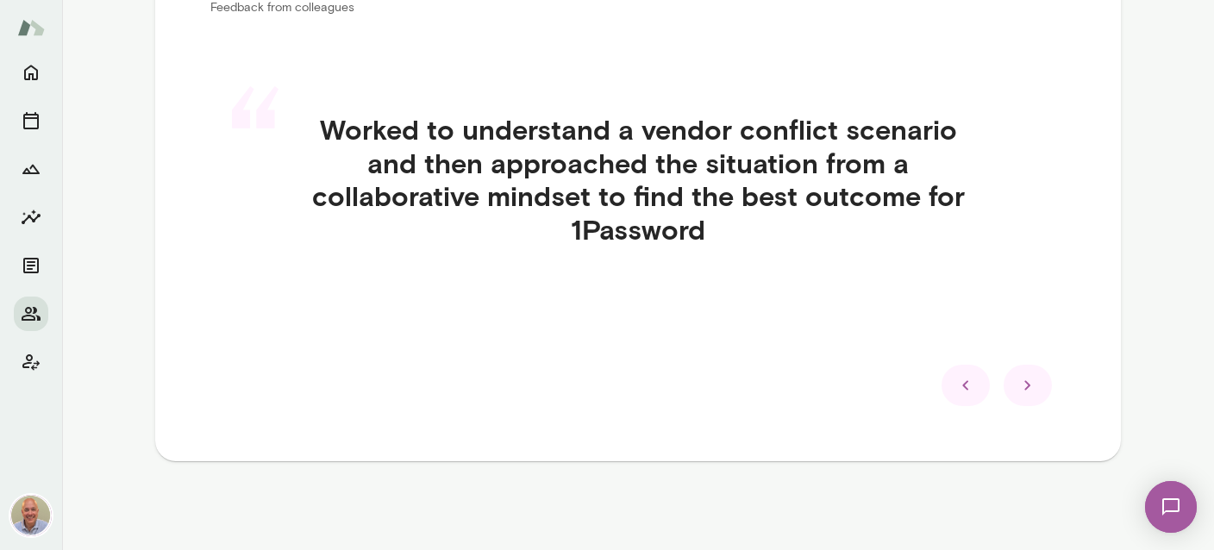
click at [1029, 397] on div at bounding box center [1028, 385] width 48 height 41
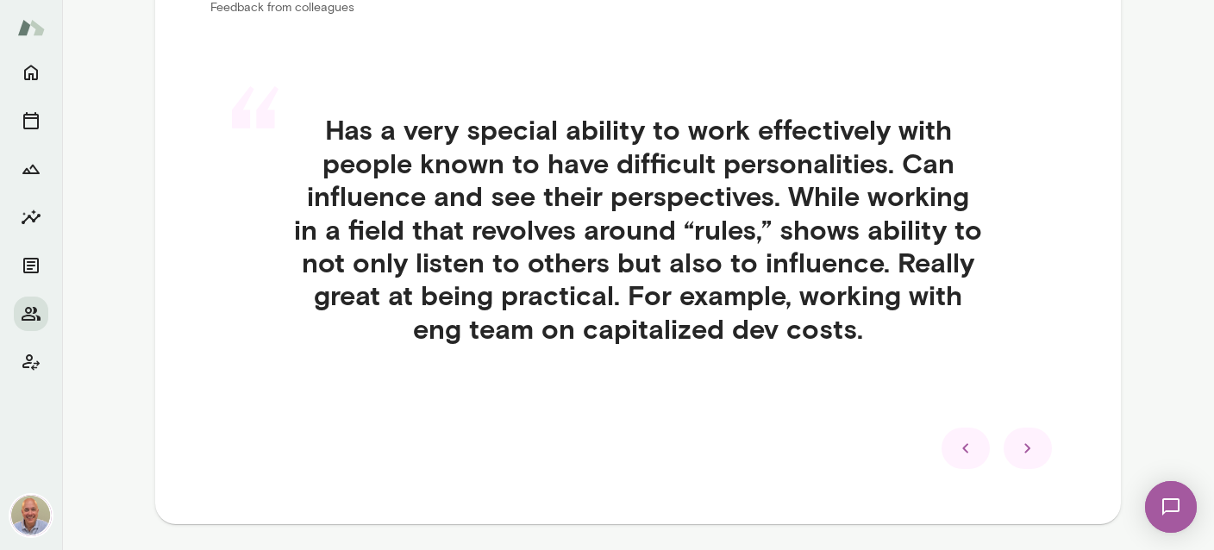
click at [1032, 453] on icon at bounding box center [1027, 448] width 21 height 21
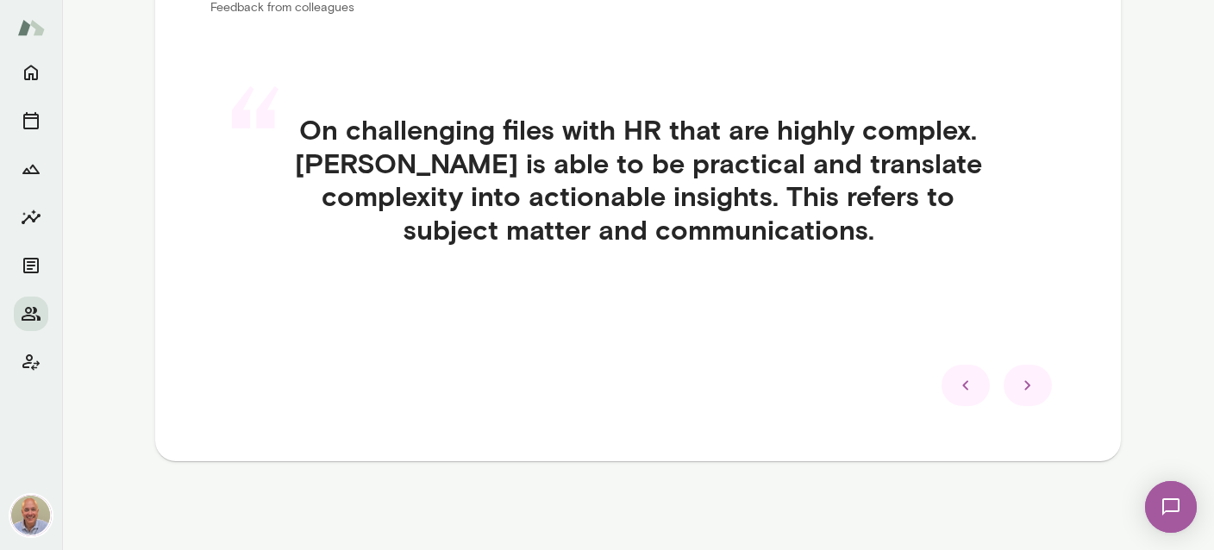
click at [1032, 453] on div "Strengths Feedback from colleagues “ On challenging files with HR that are high…" at bounding box center [638, 188] width 966 height 545
click at [1014, 391] on div at bounding box center [1028, 385] width 48 height 41
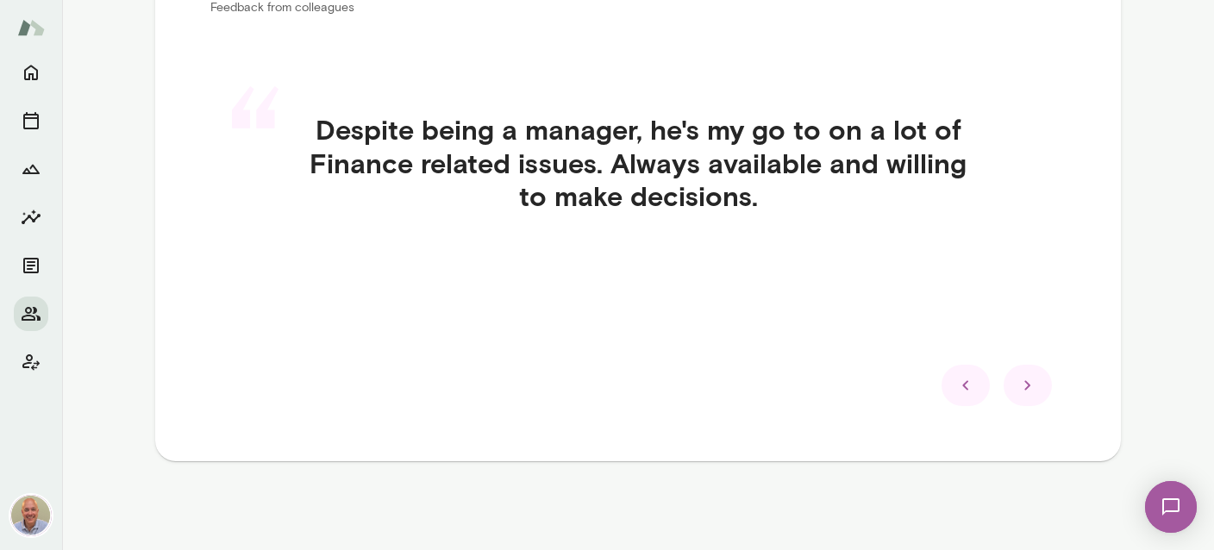
click at [1017, 394] on div at bounding box center [1028, 385] width 48 height 41
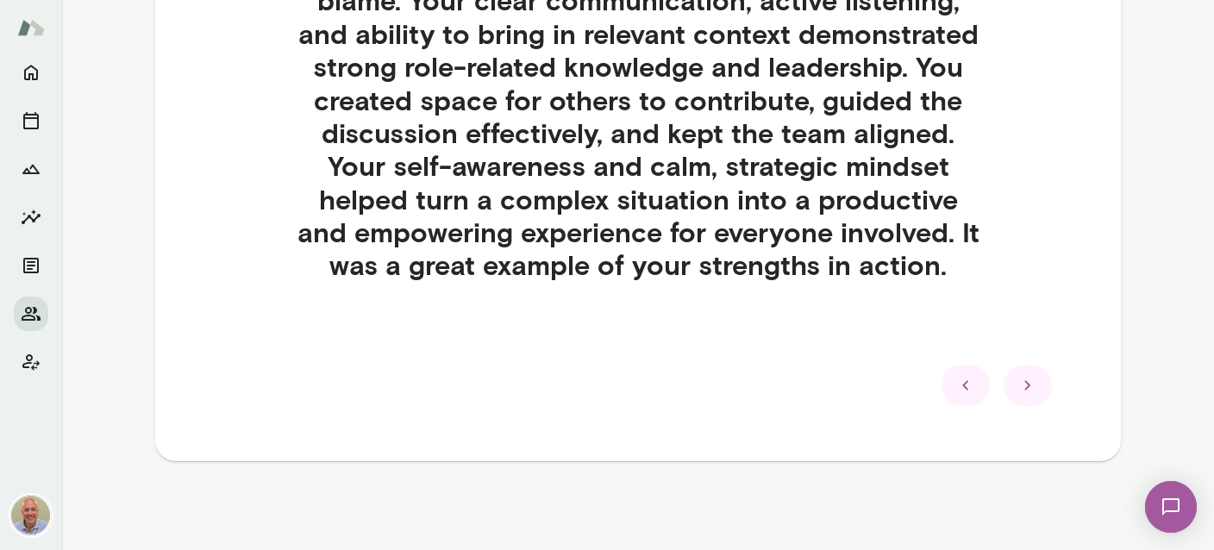
click at [1023, 387] on icon at bounding box center [1027, 385] width 21 height 21
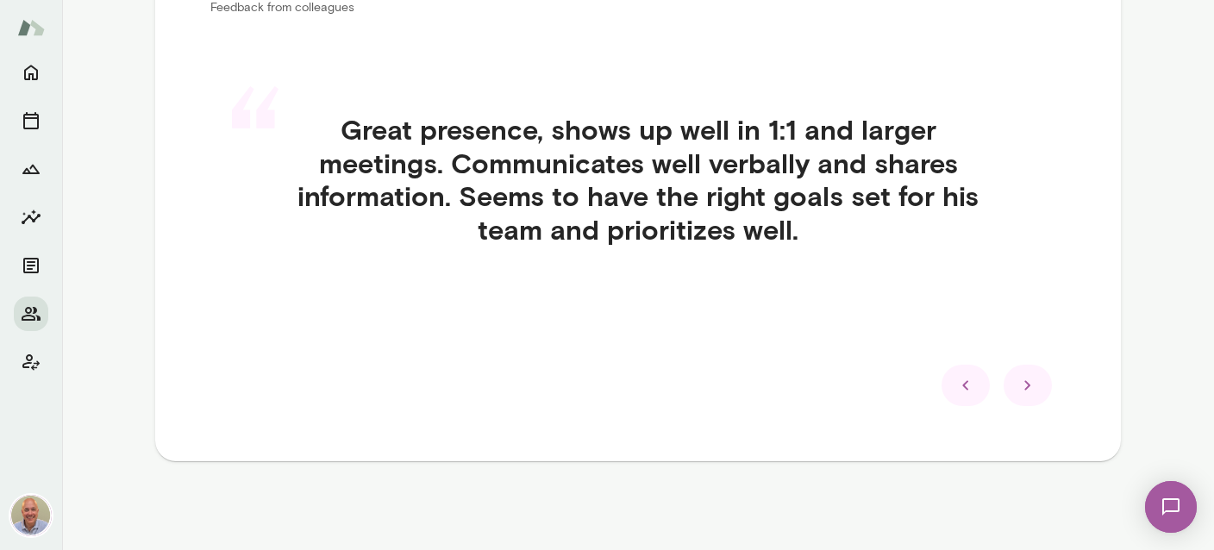
click at [1029, 375] on icon at bounding box center [1027, 385] width 21 height 21
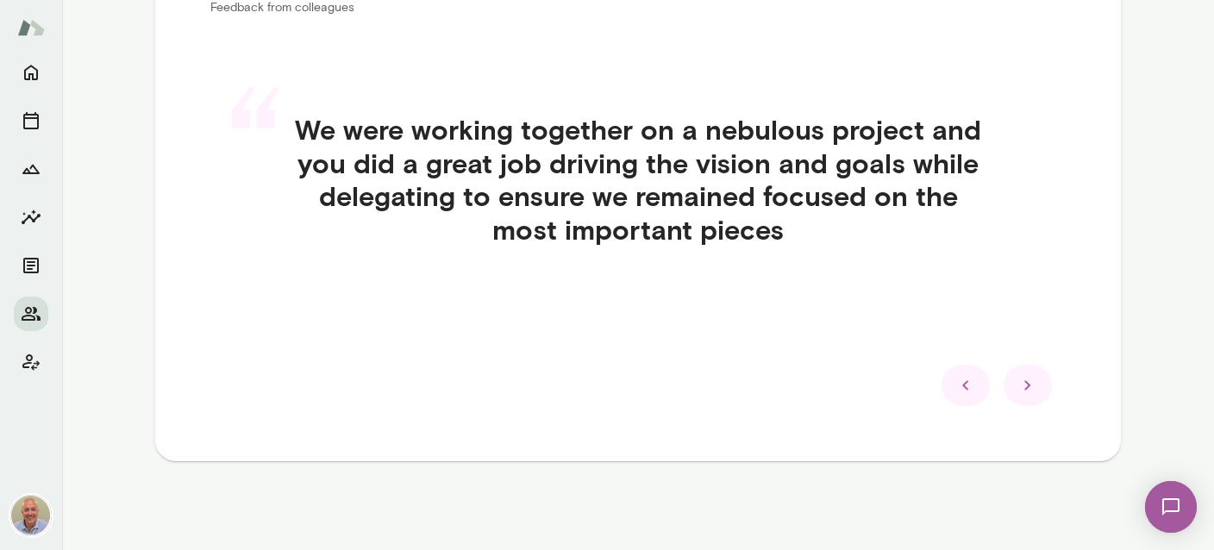
click at [1029, 375] on icon at bounding box center [1027, 385] width 21 height 21
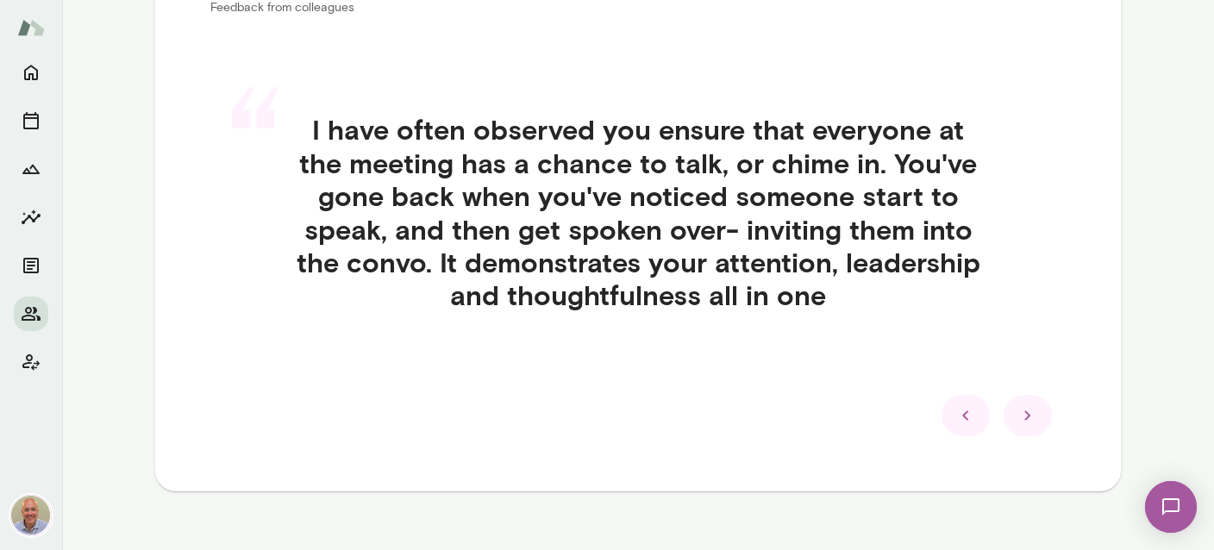
click at [1035, 407] on icon at bounding box center [1027, 415] width 21 height 21
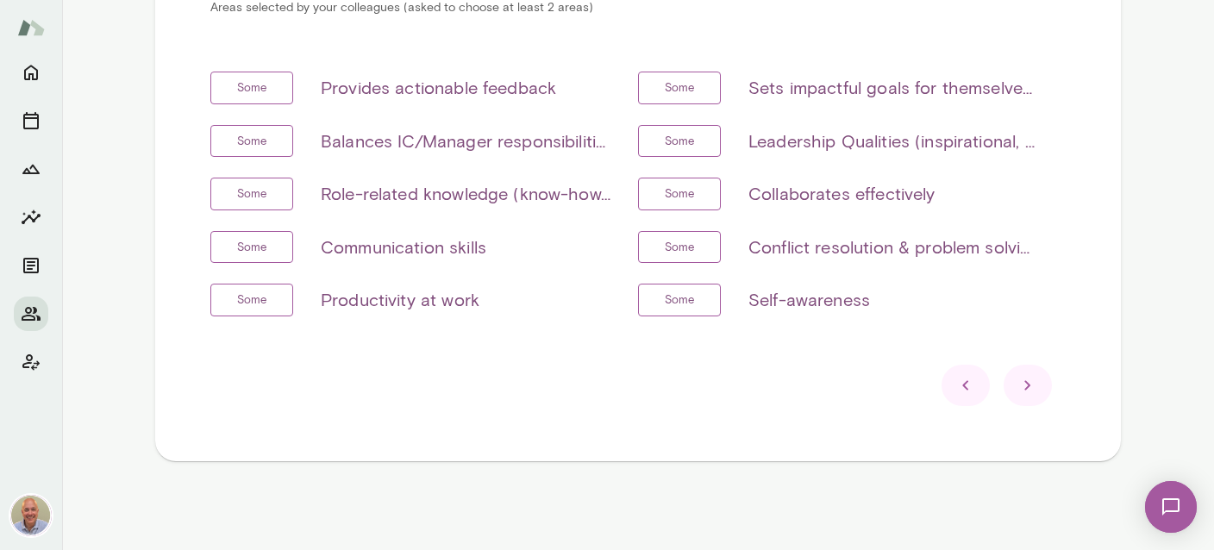
click at [1017, 396] on div at bounding box center [1028, 385] width 48 height 41
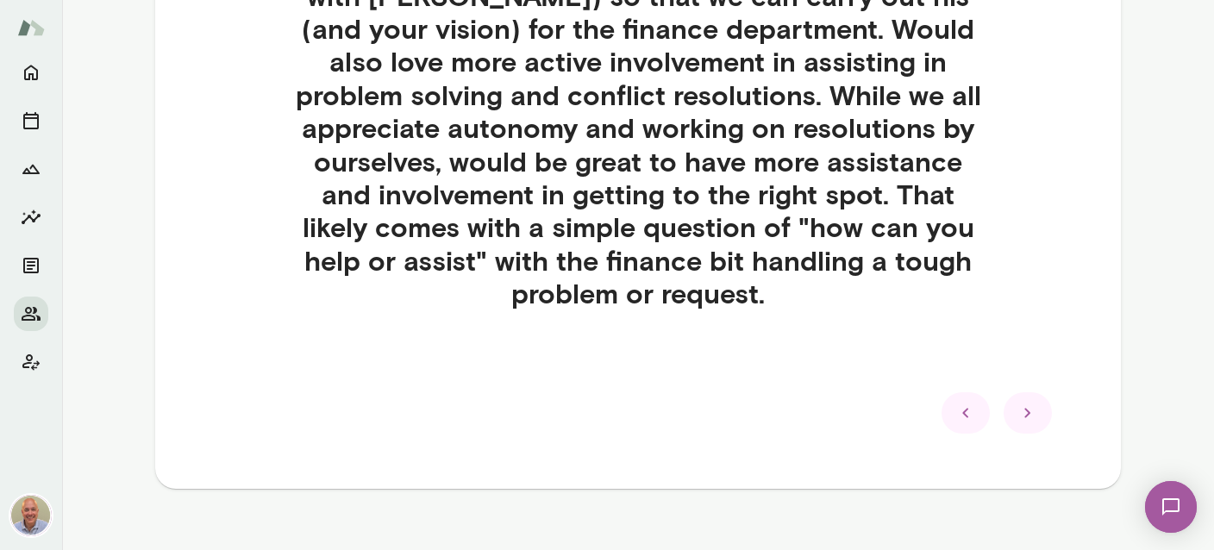
scroll to position [683, 0]
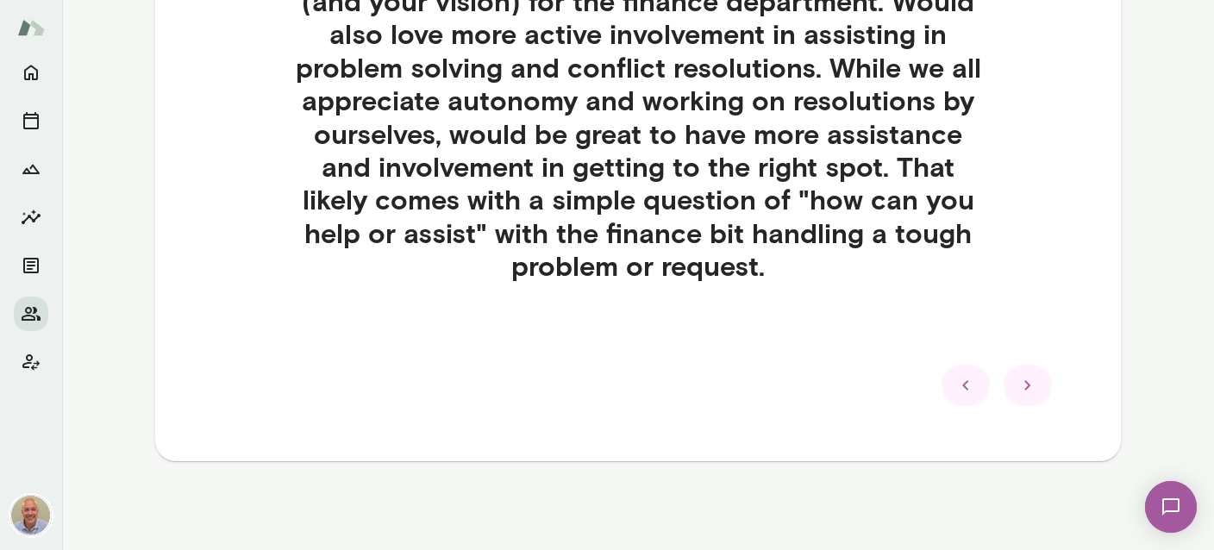
click at [1026, 384] on icon at bounding box center [1027, 385] width 21 height 21
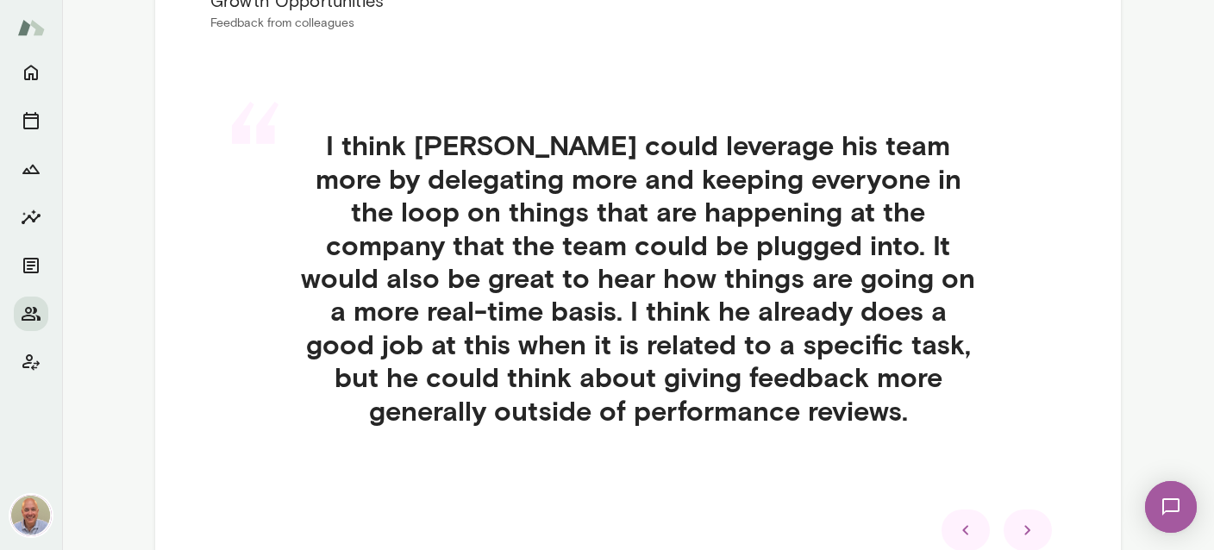
scroll to position [448, 0]
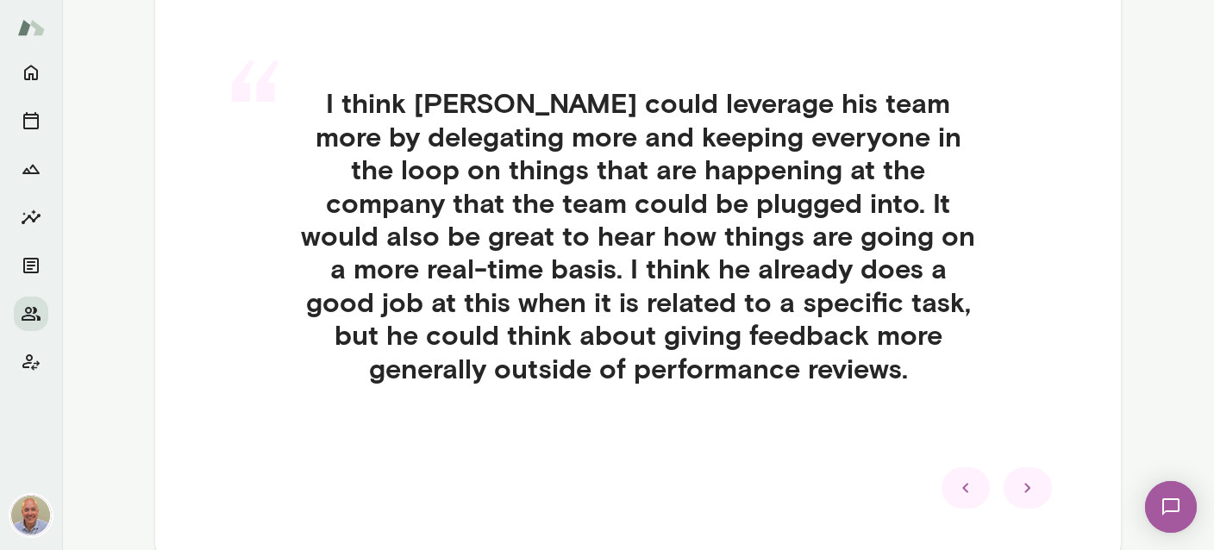
click at [1015, 486] on div at bounding box center [1028, 487] width 48 height 41
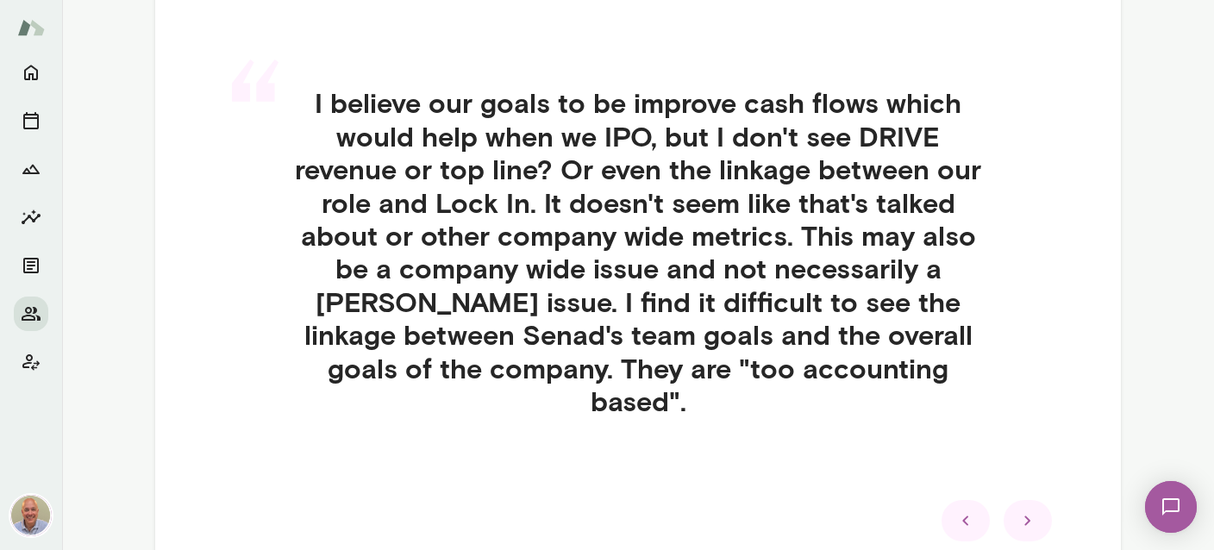
click at [1023, 510] on icon at bounding box center [1027, 520] width 21 height 21
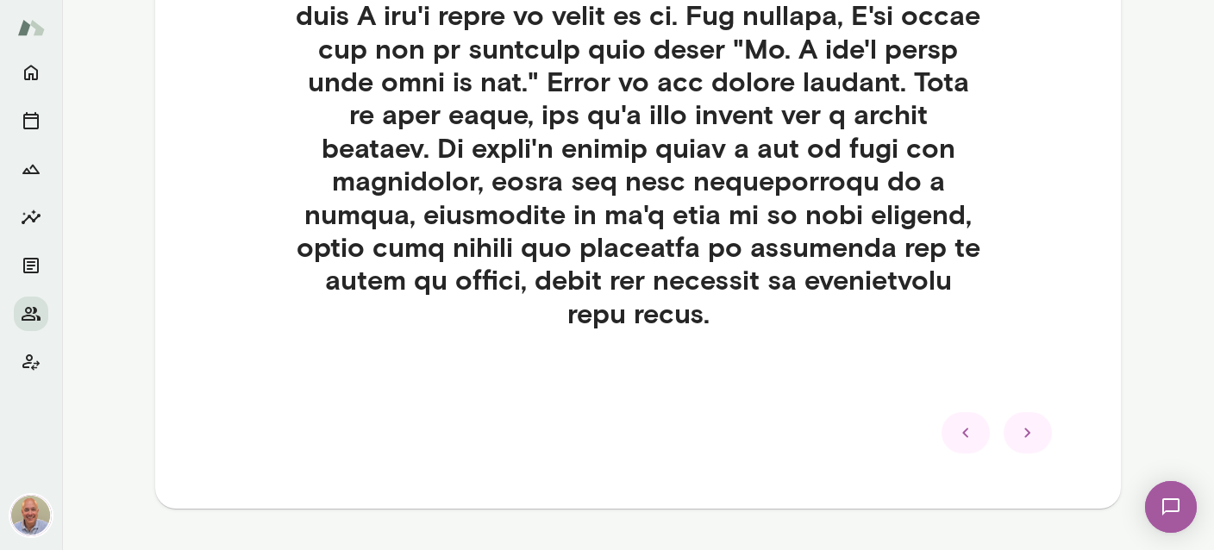
scroll to position [1246, 0]
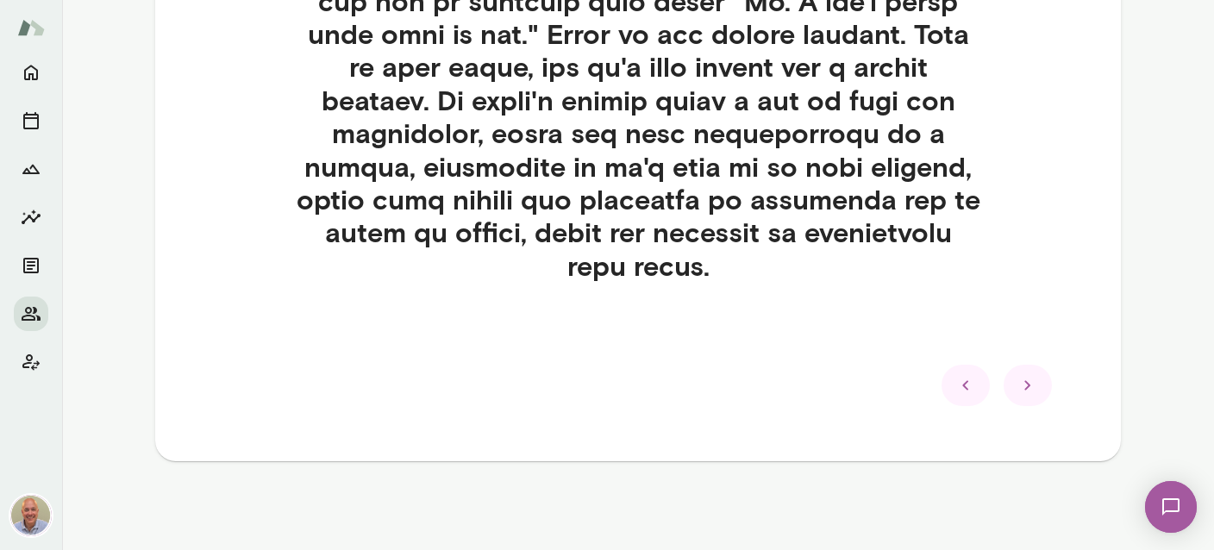
click at [1032, 385] on icon at bounding box center [1027, 385] width 21 height 21
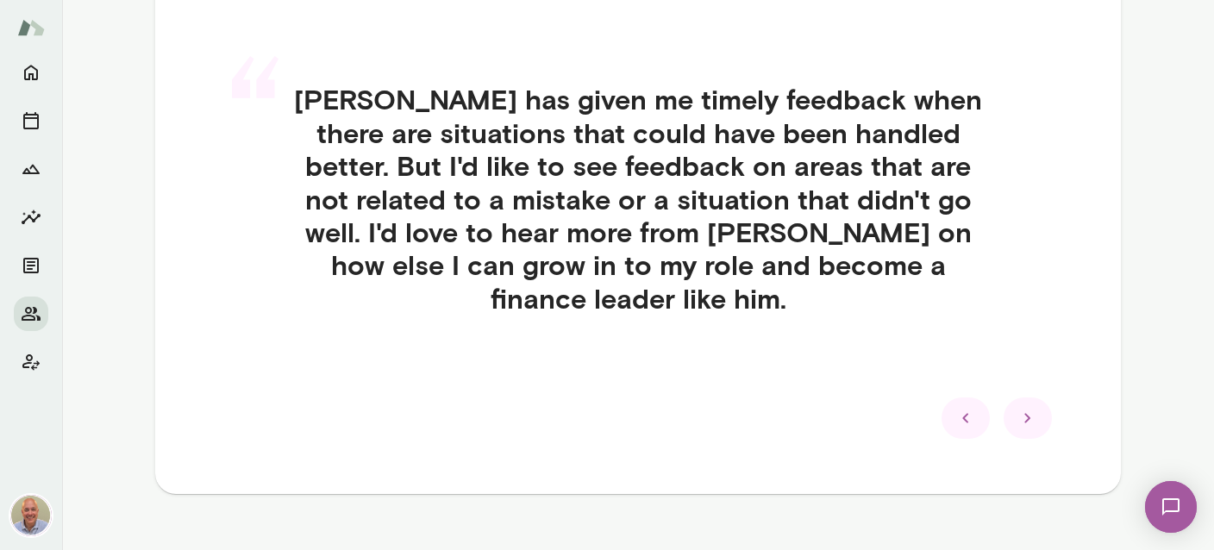
scroll to position [349, 0]
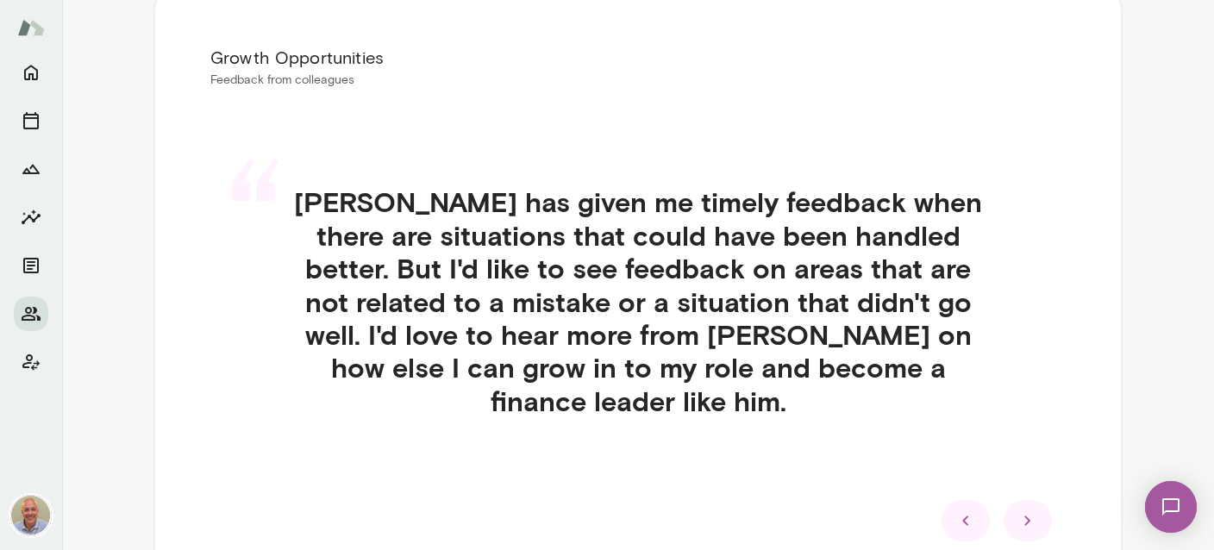
click at [1037, 510] on icon at bounding box center [1027, 520] width 21 height 21
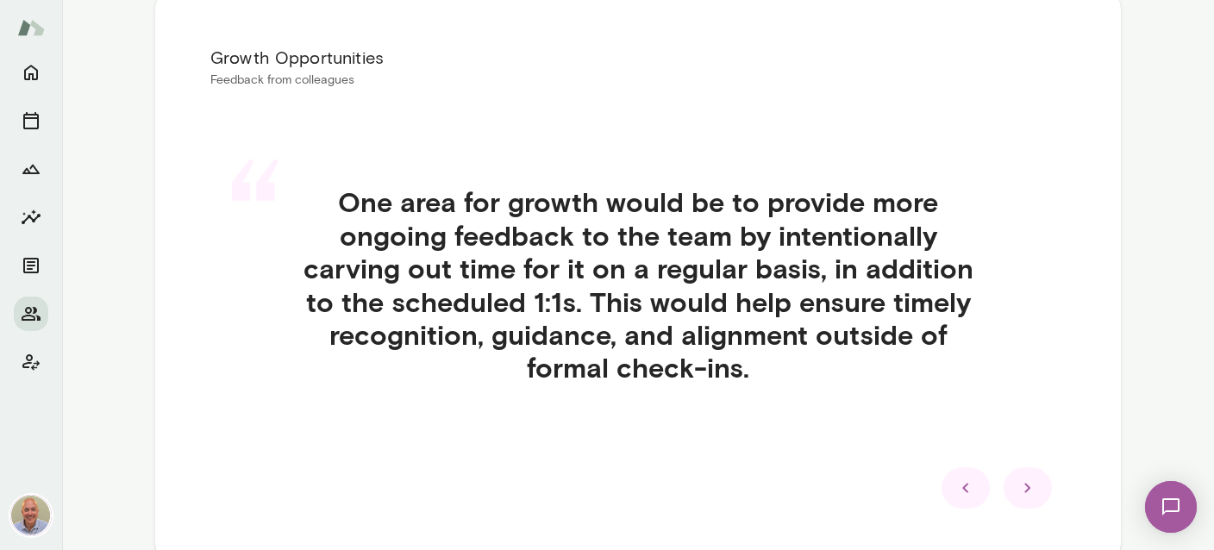
click at [1037, 480] on icon at bounding box center [1027, 488] width 21 height 21
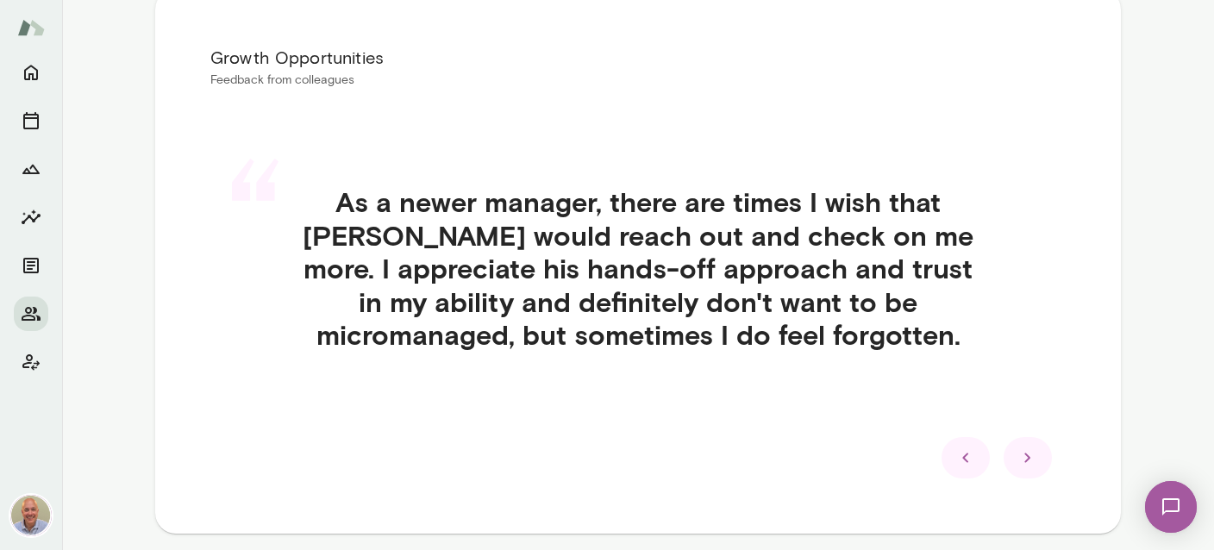
click at [1036, 451] on icon at bounding box center [1027, 457] width 21 height 21
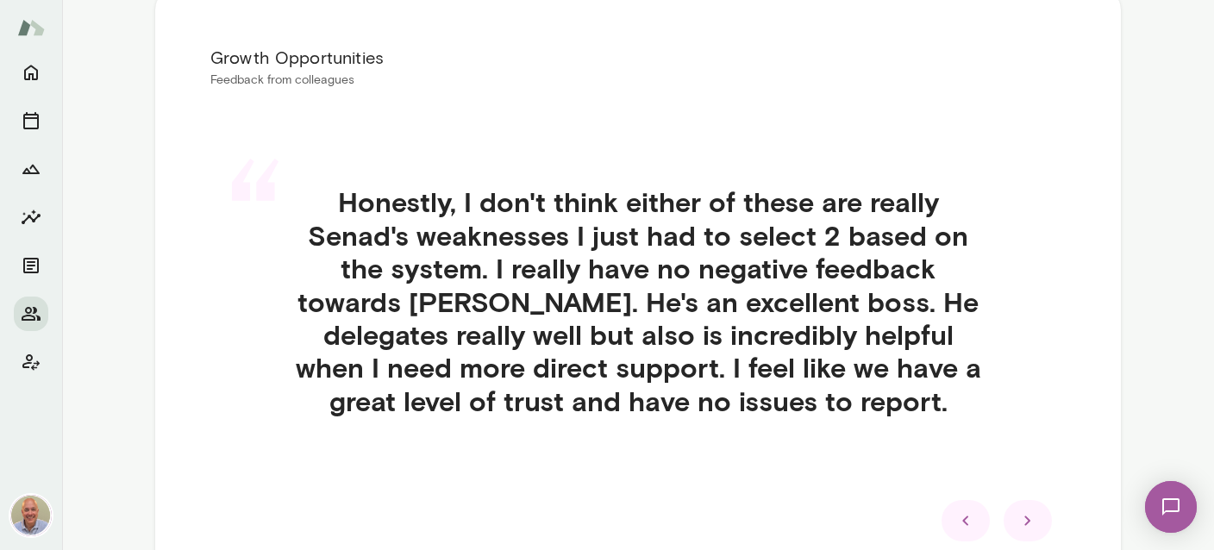
click at [1041, 520] on div at bounding box center [1028, 520] width 48 height 41
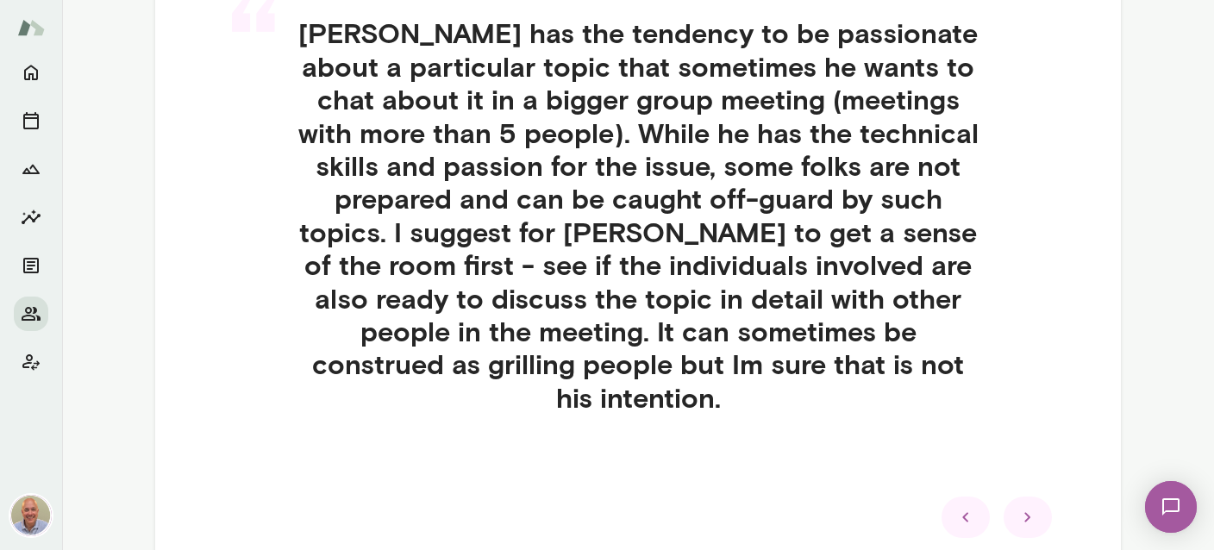
scroll to position [553, 0]
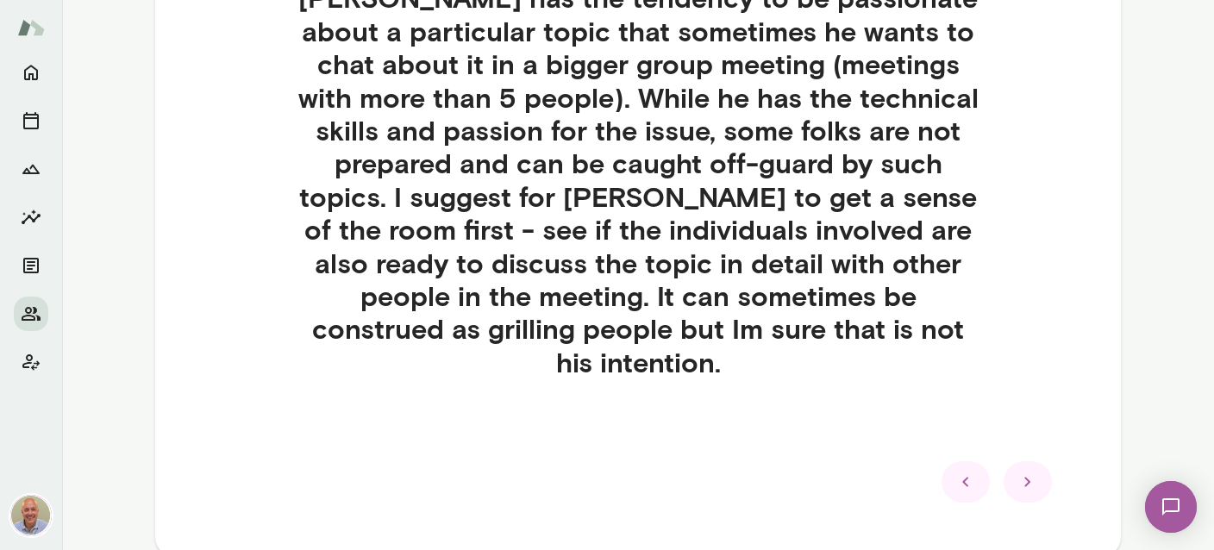
click at [1027, 472] on icon at bounding box center [1027, 482] width 21 height 21
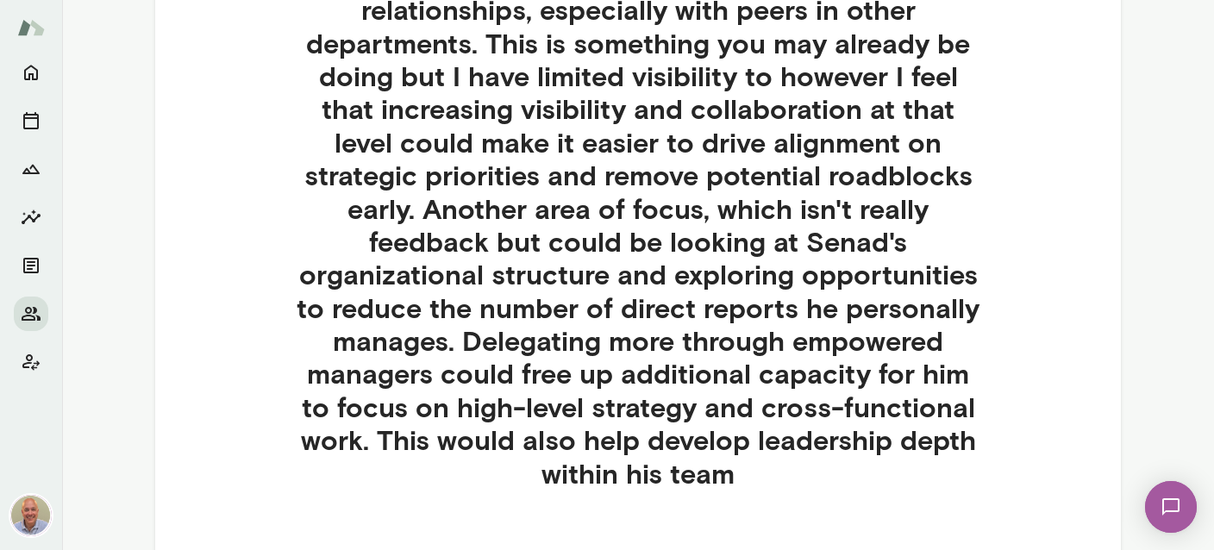
scroll to position [656, 0]
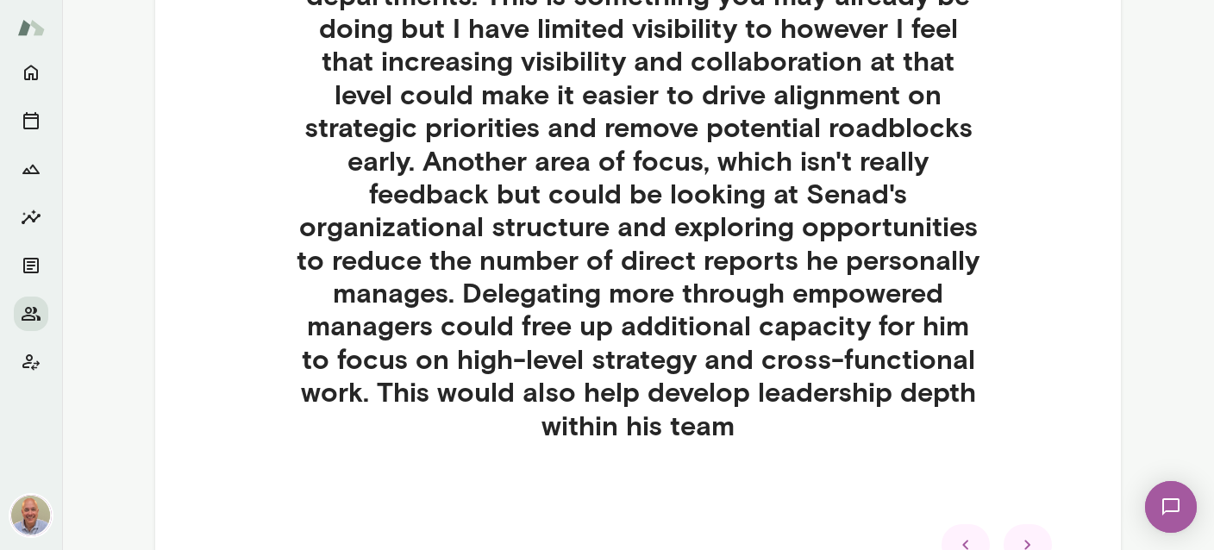
click at [1035, 535] on icon at bounding box center [1027, 545] width 21 height 21
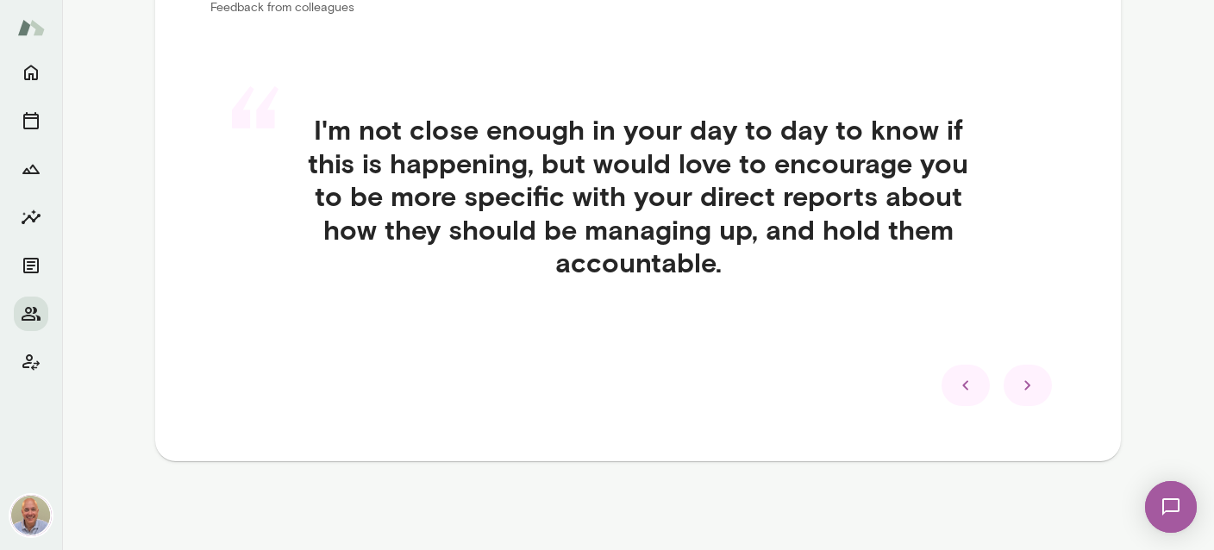
click at [1037, 396] on div at bounding box center [1028, 385] width 48 height 41
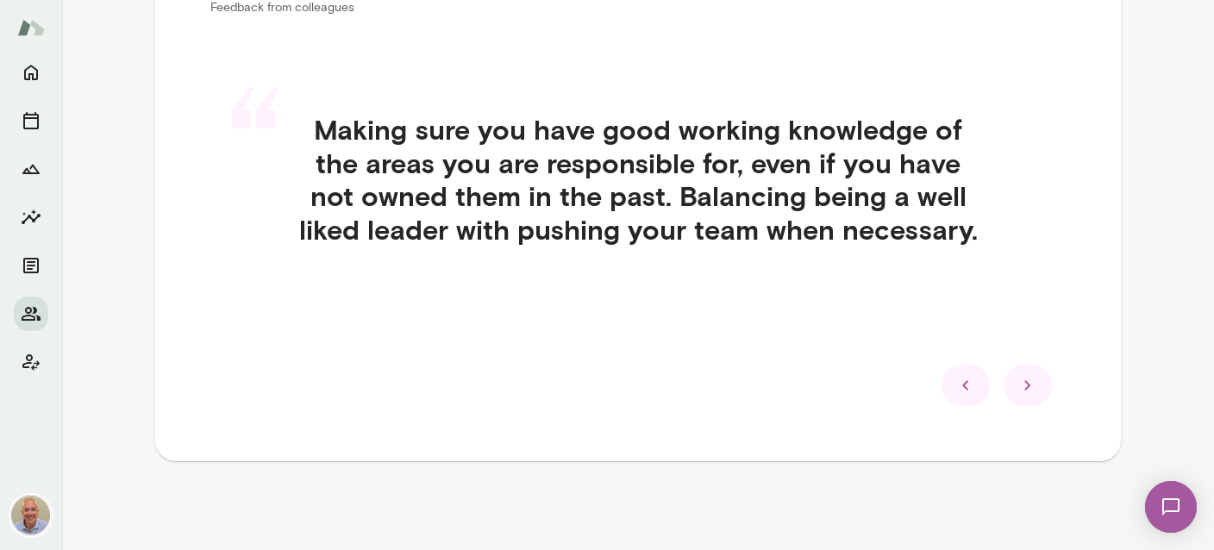
click at [1037, 396] on div at bounding box center [1028, 385] width 48 height 41
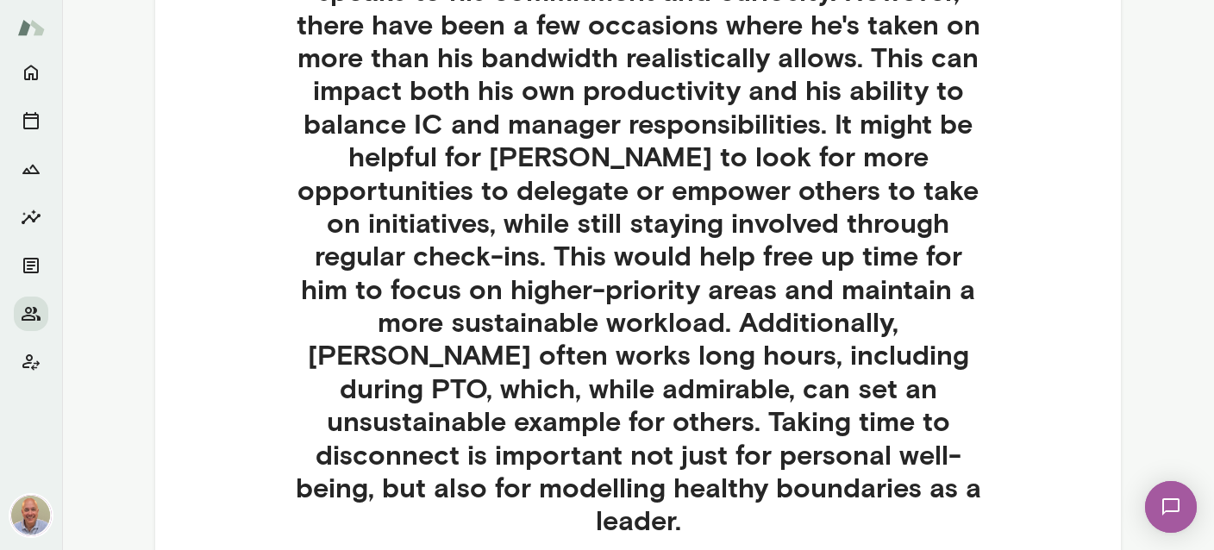
scroll to position [729, 0]
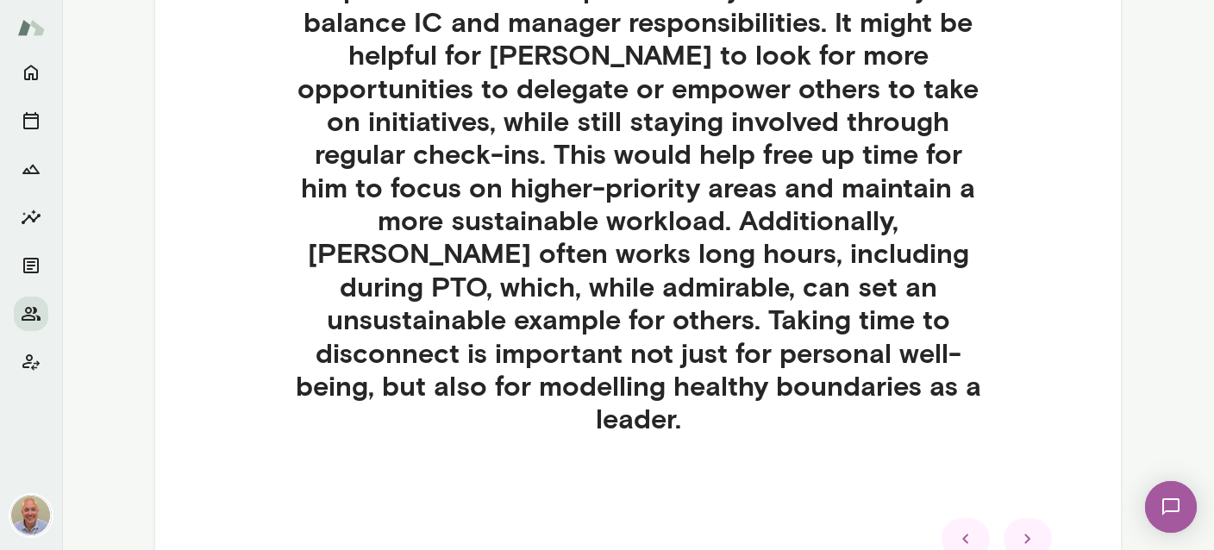
click at [1035, 528] on icon at bounding box center [1027, 538] width 21 height 21
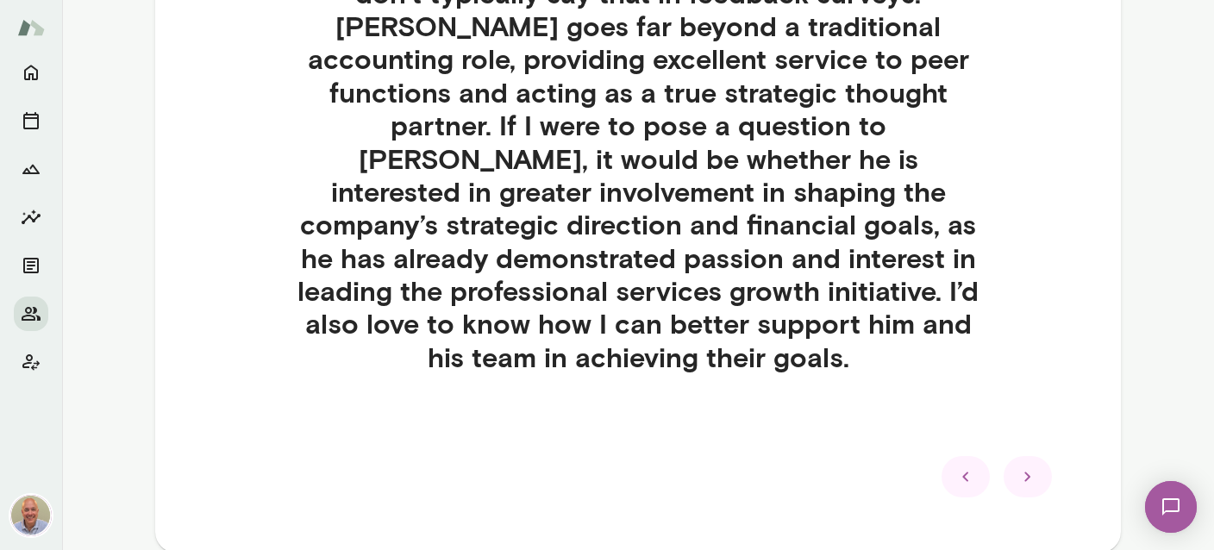
scroll to position [716, 0]
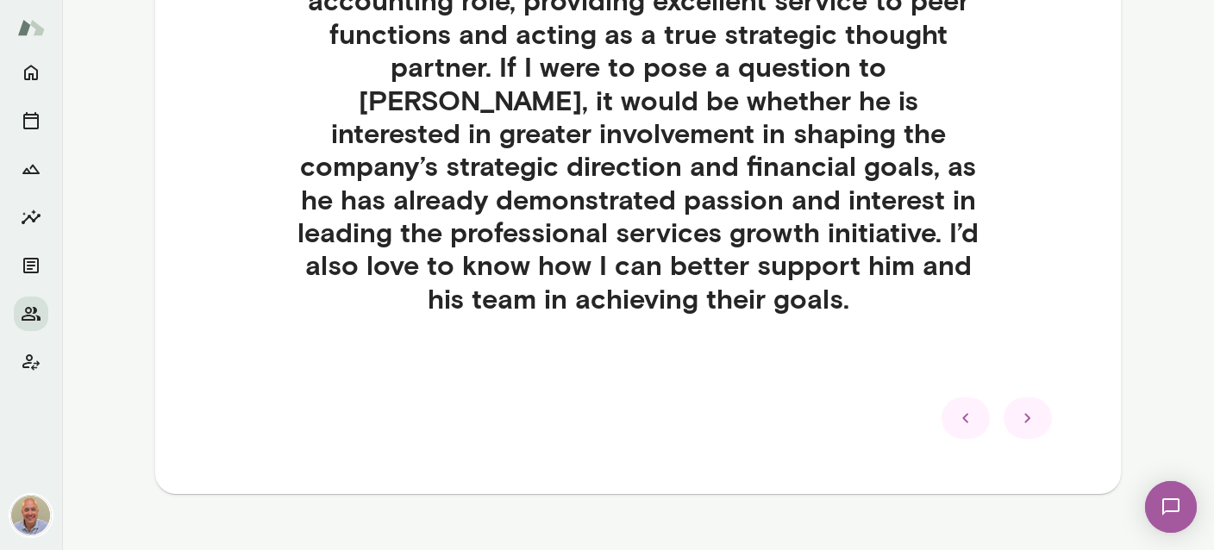
click at [1026, 397] on div at bounding box center [1028, 417] width 48 height 41
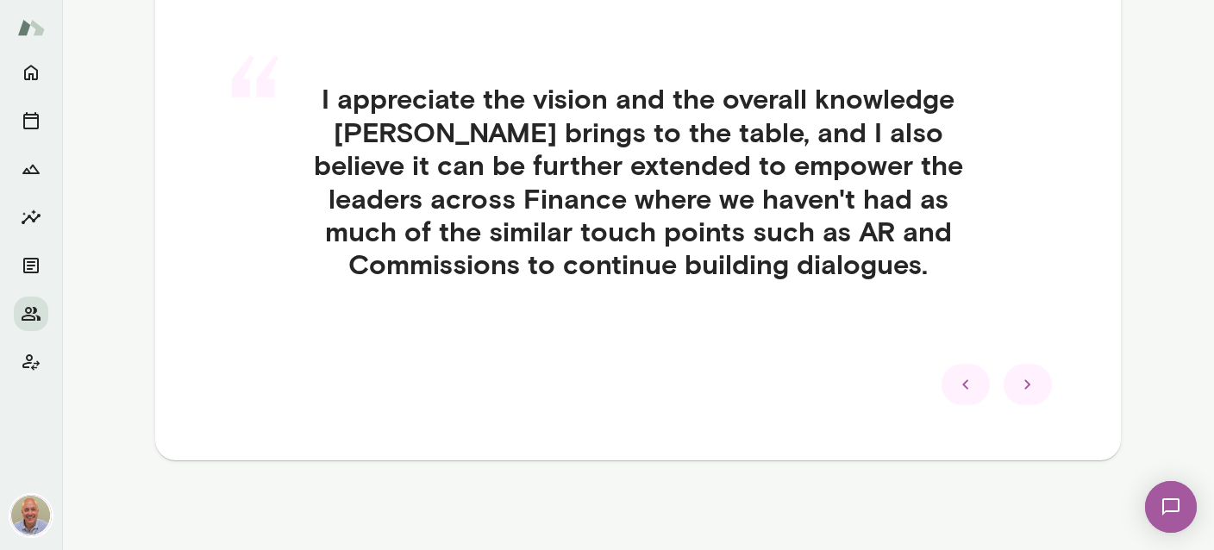
scroll to position [452, 0]
click at [1035, 384] on icon at bounding box center [1027, 385] width 21 height 21
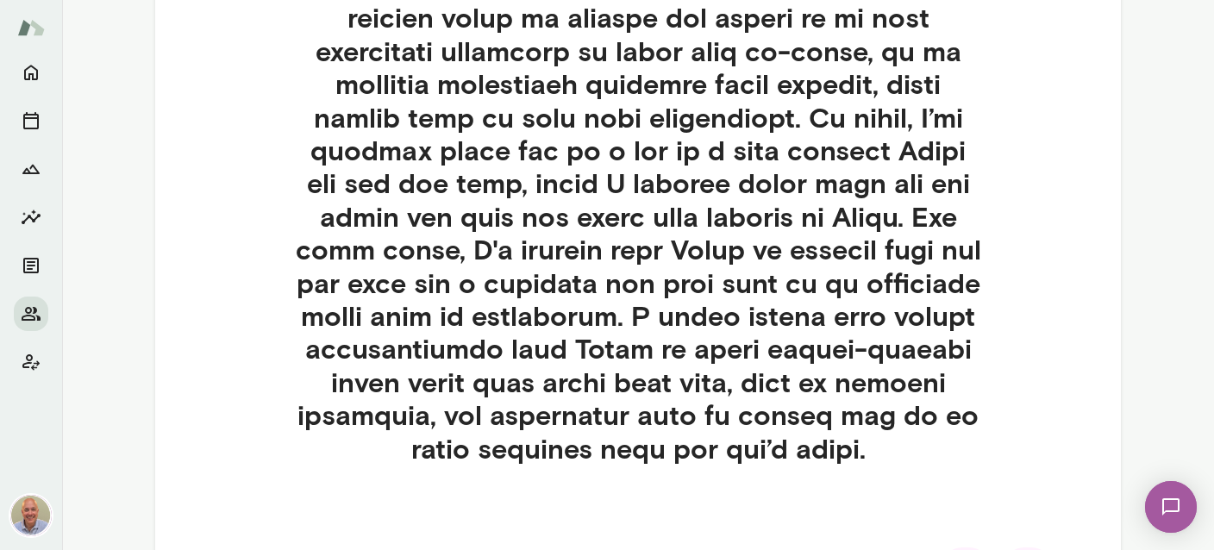
scroll to position [1066, 0]
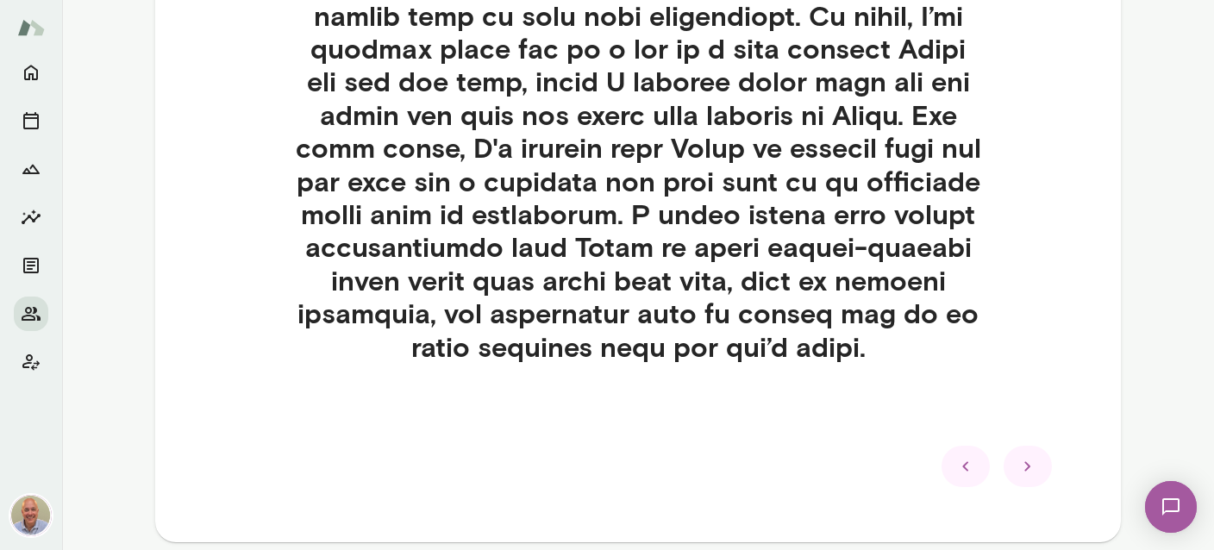
click at [1024, 463] on icon at bounding box center [1027, 466] width 21 height 21
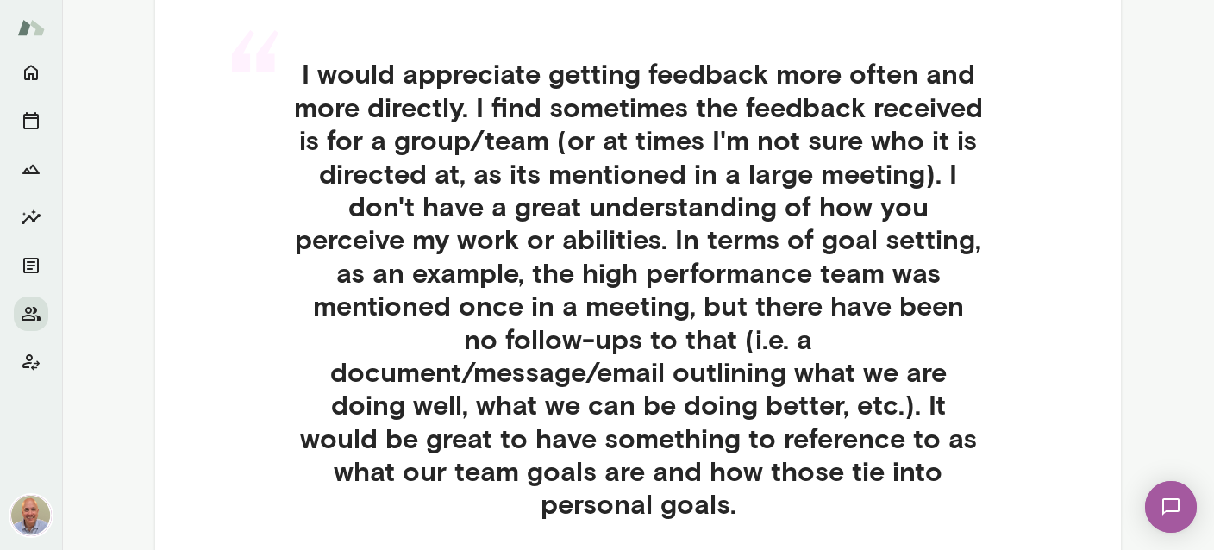
scroll to position [580, 0]
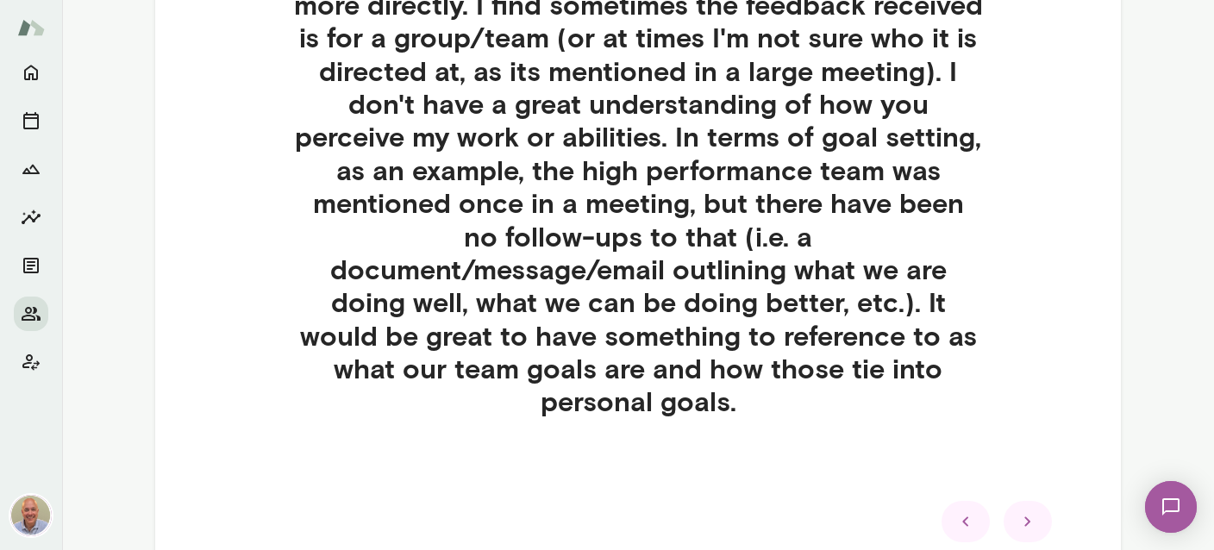
click at [1024, 511] on icon at bounding box center [1027, 521] width 21 height 21
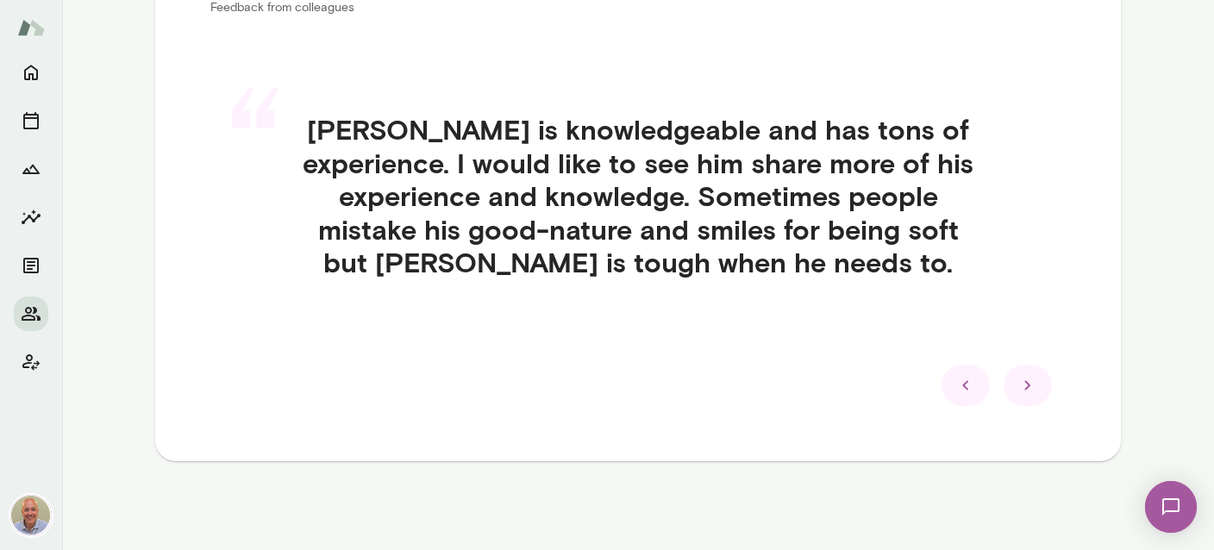
click at [1019, 387] on icon at bounding box center [1027, 385] width 21 height 21
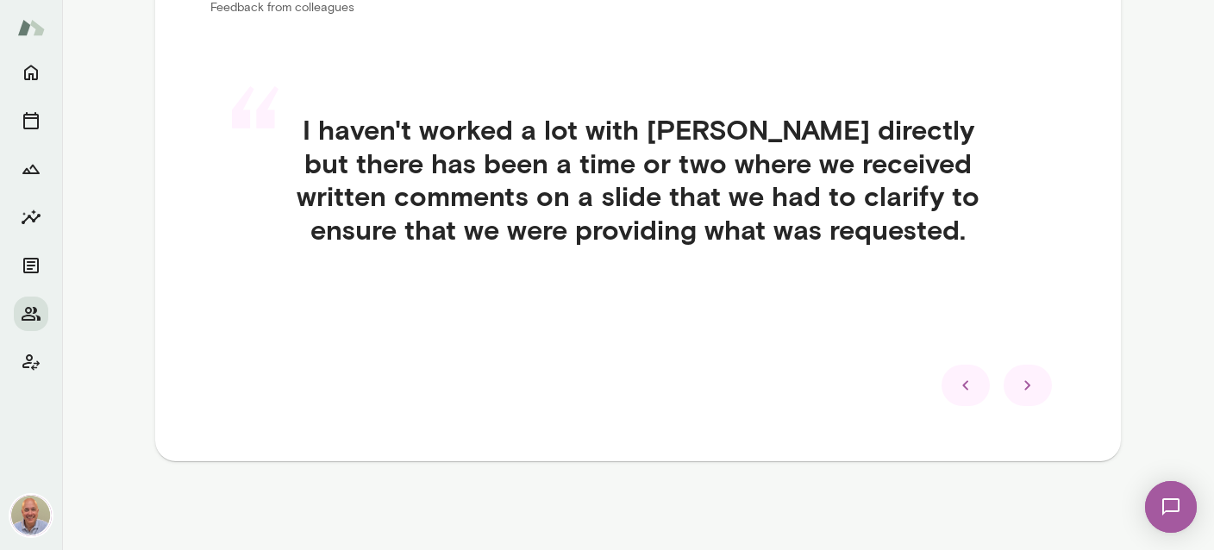
click at [1025, 379] on icon at bounding box center [1027, 385] width 21 height 21
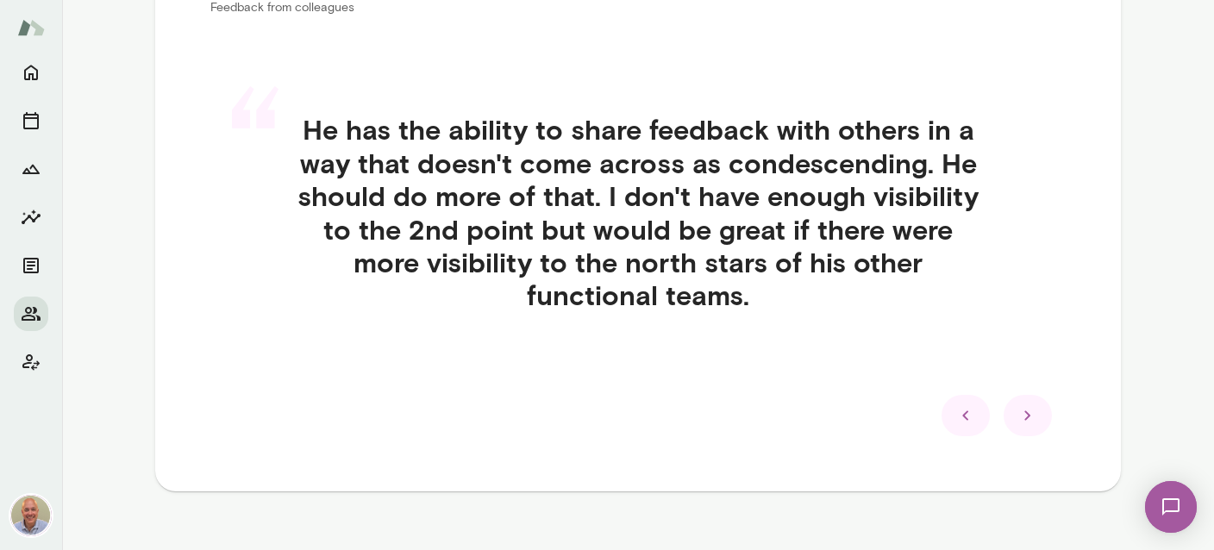
click at [1048, 410] on div at bounding box center [1028, 415] width 48 height 41
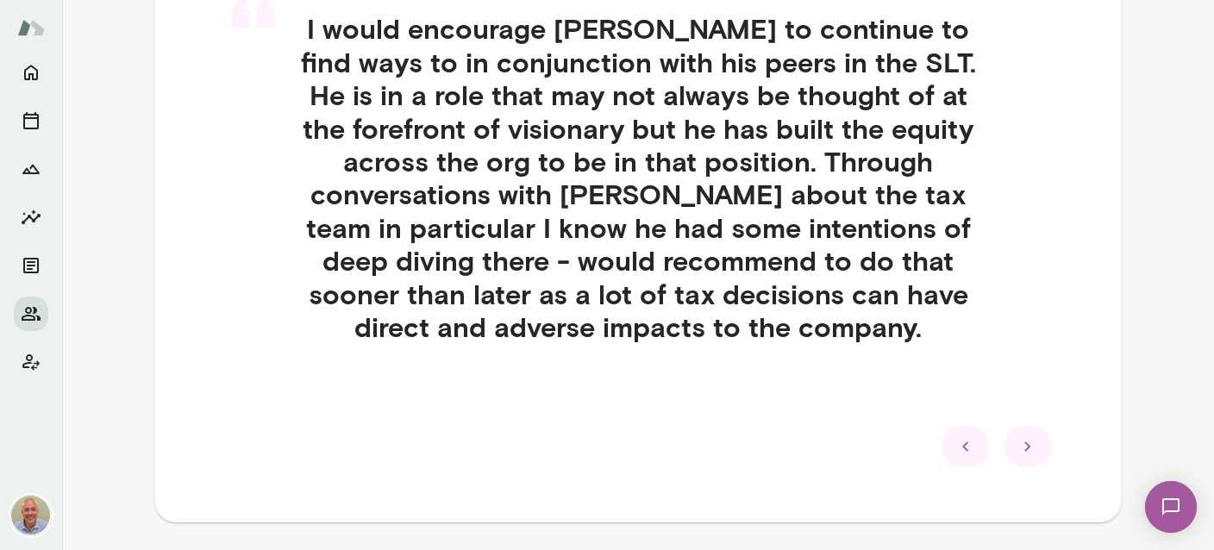
scroll to position [524, 0]
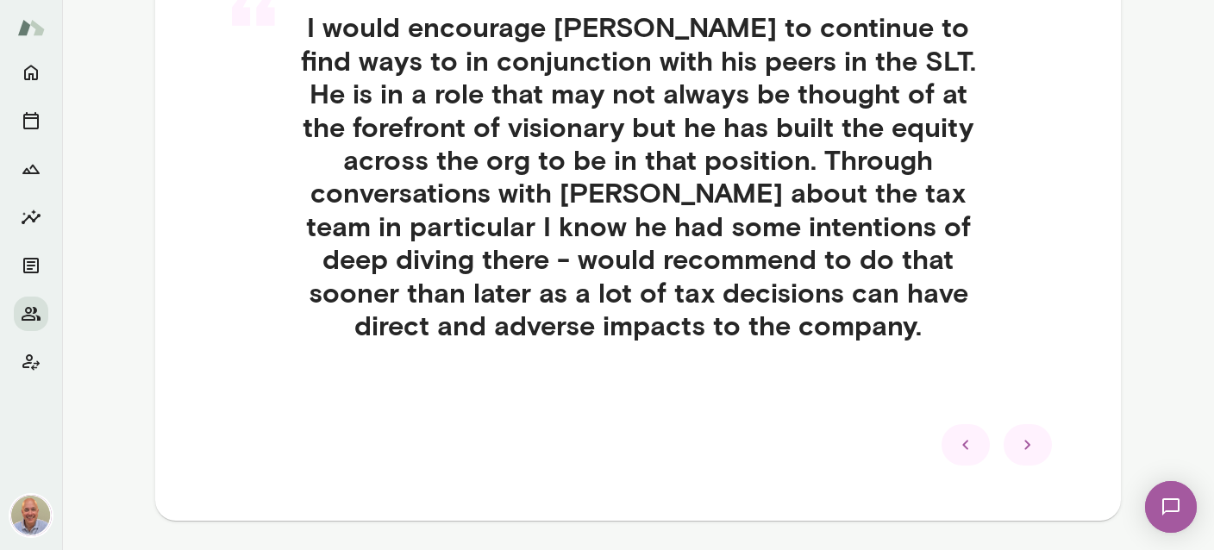
click at [1043, 452] on div at bounding box center [1028, 444] width 48 height 41
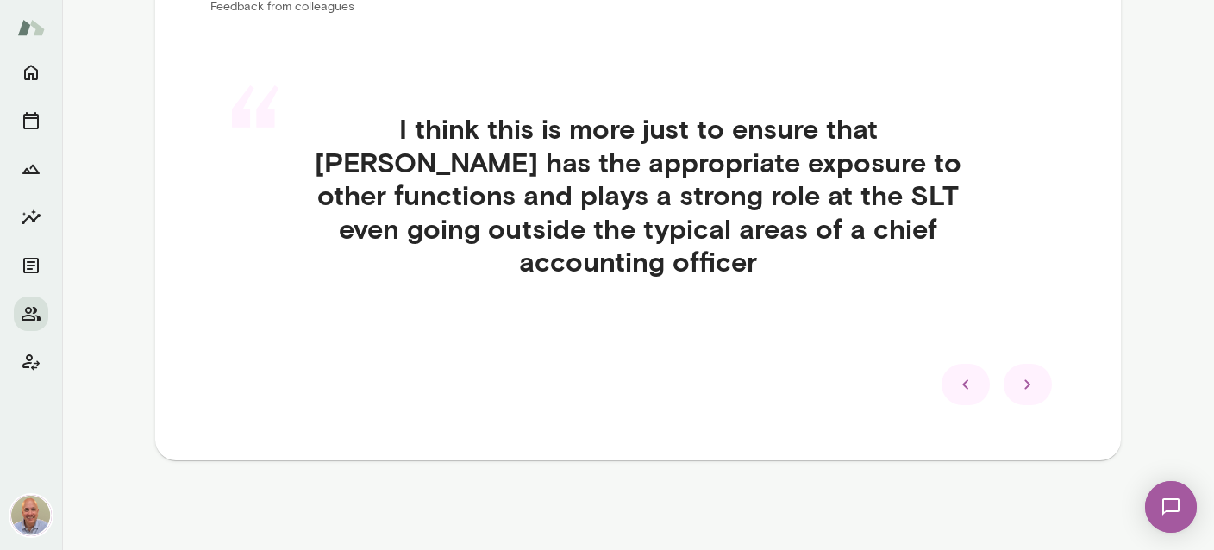
scroll to position [422, 0]
click at [1044, 398] on div at bounding box center [1028, 385] width 48 height 41
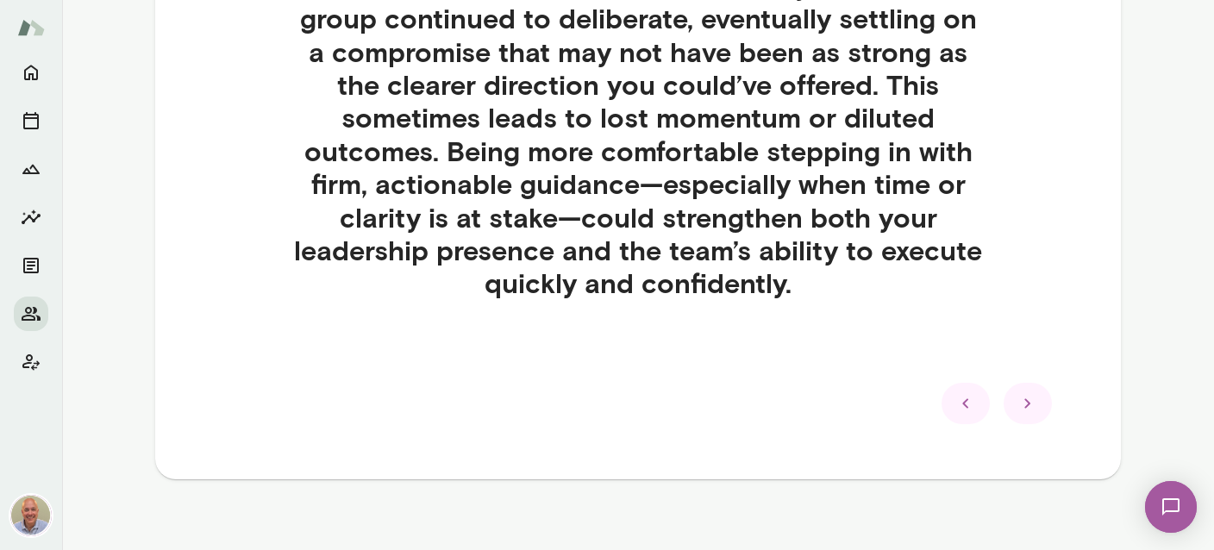
scroll to position [882, 0]
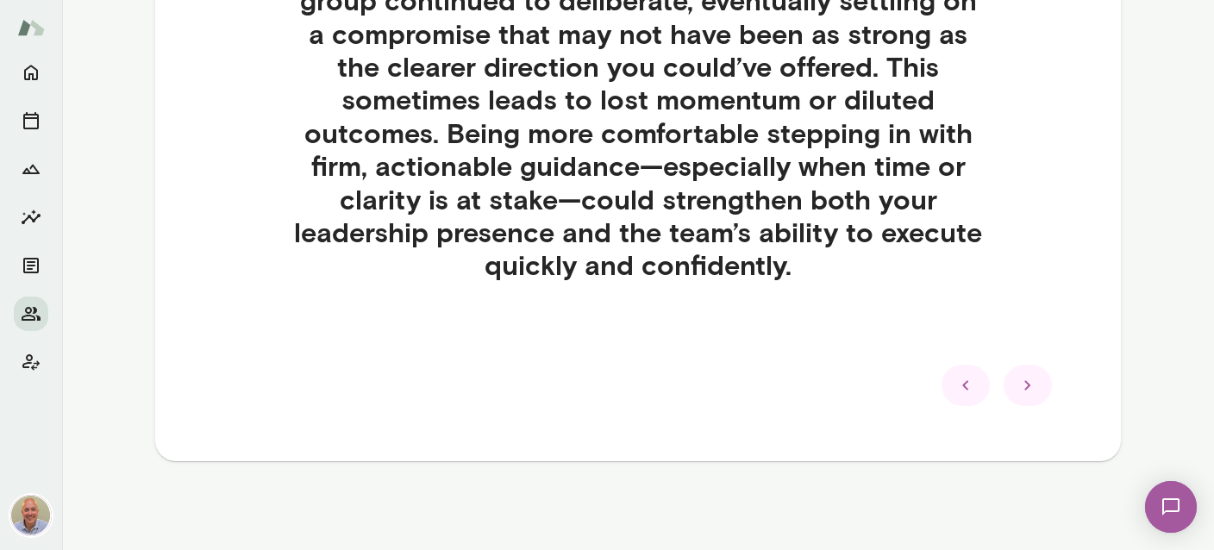
click at [1029, 397] on div at bounding box center [1028, 385] width 48 height 41
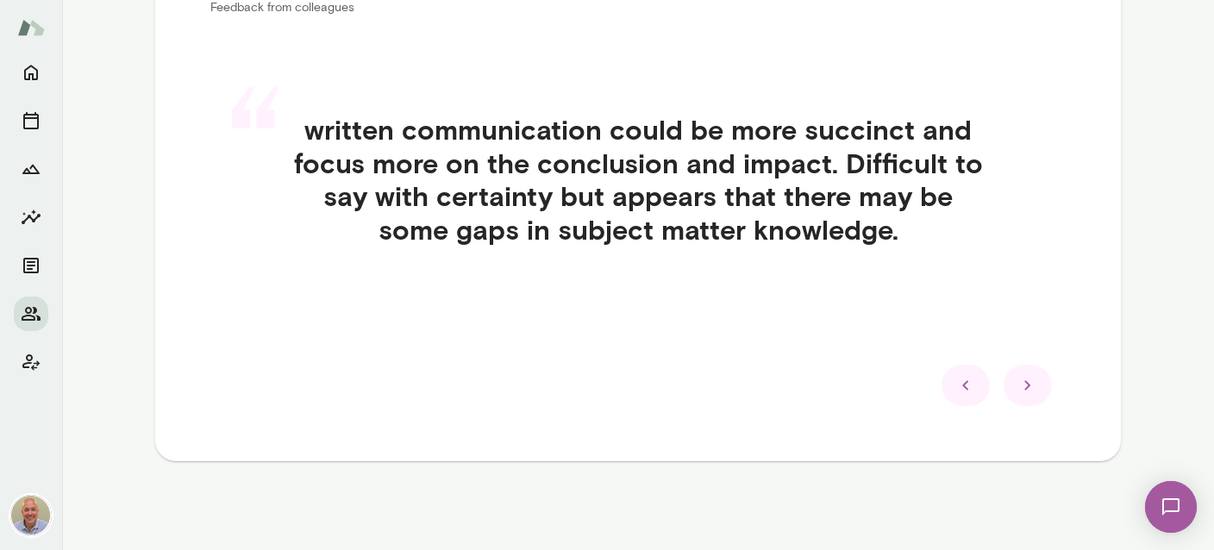
click at [1029, 380] on icon at bounding box center [1027, 385] width 21 height 21
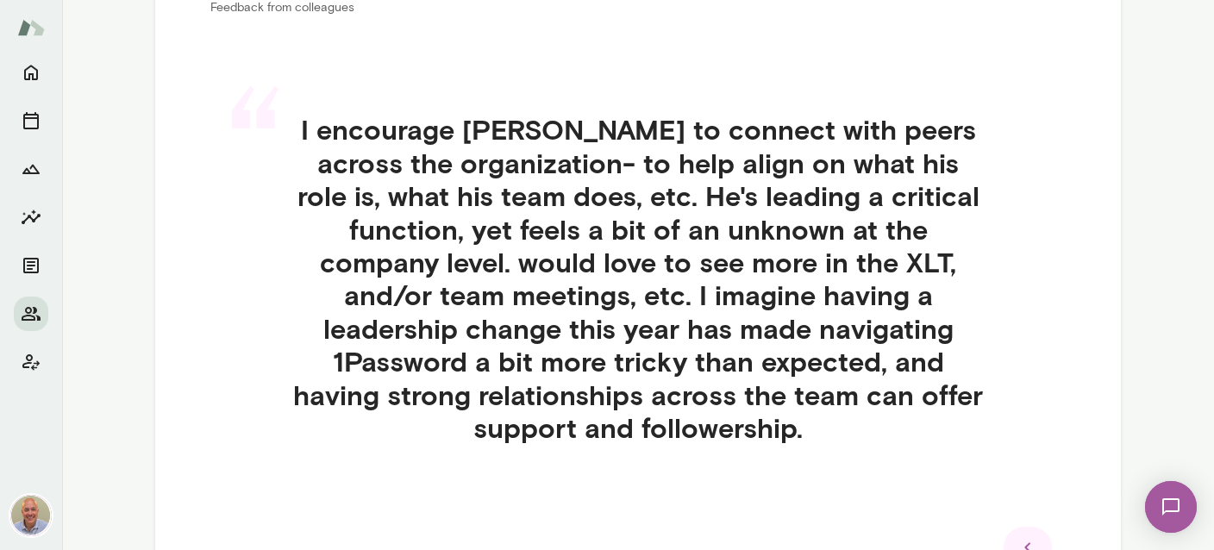
scroll to position [524, 0]
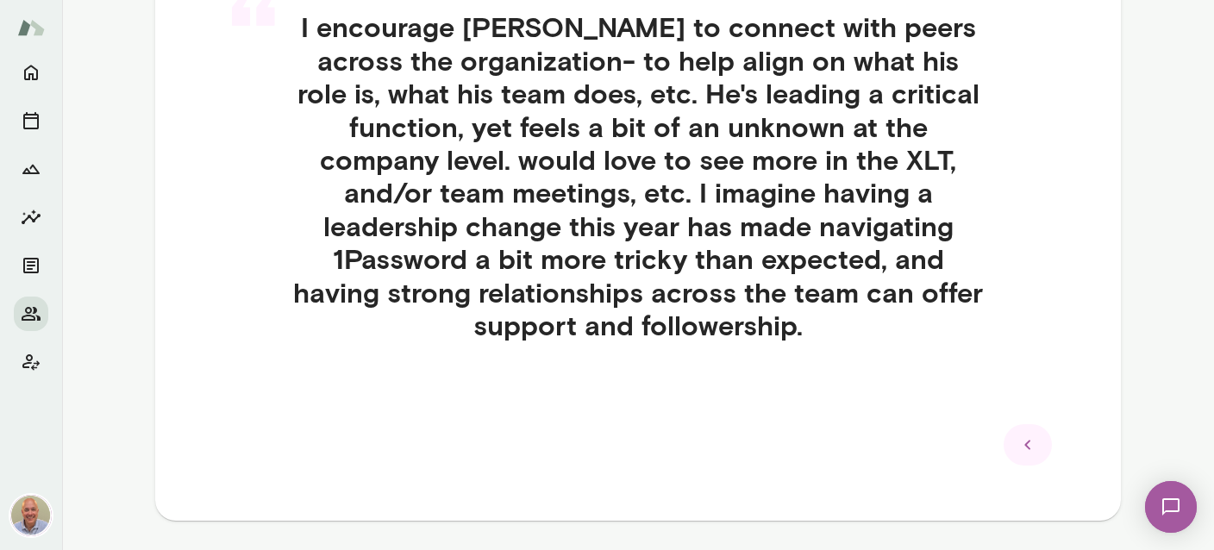
click at [1060, 424] on div at bounding box center [637, 444] width 855 height 41
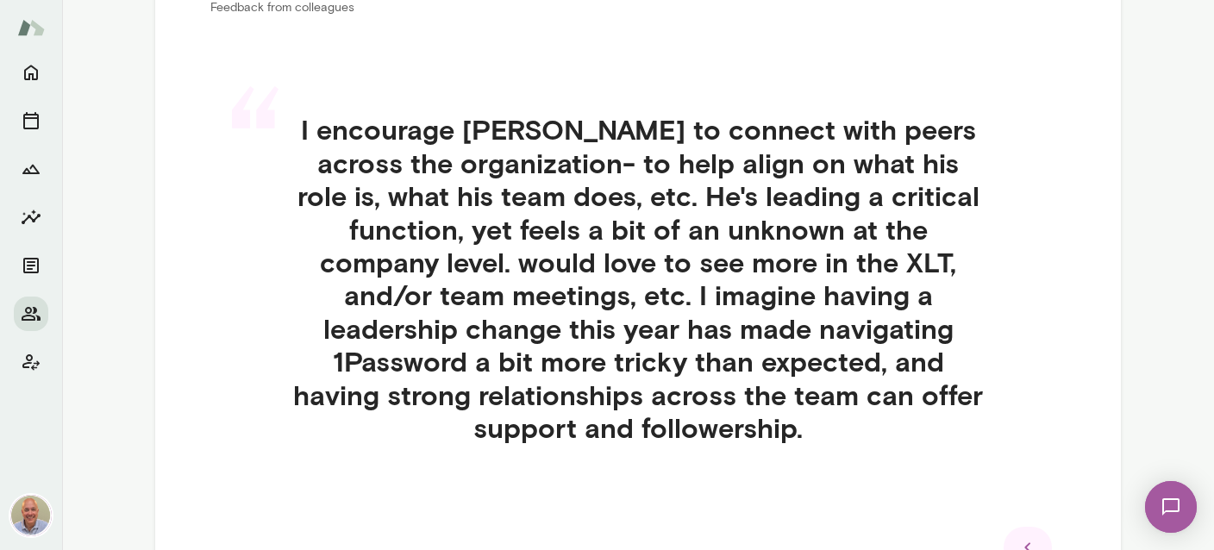
scroll to position [0, 0]
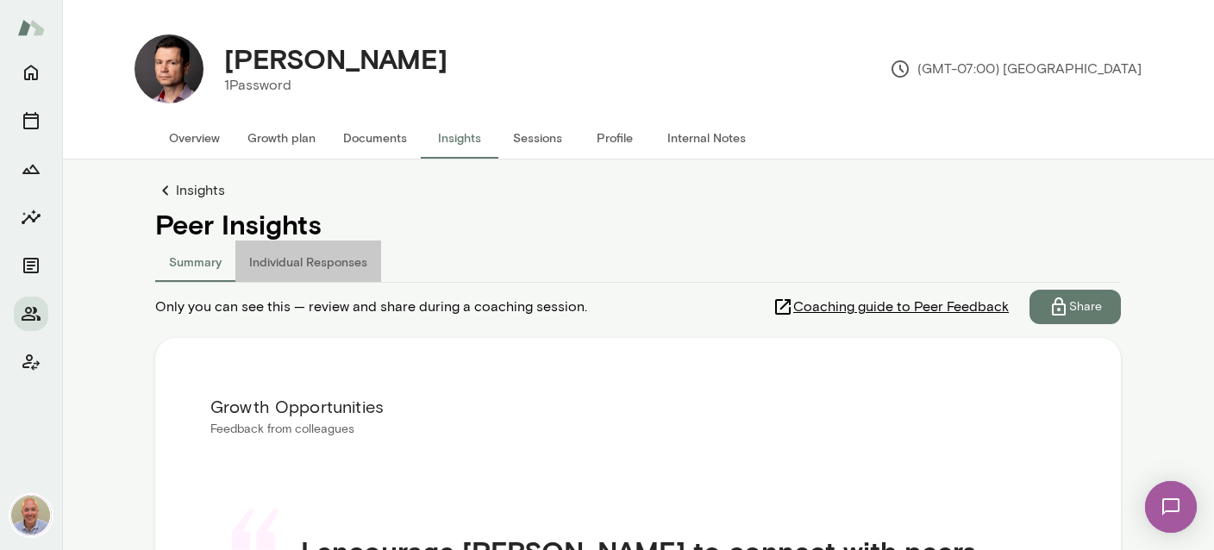
click at [322, 265] on button "Individual Responses" at bounding box center [308, 261] width 146 height 41
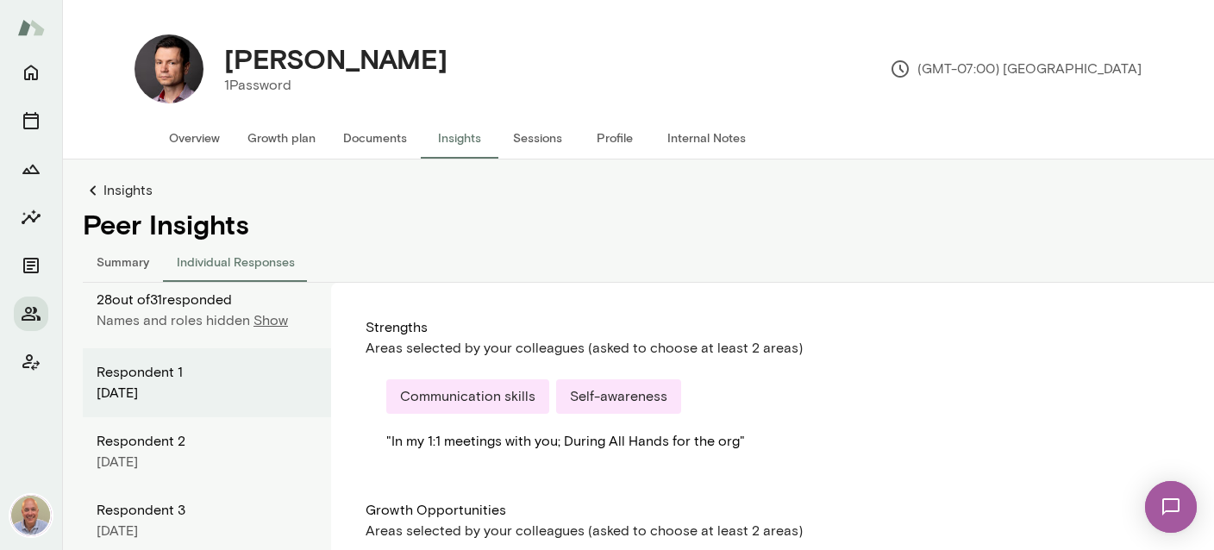
click at [125, 192] on link "Insights" at bounding box center [659, 190] width 1152 height 21
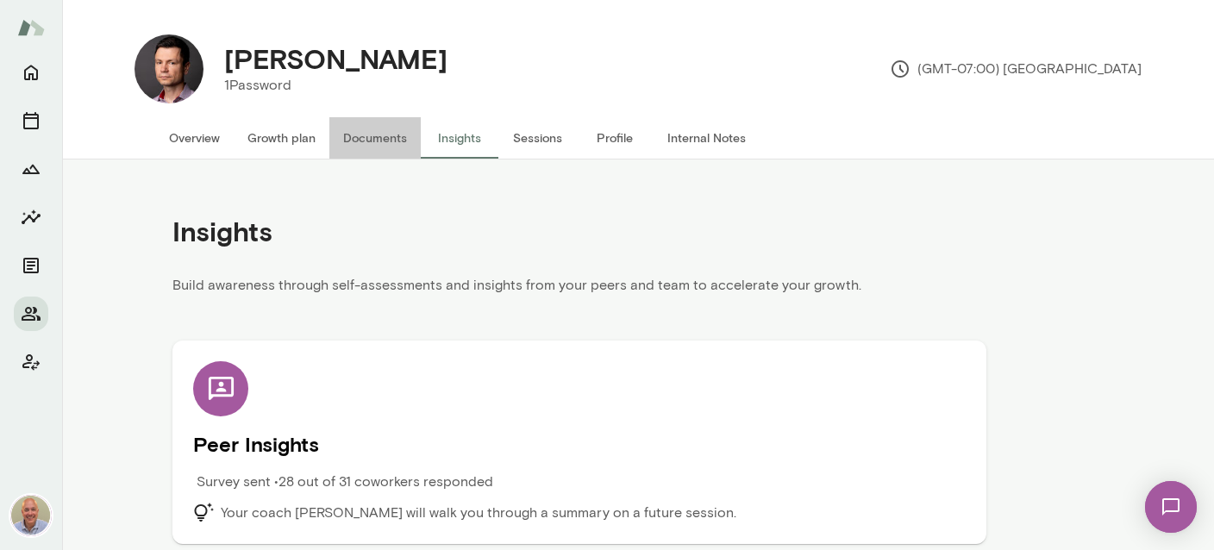
click at [372, 138] on button "Documents" at bounding box center [374, 137] width 91 height 41
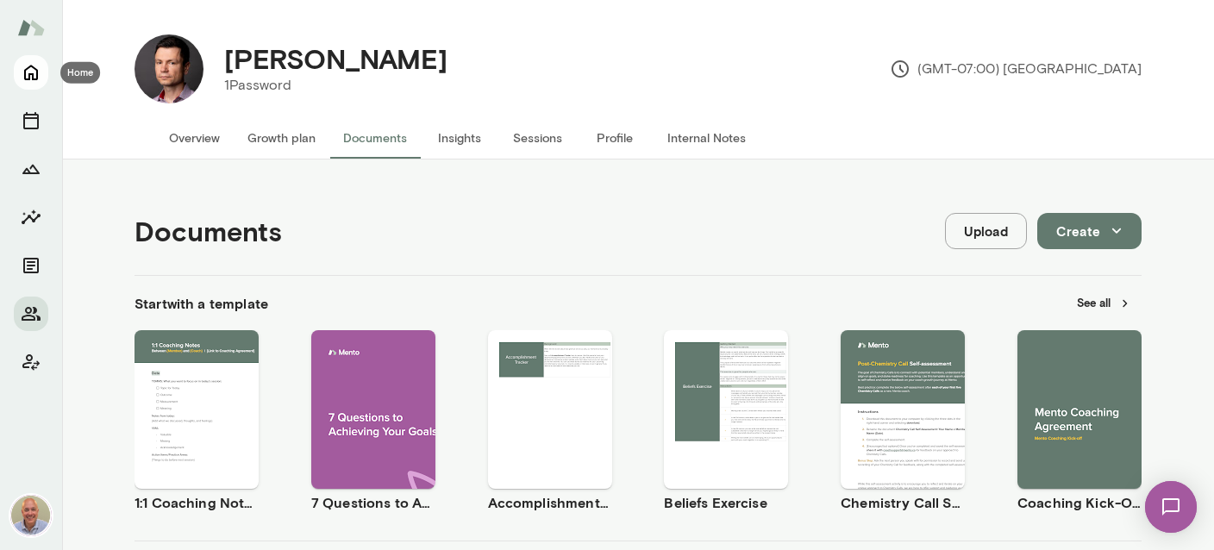
click at [42, 76] on button "Home" at bounding box center [31, 72] width 34 height 34
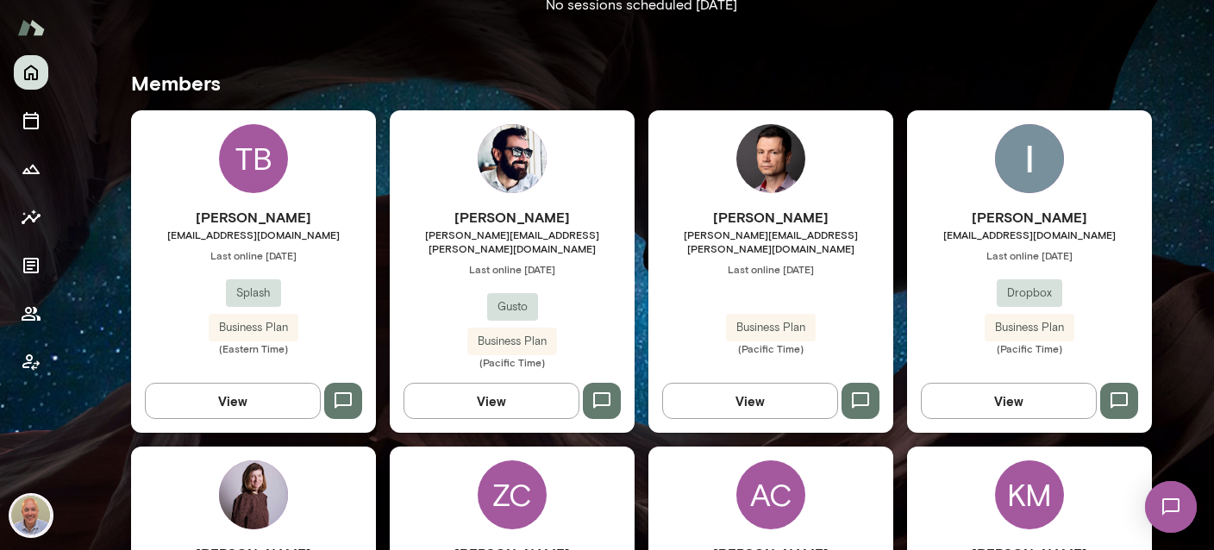
scroll to position [512, 0]
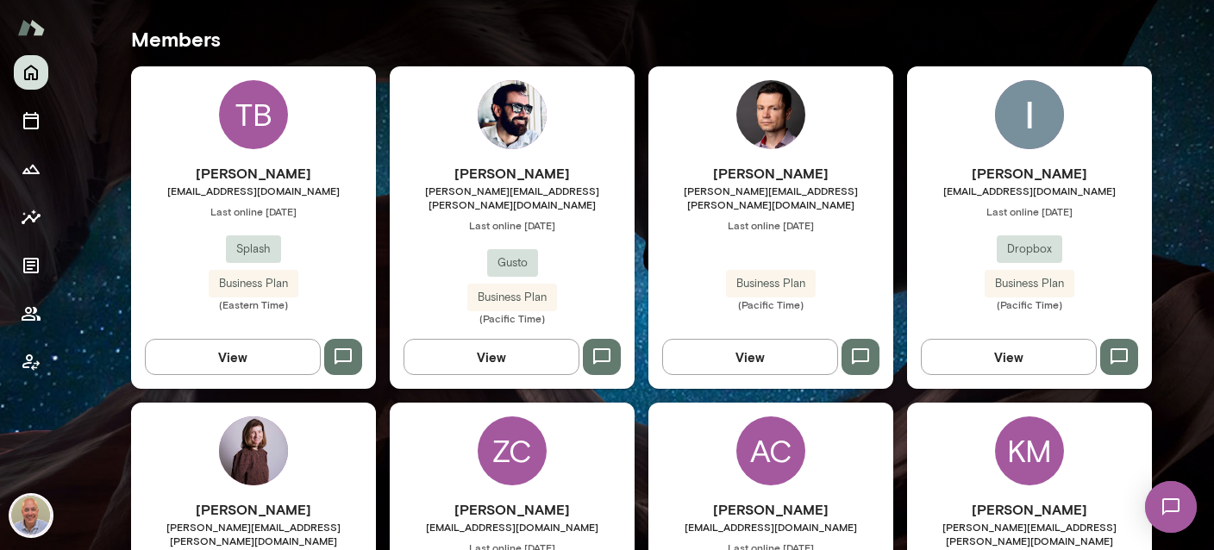
click at [1035, 150] on div "[PERSON_NAME] [PERSON_NAME][EMAIL_ADDRESS][DOMAIN_NAME] Last online [DATE] Drop…" at bounding box center [1029, 227] width 245 height 322
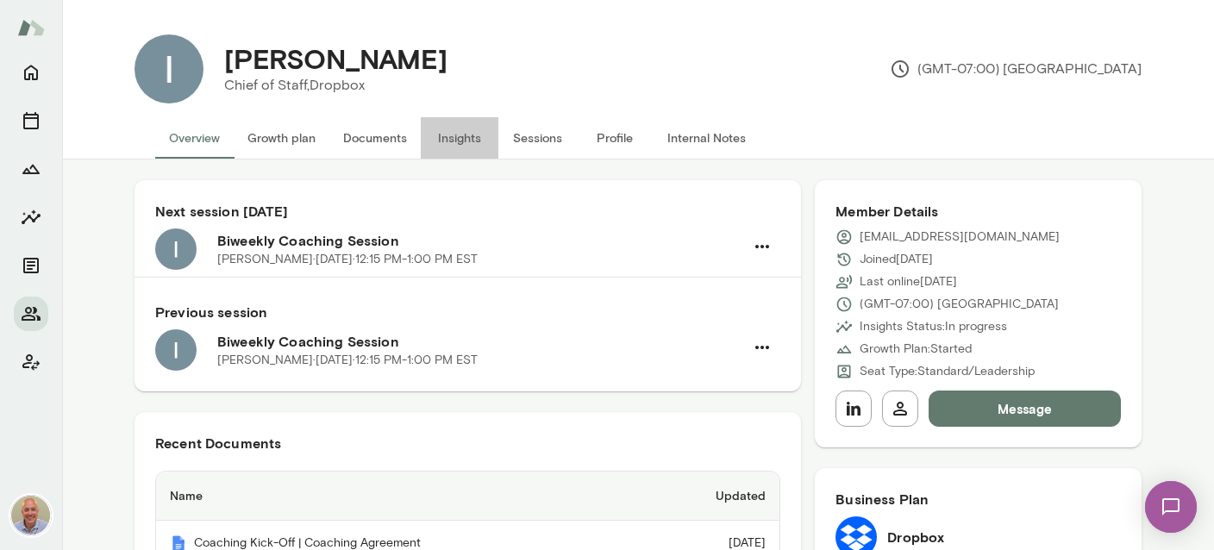
click at [453, 134] on button "Insights" at bounding box center [460, 137] width 78 height 41
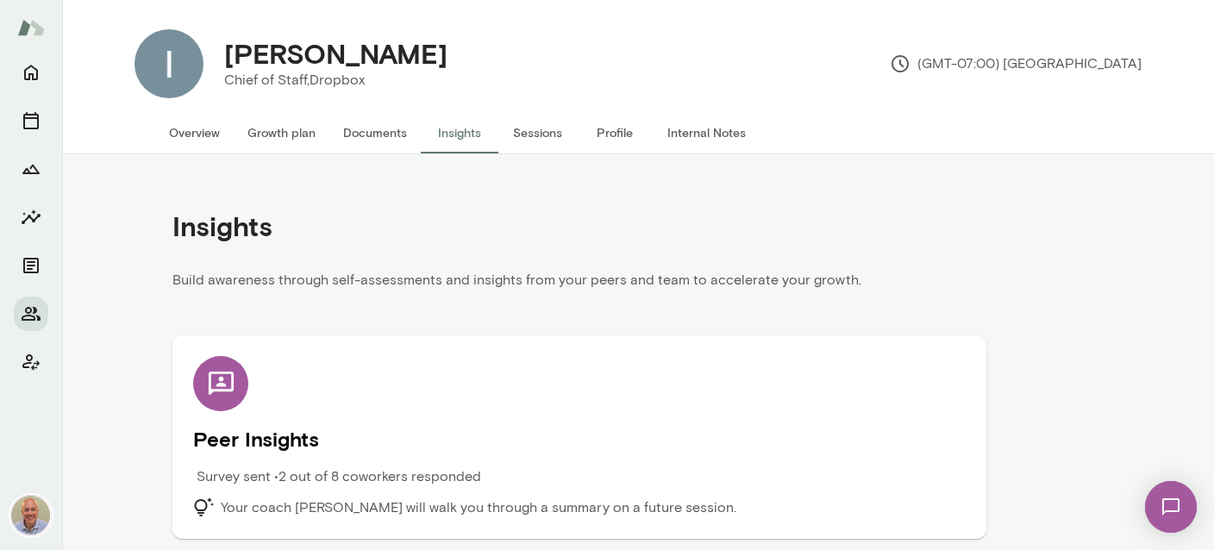
scroll to position [7, 0]
